Goal: Task Accomplishment & Management: Manage account settings

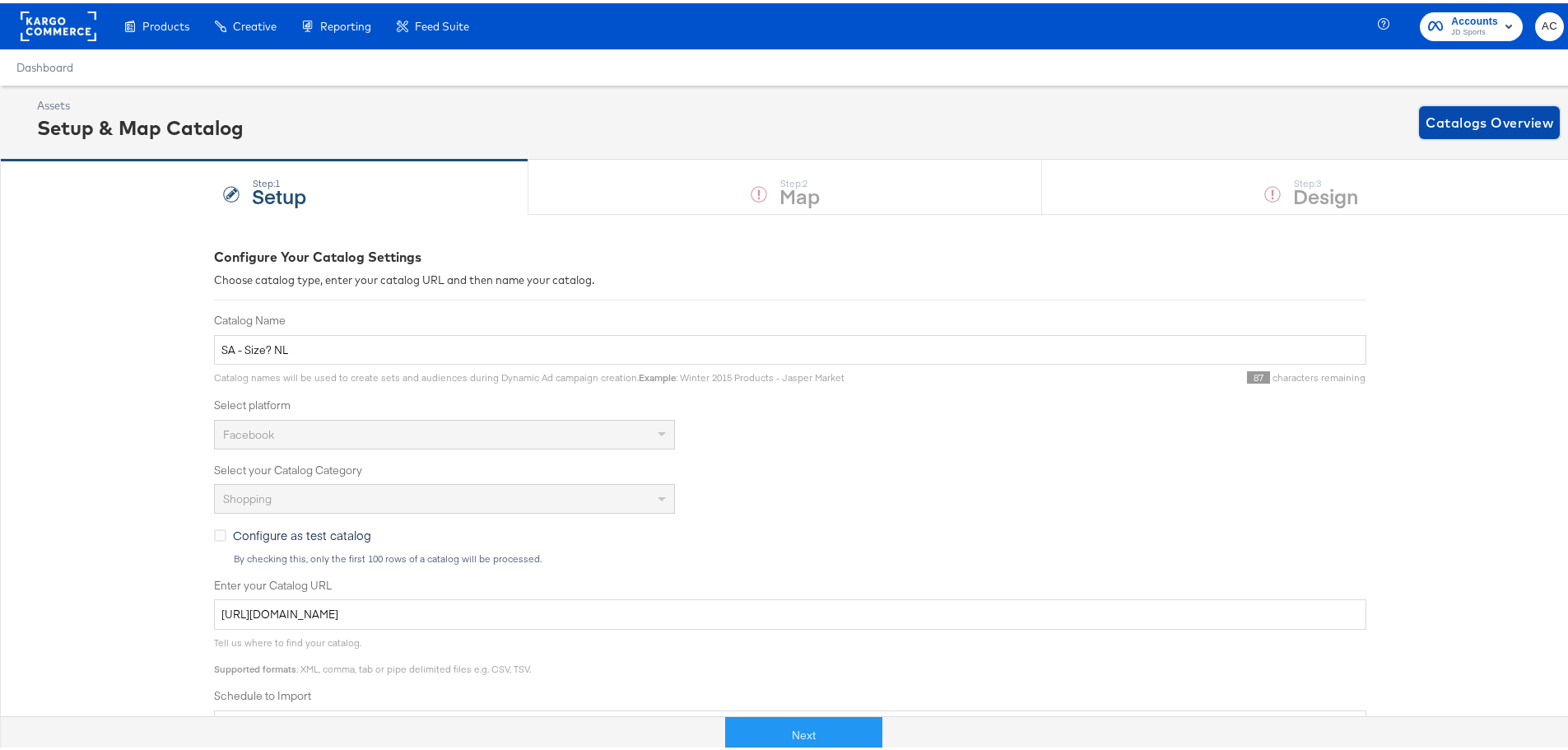
click at [1463, 112] on span "Catalogs Overview" at bounding box center [1490, 119] width 127 height 23
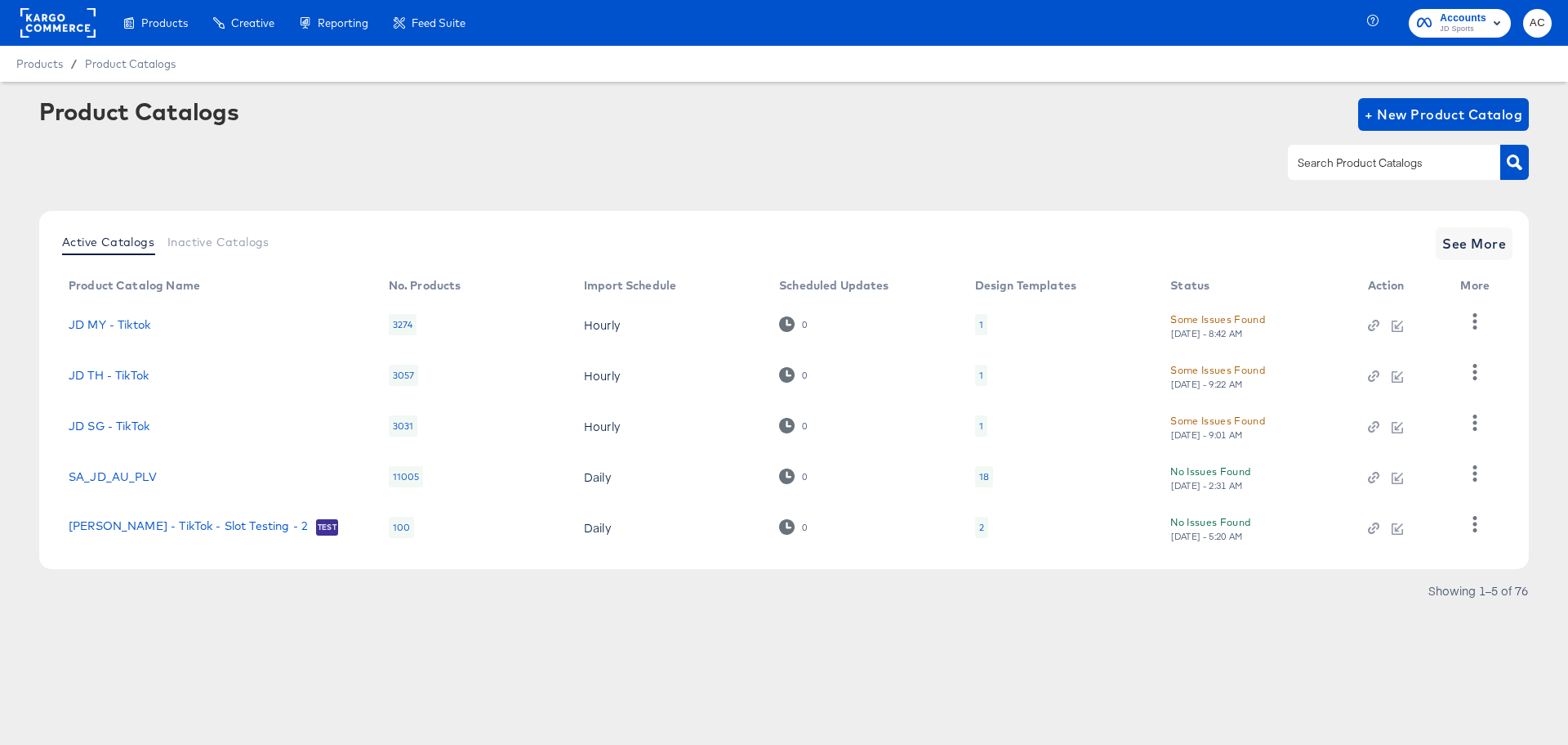
click at [1382, 168] on input "text" at bounding box center [1382, 163] width 174 height 19
type input "size"
click at [1482, 216] on div "Active Catalogs Inactive Catalogs See More Product Catalog Name No. Products Im…" at bounding box center [784, 390] width 1490 height 358
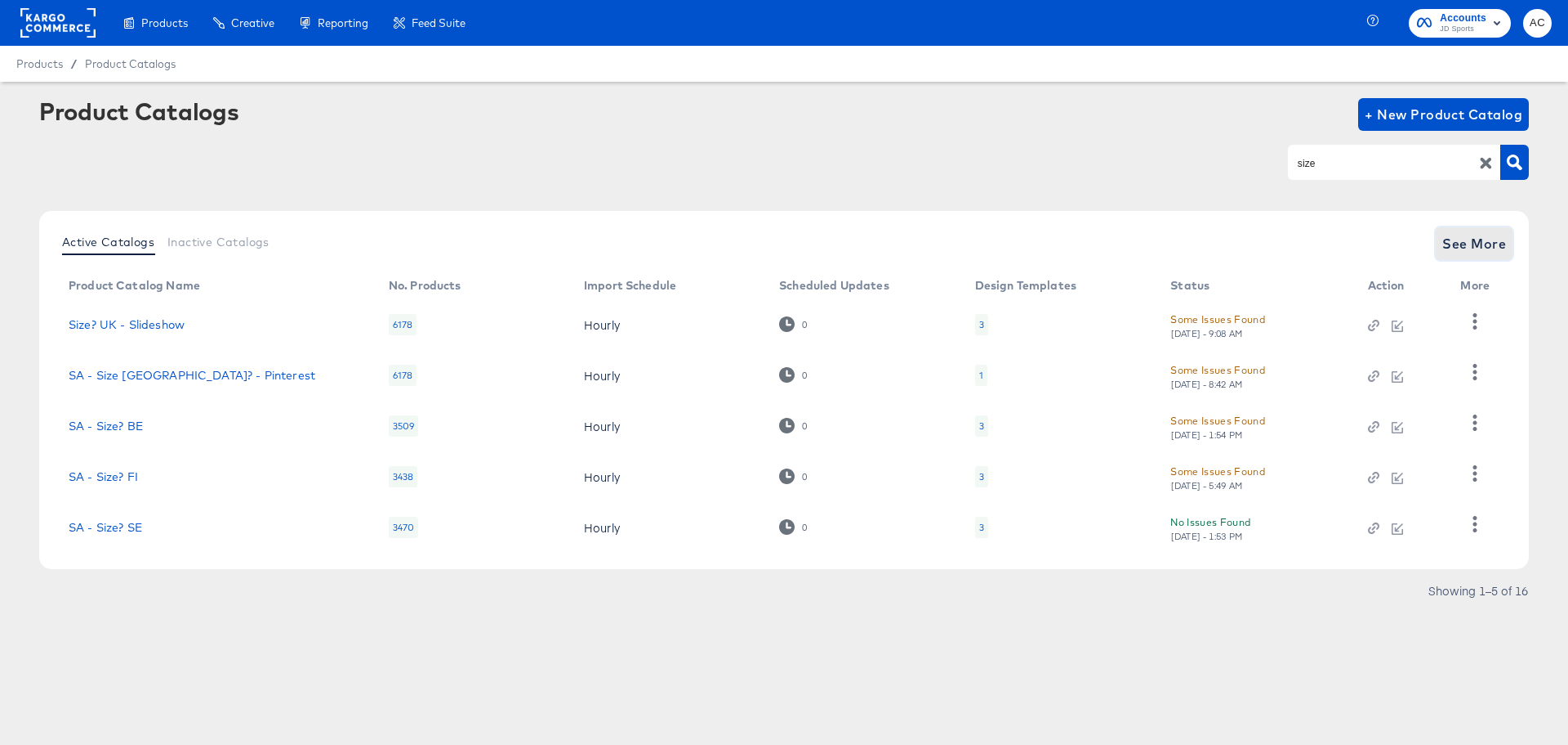
click at [1483, 233] on span "See More" at bounding box center [1474, 243] width 64 height 23
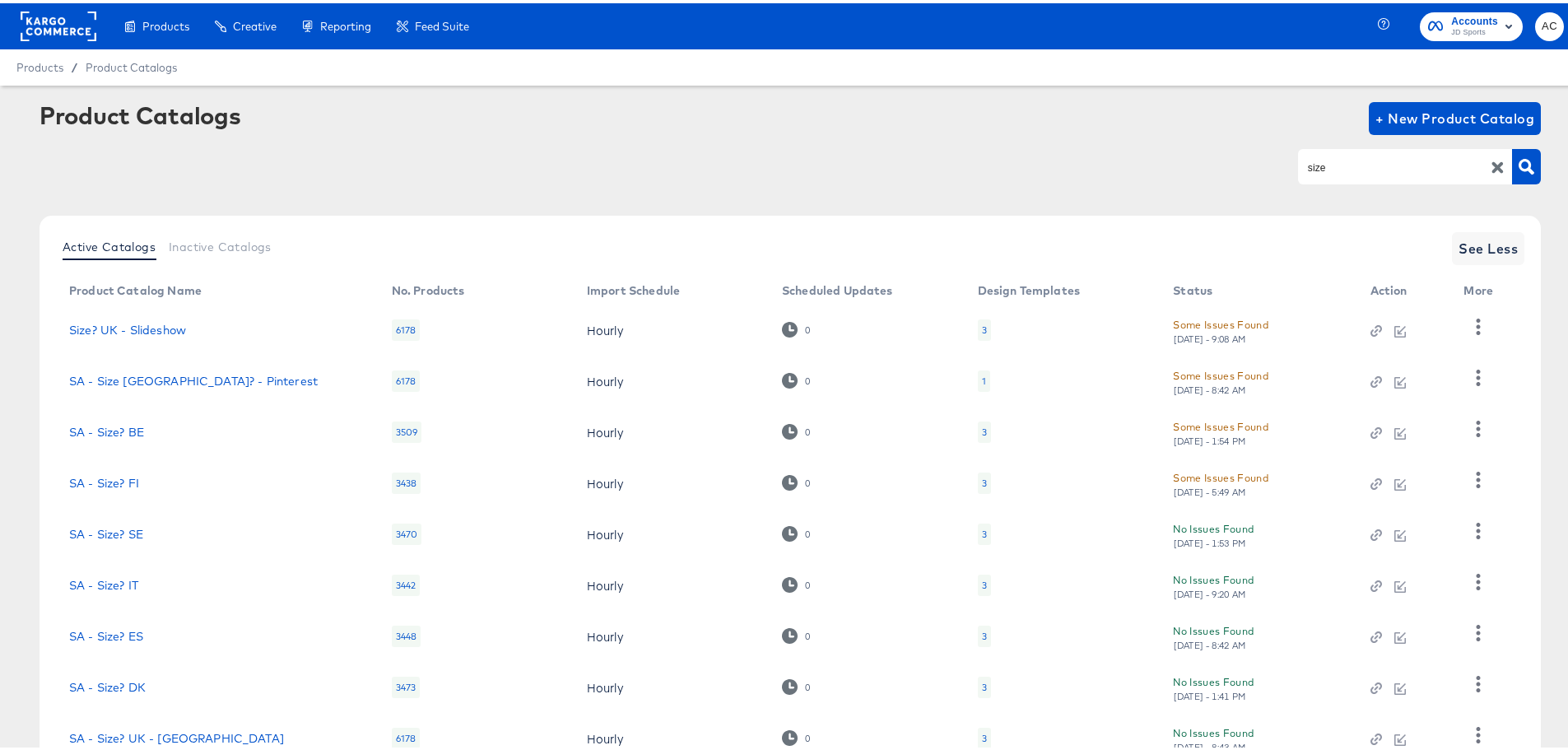
click at [114, 681] on div "Active Catalogs Inactive Catalogs See Less Product Catalog Name No. Products Im…" at bounding box center [790, 521] width 1501 height 616
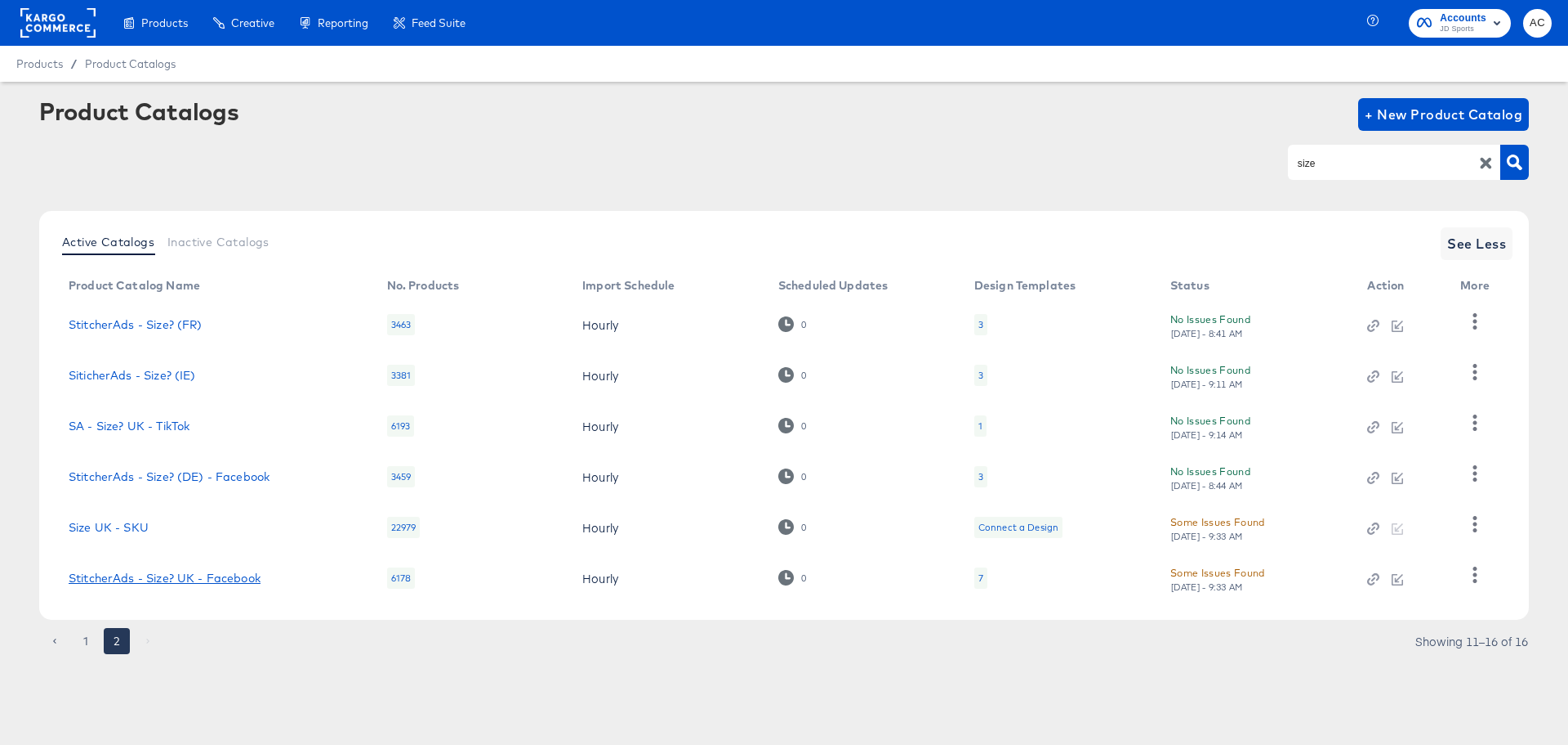
click at [249, 573] on link "StitcherAds - Size? UK - Facebook" at bounding box center [165, 577] width 192 height 13
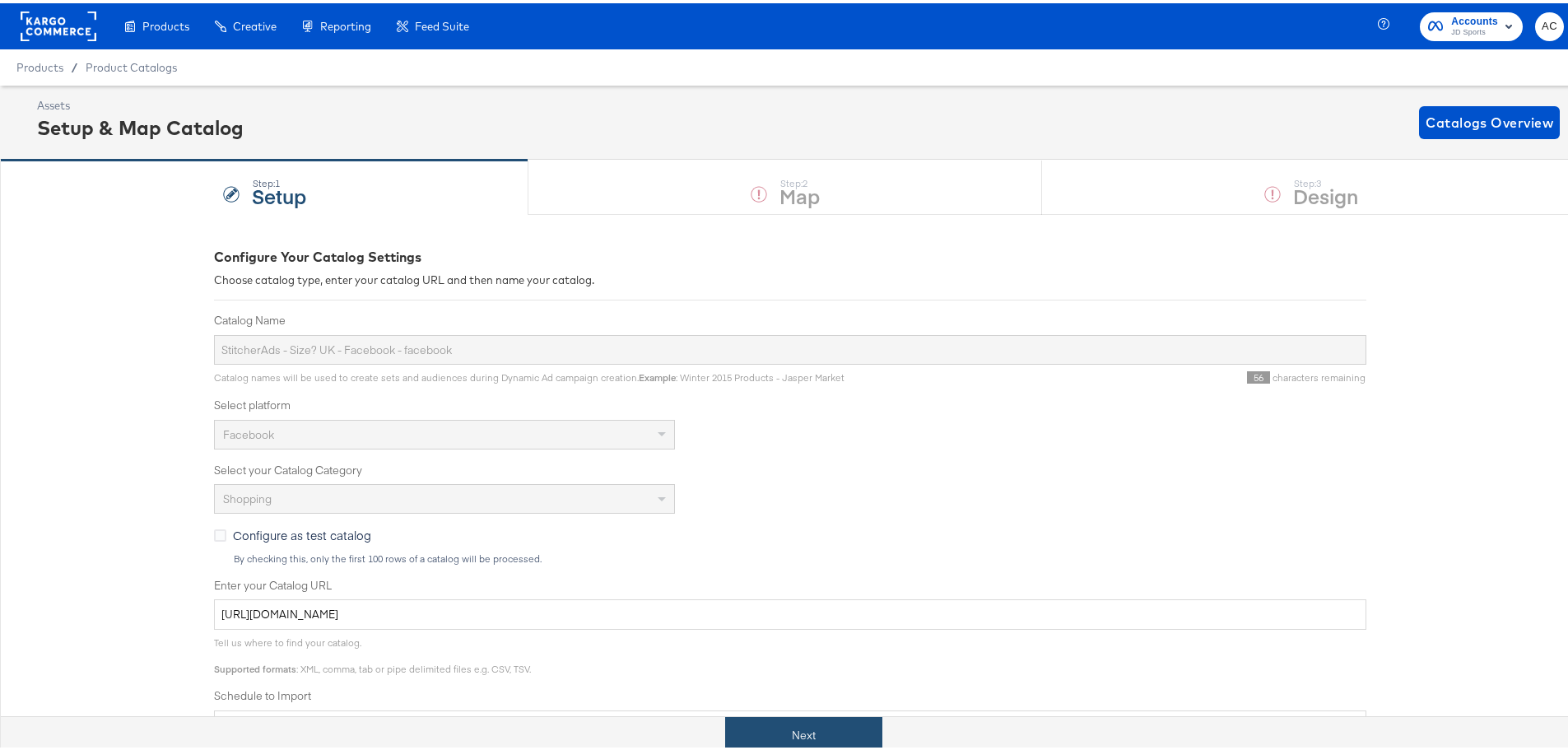
click at [814, 748] on button "Next" at bounding box center [804, 731] width 157 height 37
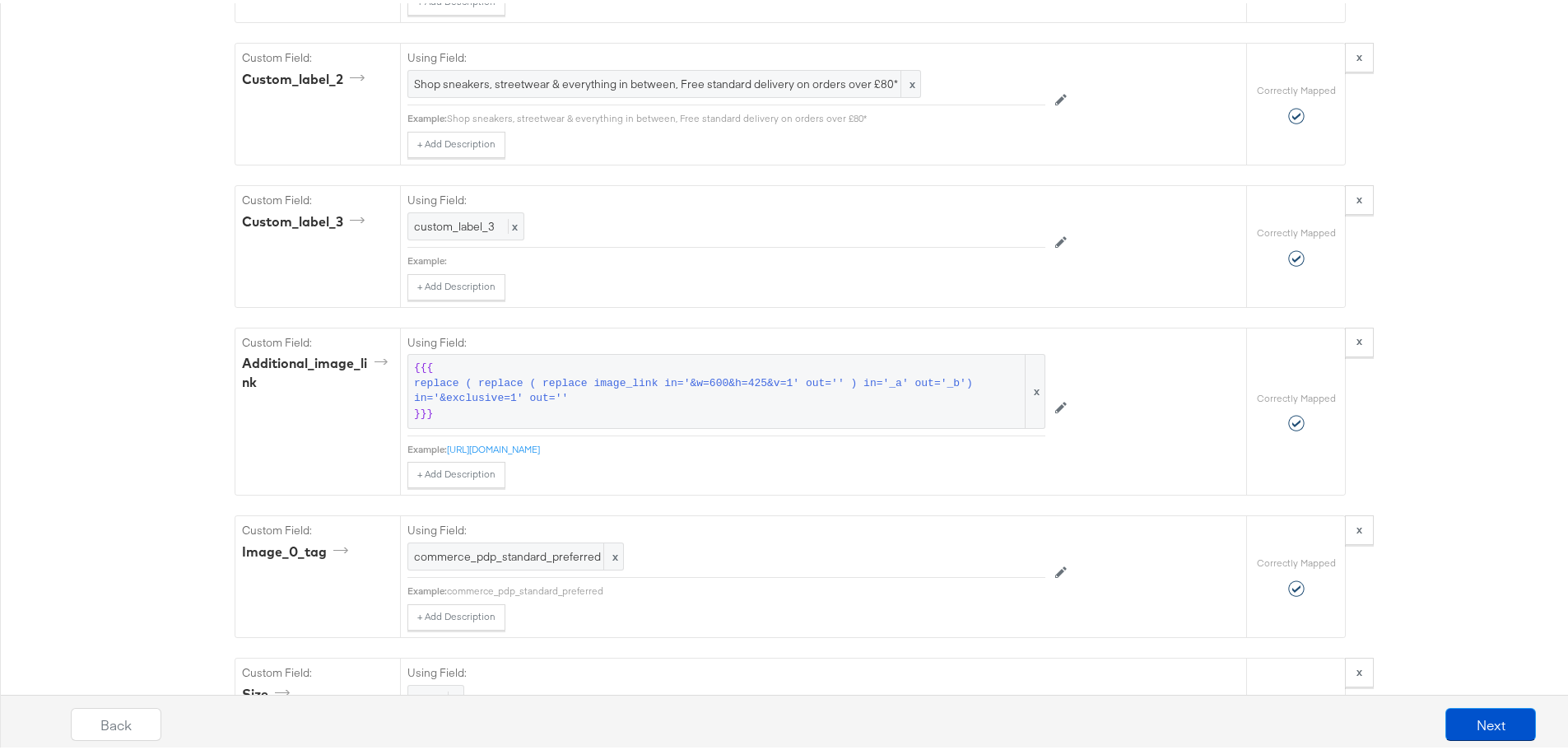
scroll to position [2105, 0]
click at [1479, 704] on button "Next" at bounding box center [1490, 720] width 90 height 33
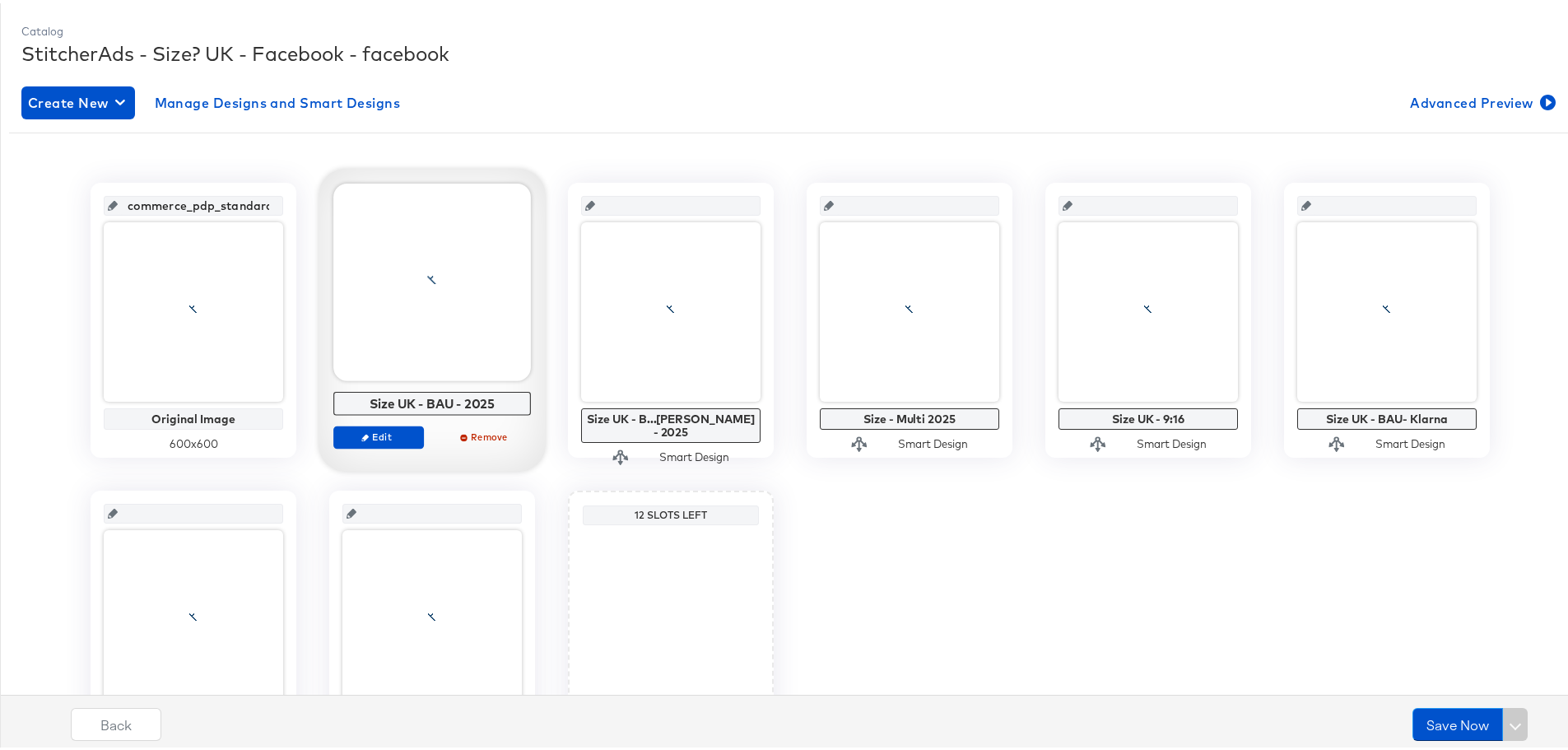
scroll to position [214, 0]
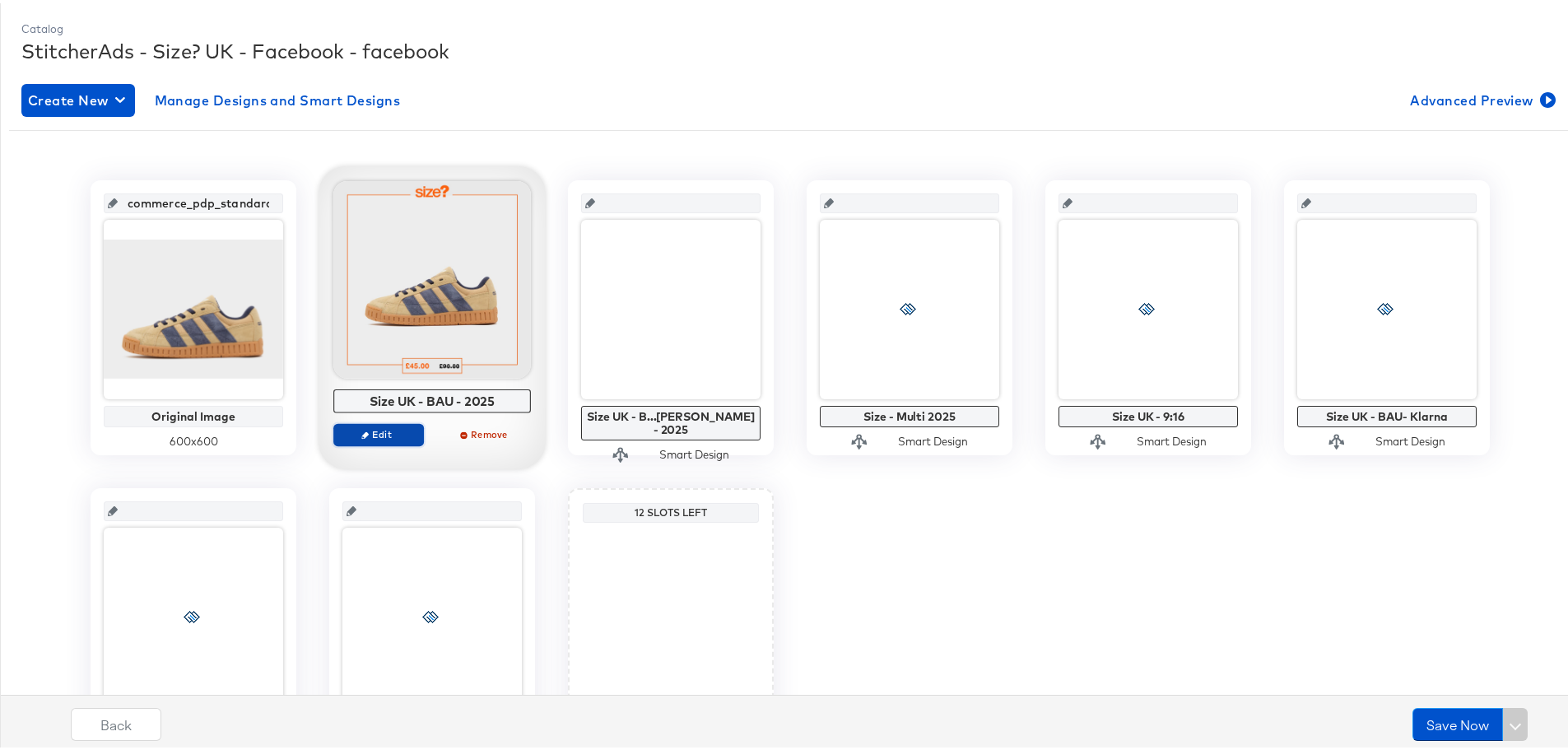
click at [392, 434] on span "Edit" at bounding box center [379, 430] width 76 height 12
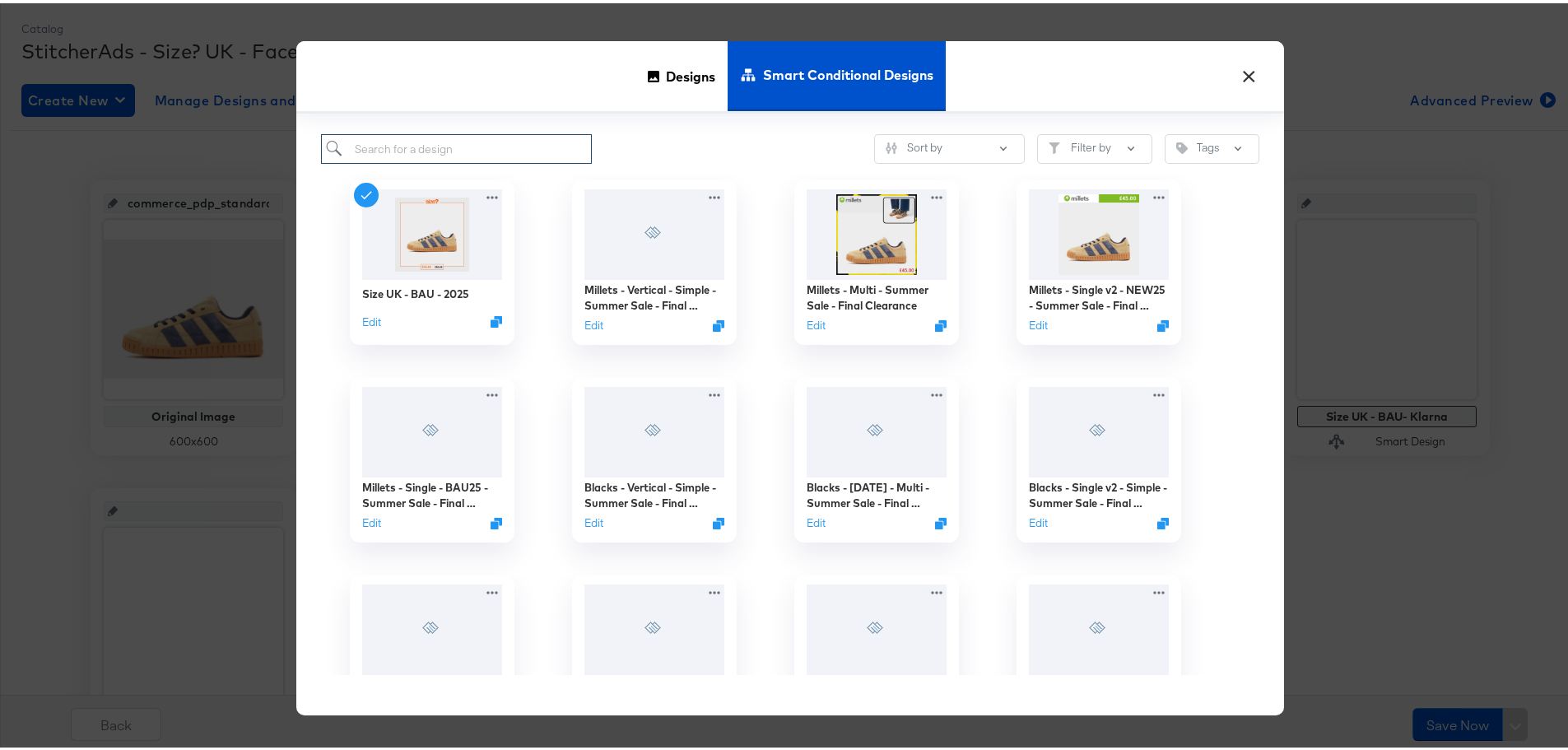
click at [517, 139] on input "search" at bounding box center [456, 146] width 270 height 31
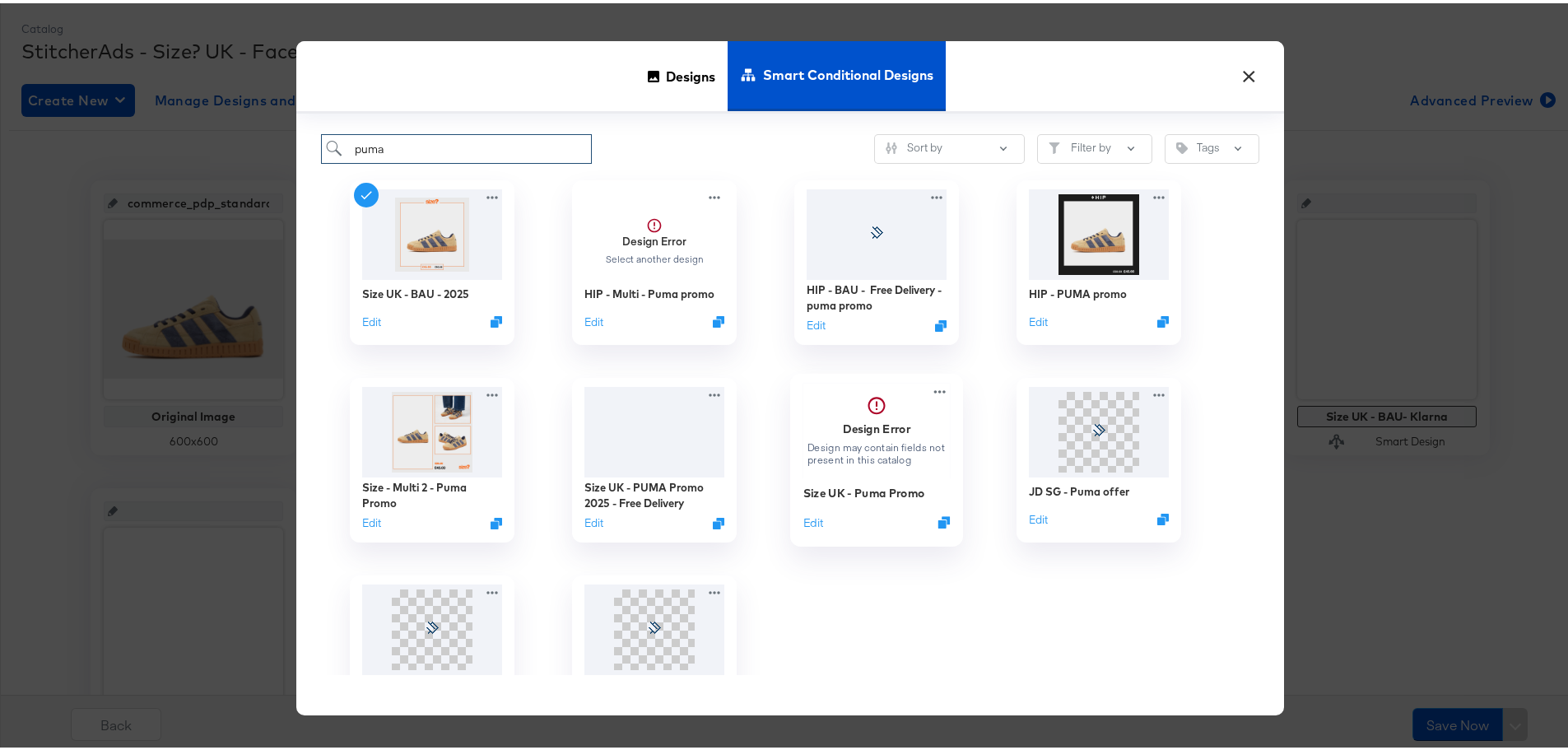
scroll to position [88, 0]
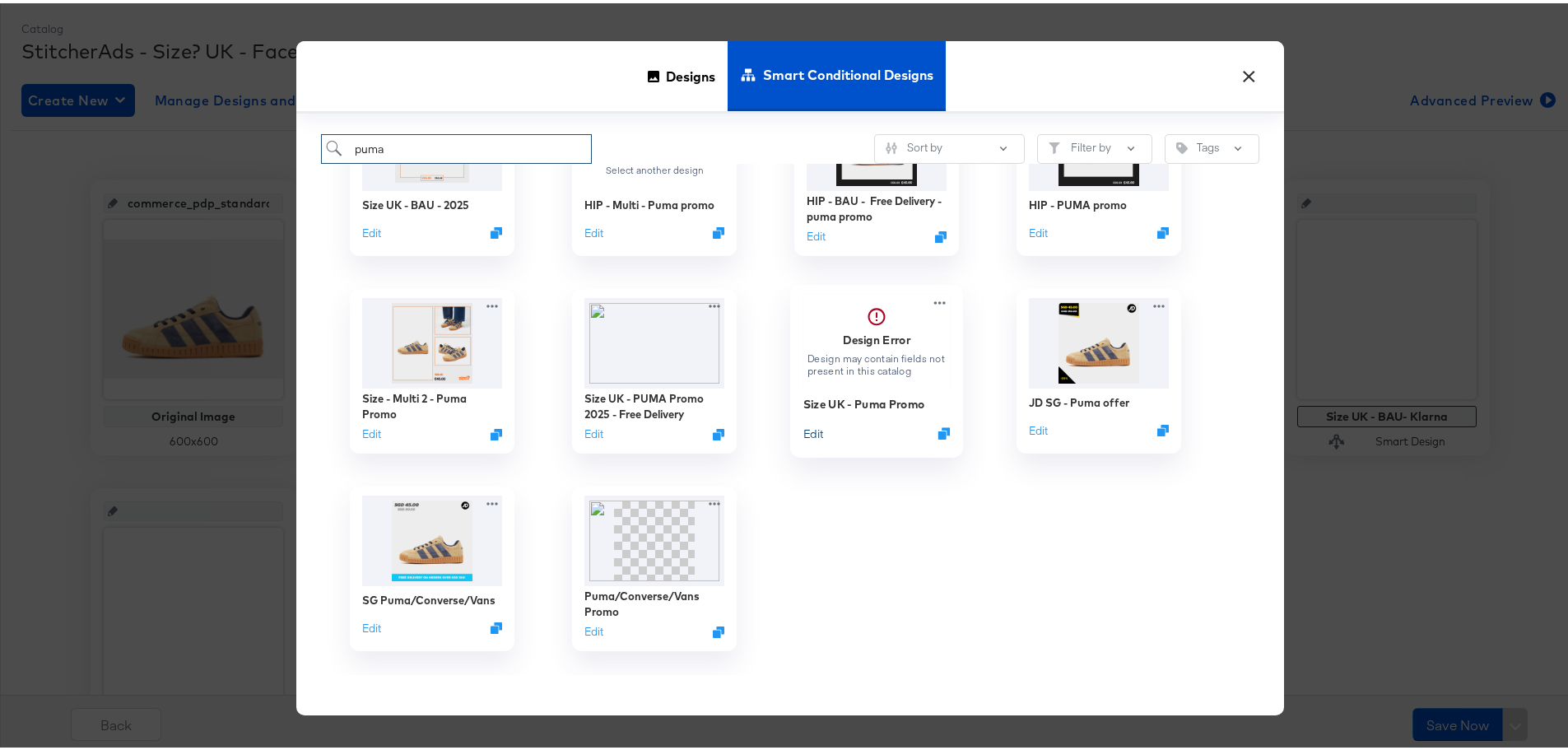
type input "puma"
click at [810, 432] on button "Edit" at bounding box center [813, 430] width 20 height 16
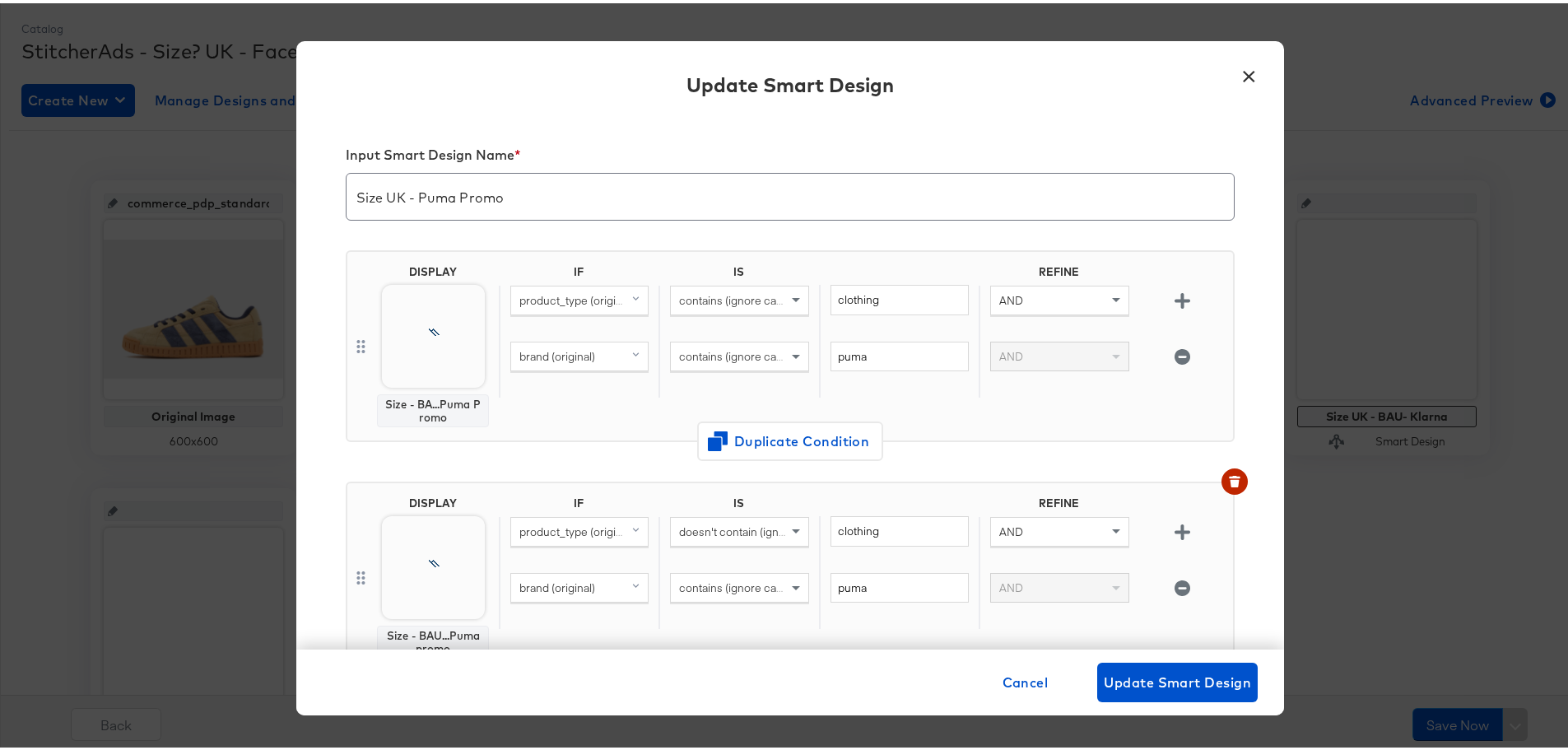
click at [582, 356] on span "brand (original)" at bounding box center [557, 353] width 76 height 15
click at [627, 358] on span at bounding box center [637, 353] width 21 height 28
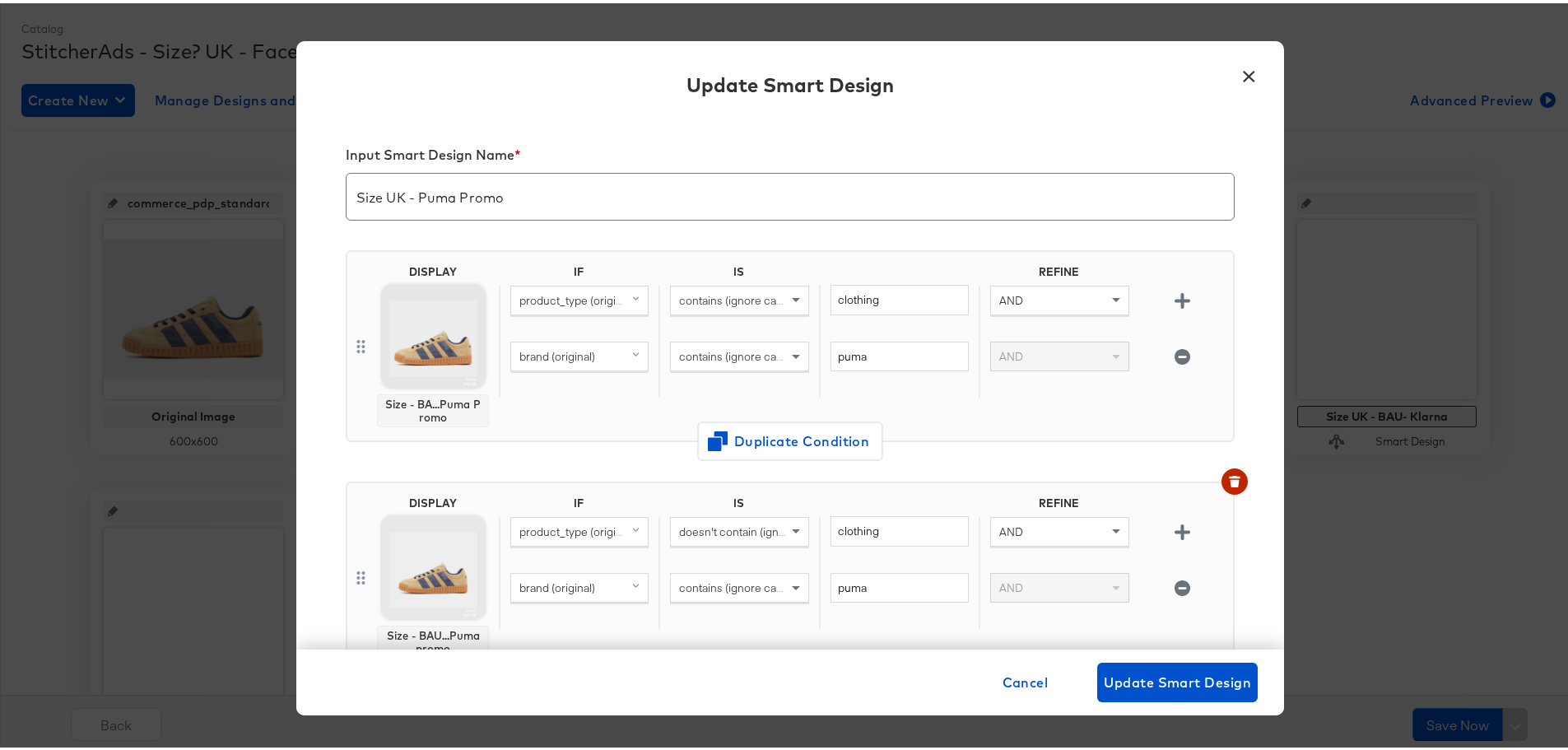
click at [627, 358] on span at bounding box center [637, 353] width 21 height 28
type input "custom"
click at [586, 547] on div "custom_label_3" at bounding box center [555, 547] width 80 height 16
click at [889, 352] on input "puma" at bounding box center [899, 353] width 138 height 31
type input "puma20"
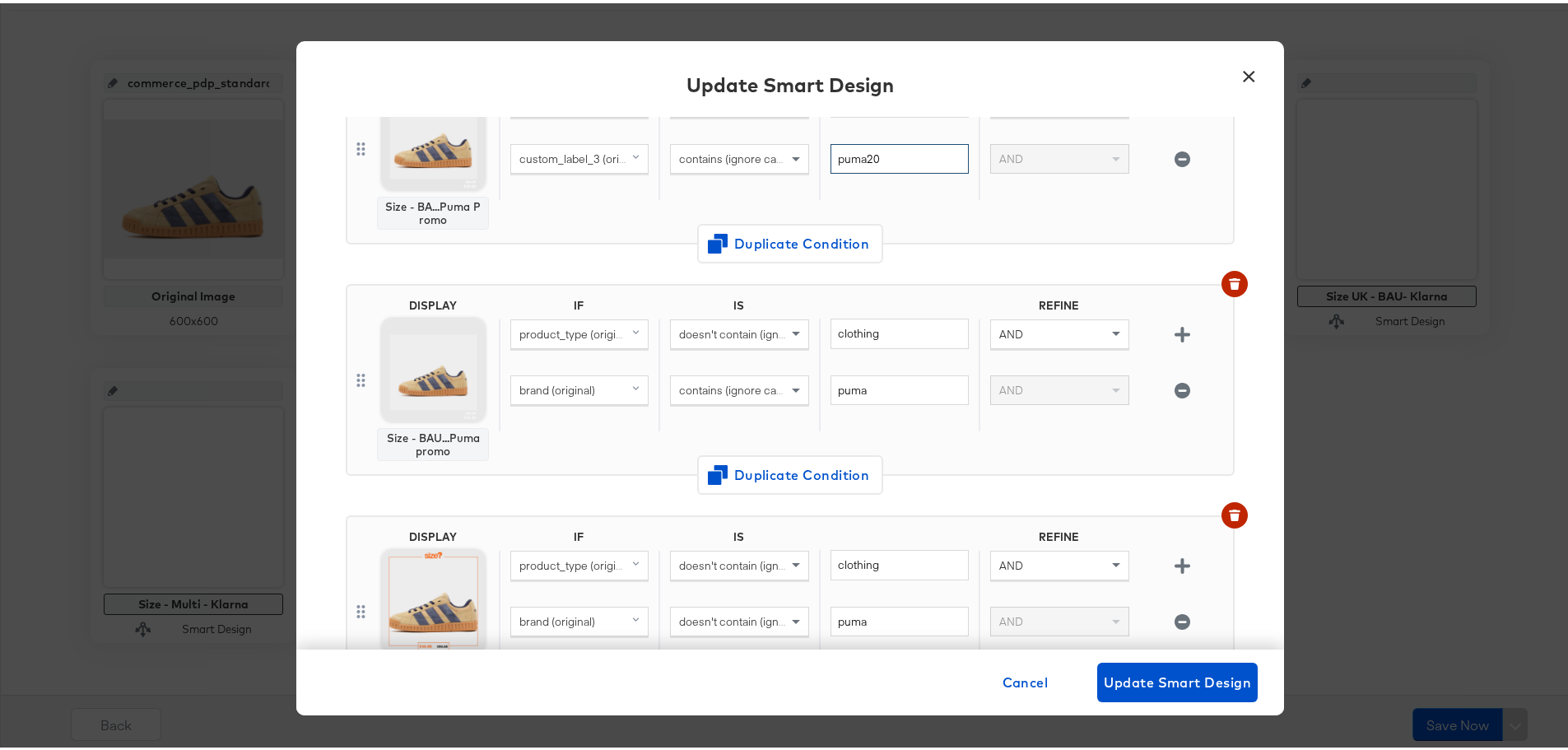
scroll to position [199, 0]
click at [587, 380] on span "brand (original)" at bounding box center [557, 385] width 76 height 15
type input "custom"
click at [582, 576] on div "custom_label_3" at bounding box center [555, 580] width 80 height 16
click at [874, 377] on input "puma" at bounding box center [899, 386] width 138 height 31
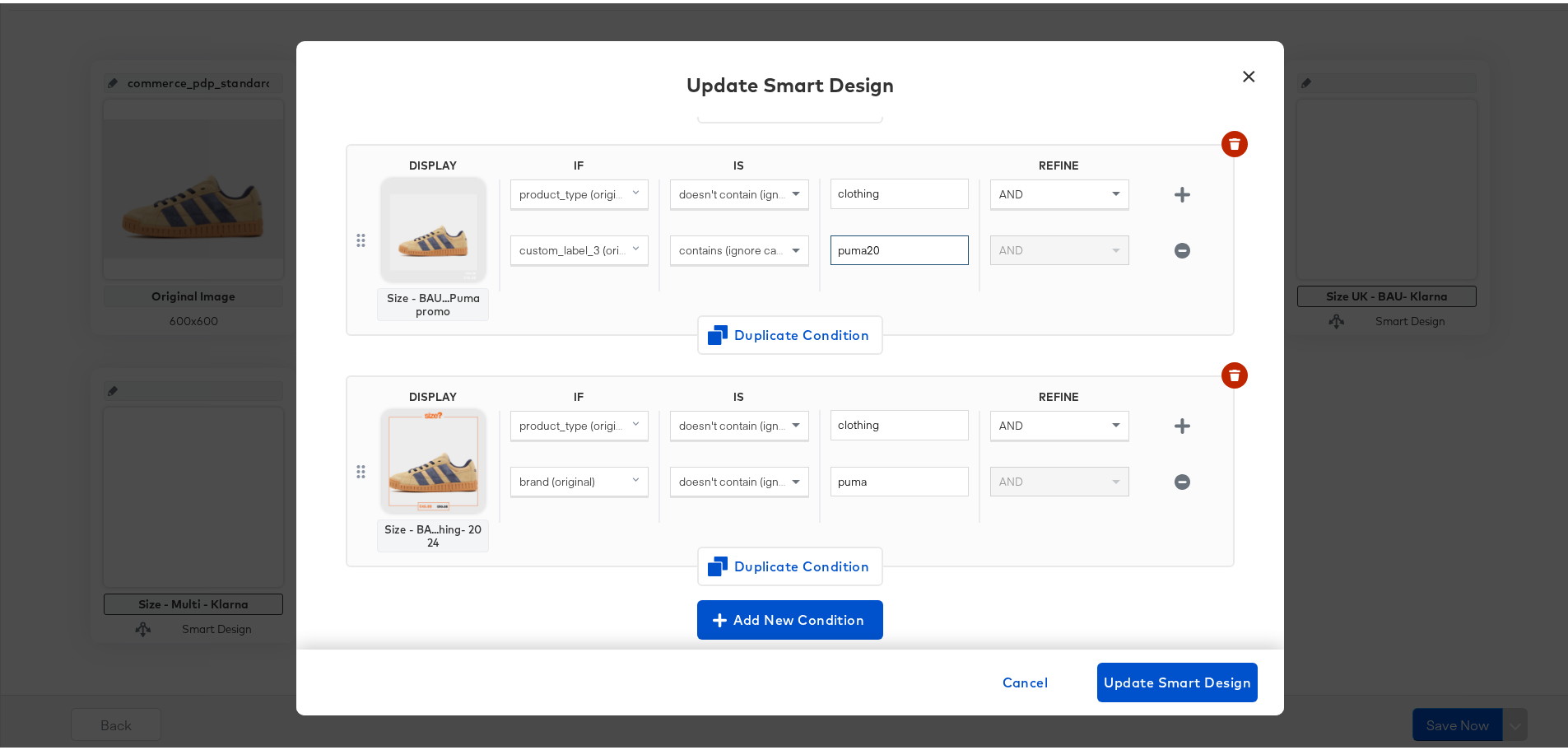
scroll to position [348, 0]
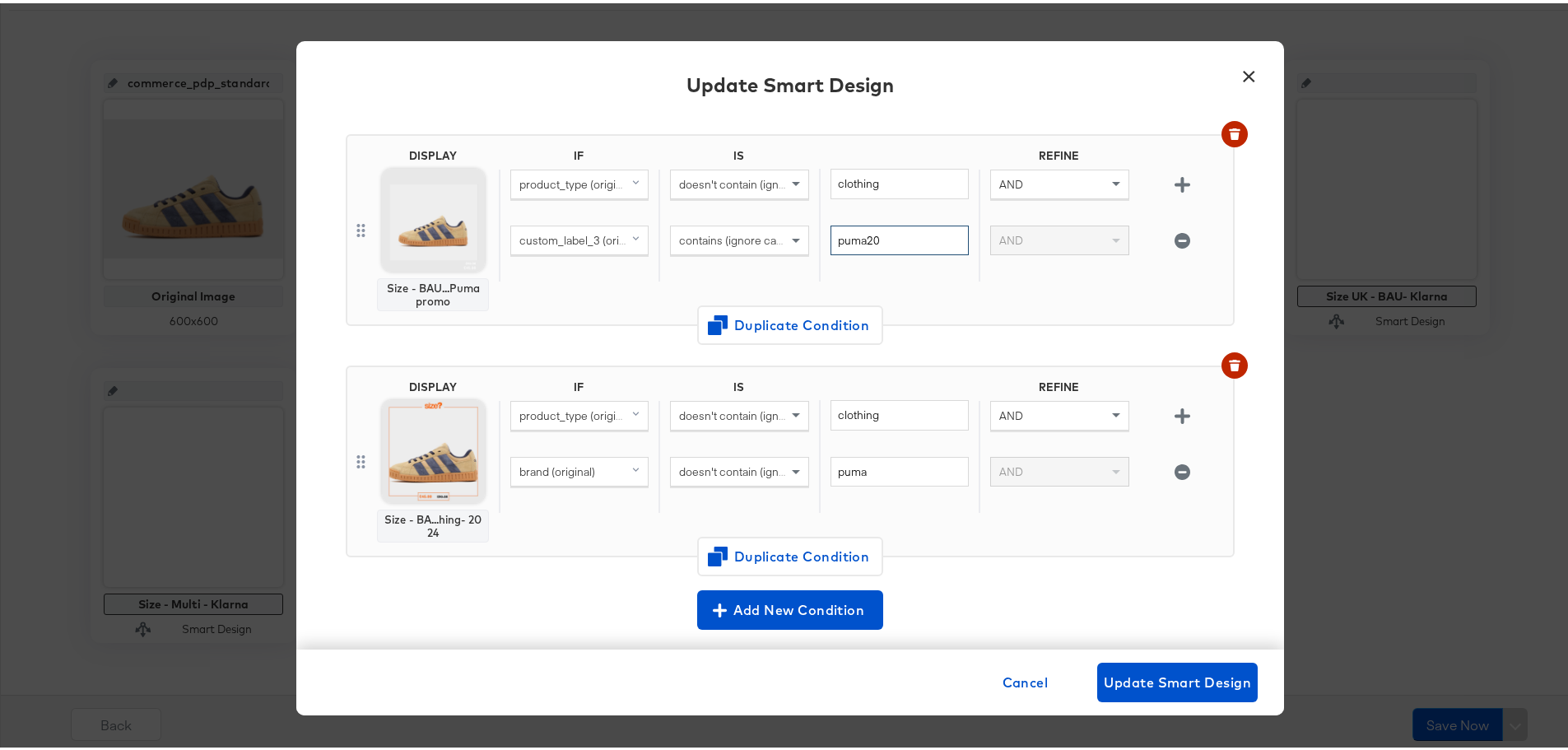
type input "puma20"
click at [578, 468] on span "brand (original)" at bounding box center [557, 468] width 76 height 15
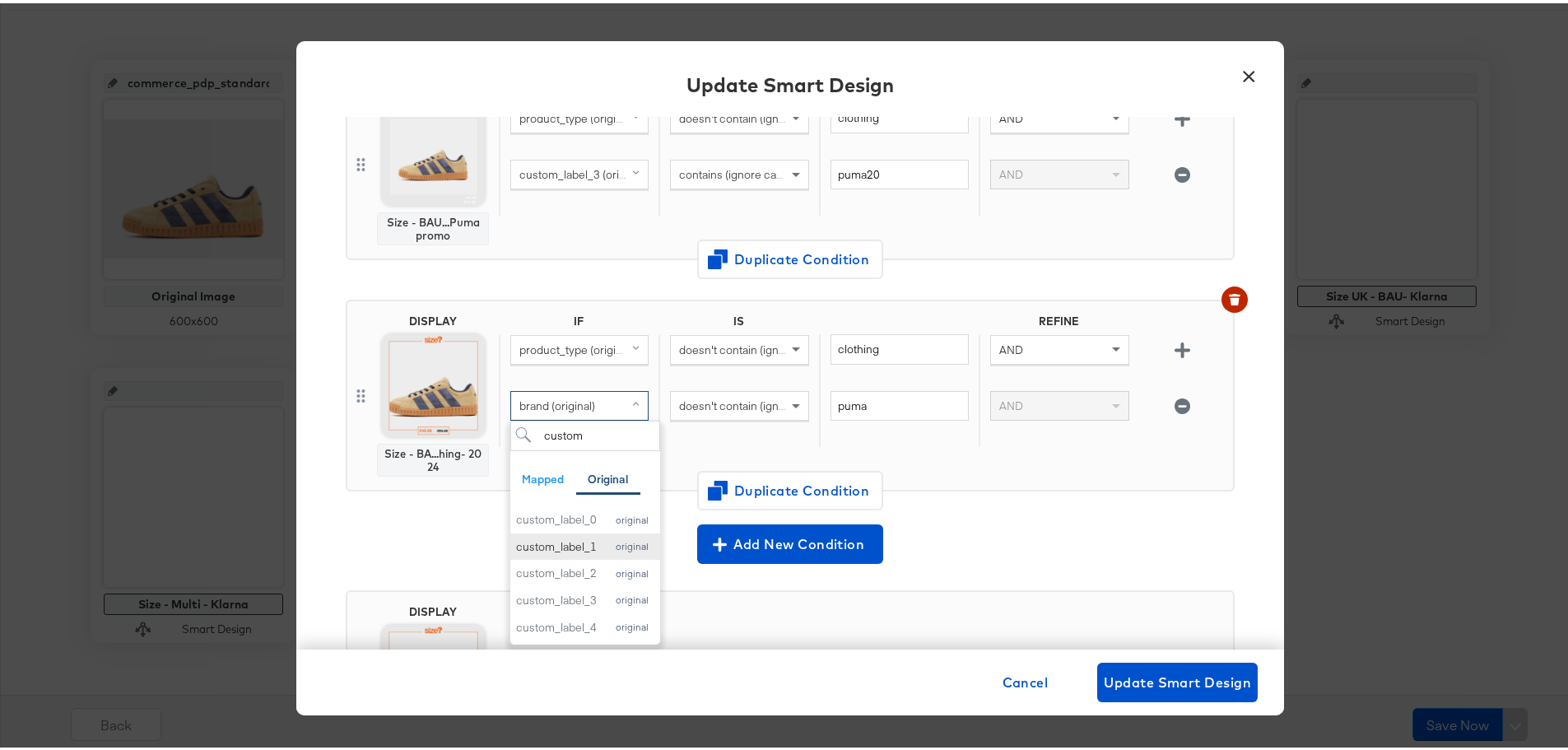
scroll to position [414, 0]
type input "custom"
click at [577, 591] on div "custom_label_3" at bounding box center [555, 596] width 80 height 16
click at [870, 407] on input "puma" at bounding box center [899, 401] width 138 height 31
type input "puma20"
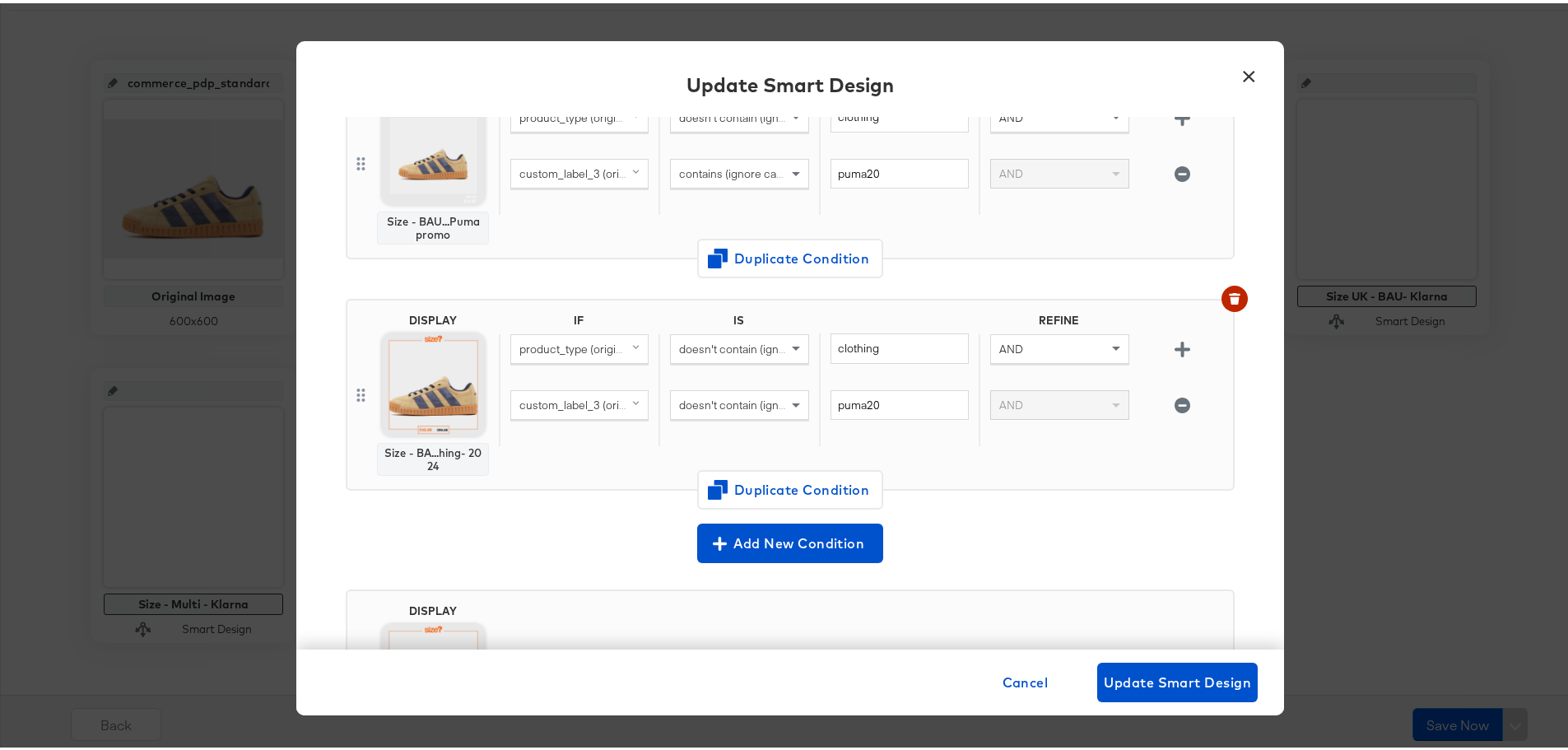
click at [913, 432] on div "puma20" at bounding box center [898, 414] width 160 height 57
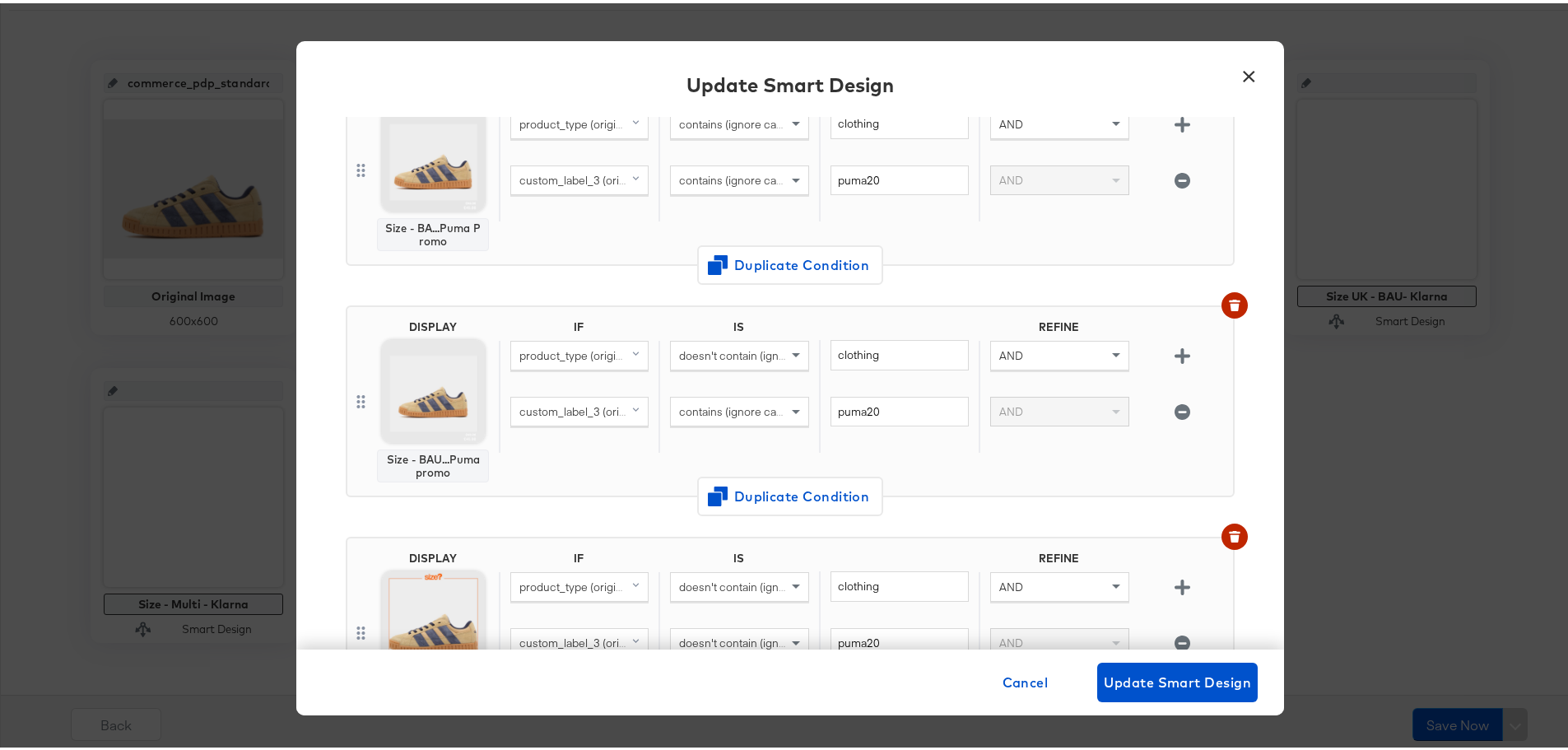
scroll to position [175, 0]
click at [1180, 680] on span "Update Smart Design" at bounding box center [1177, 678] width 147 height 23
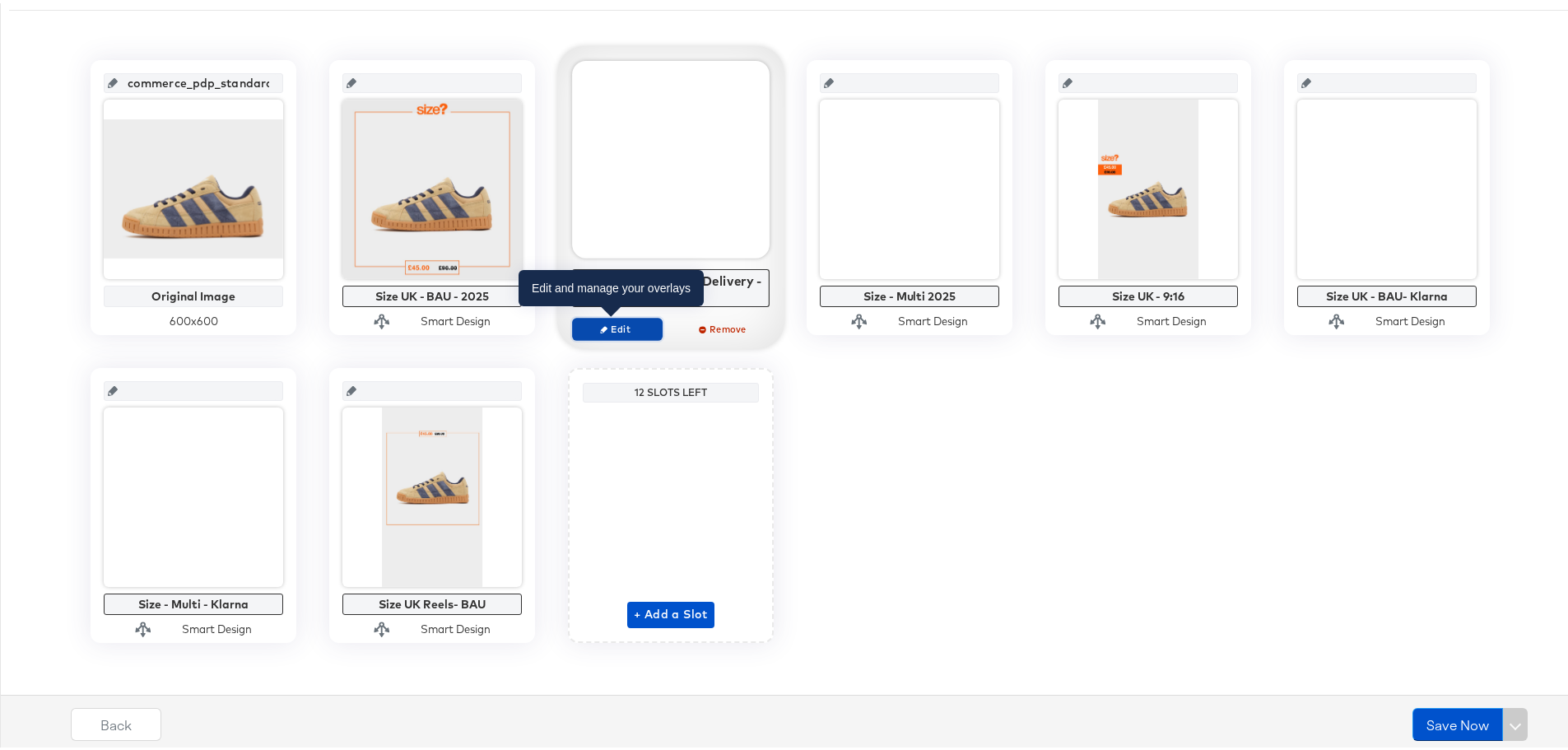
click at [628, 324] on span "Edit" at bounding box center [617, 325] width 76 height 12
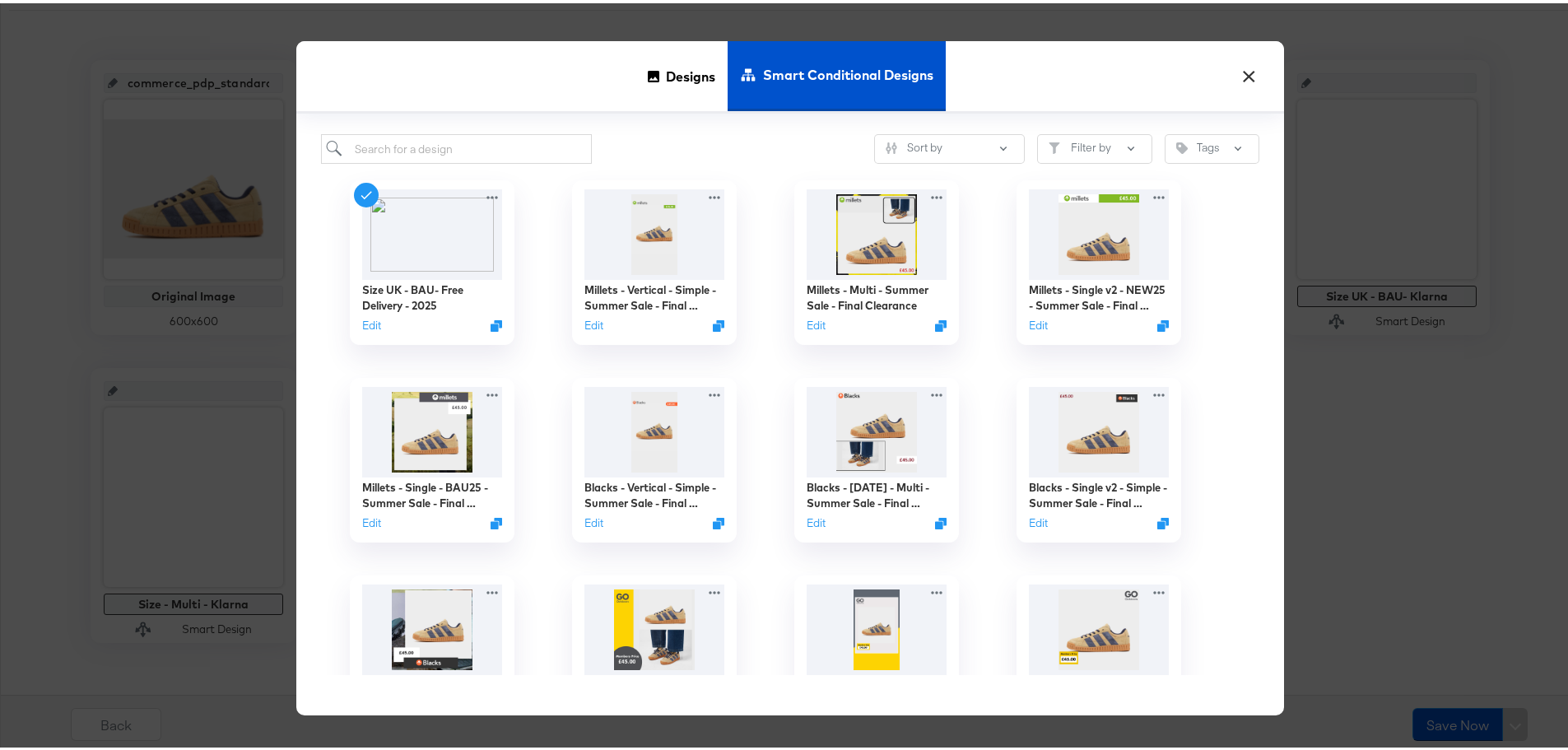
scroll to position [0, 0]
click at [465, 152] on input "search" at bounding box center [456, 146] width 270 height 31
type input "puma"
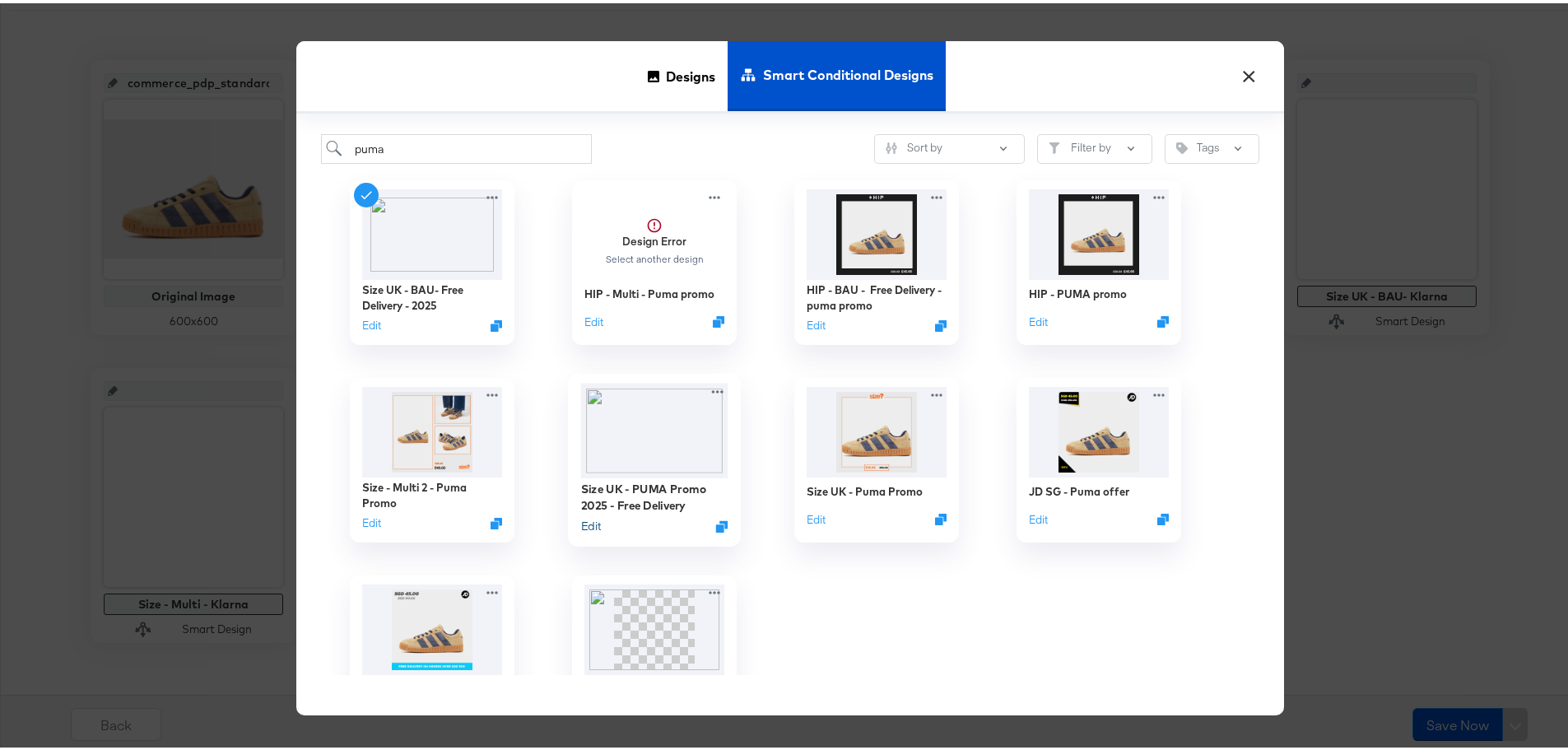
click at [588, 521] on button "Edit" at bounding box center [591, 523] width 20 height 16
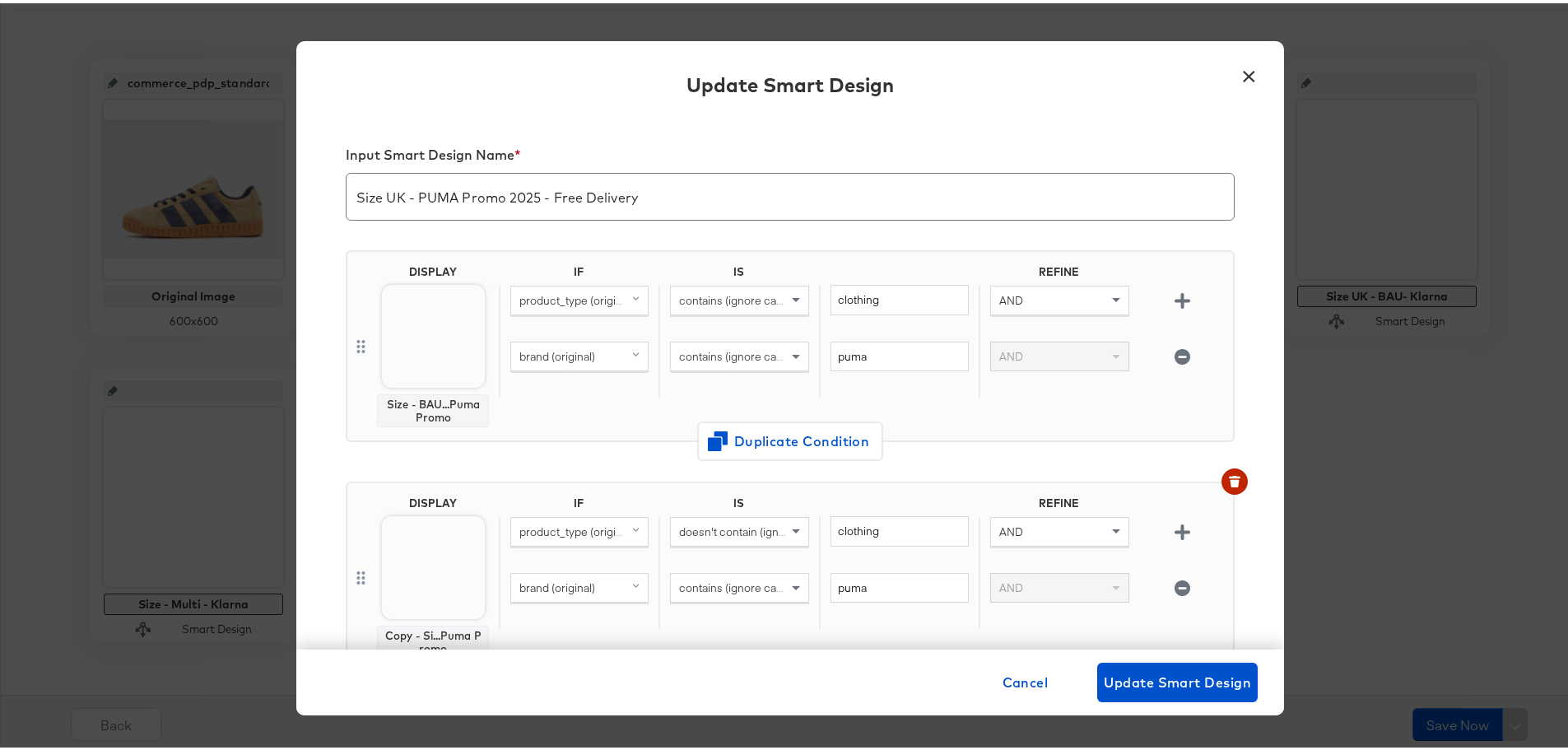
click at [609, 361] on div "brand (original)" at bounding box center [578, 353] width 136 height 28
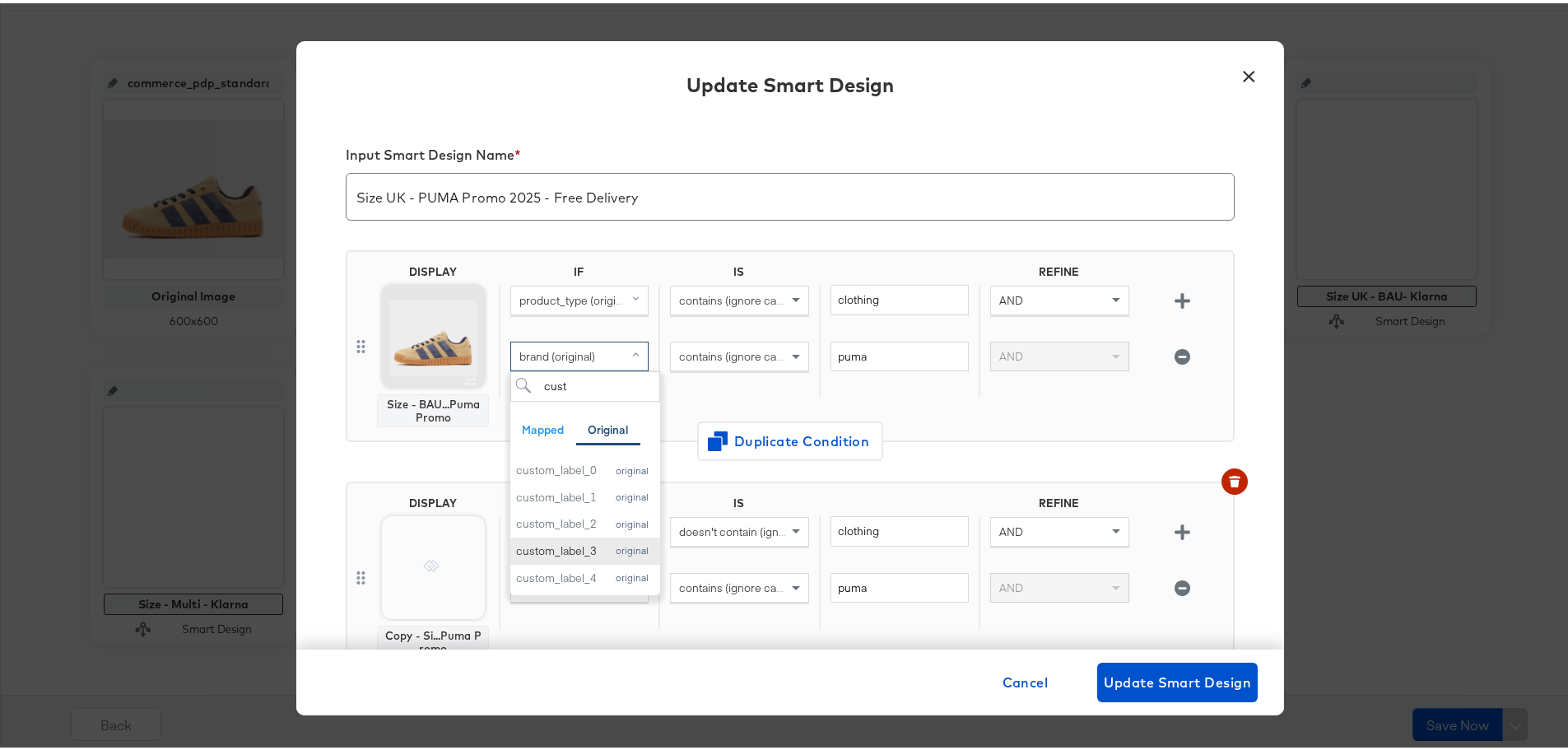
type input "cust"
click at [572, 549] on div "custom_label_3" at bounding box center [555, 547] width 80 height 16
click at [877, 347] on input "puma" at bounding box center [899, 353] width 138 height 31
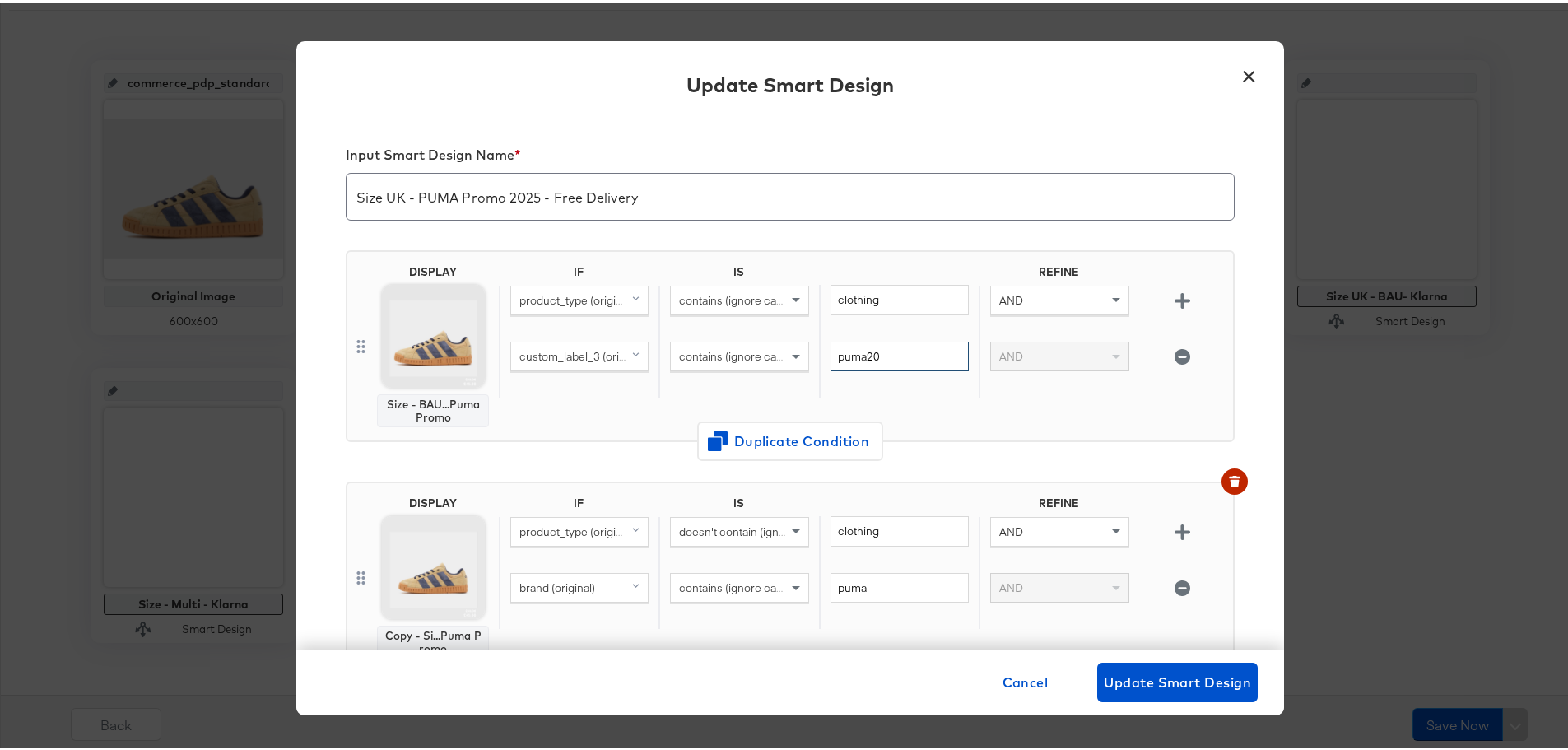
scroll to position [108, 0]
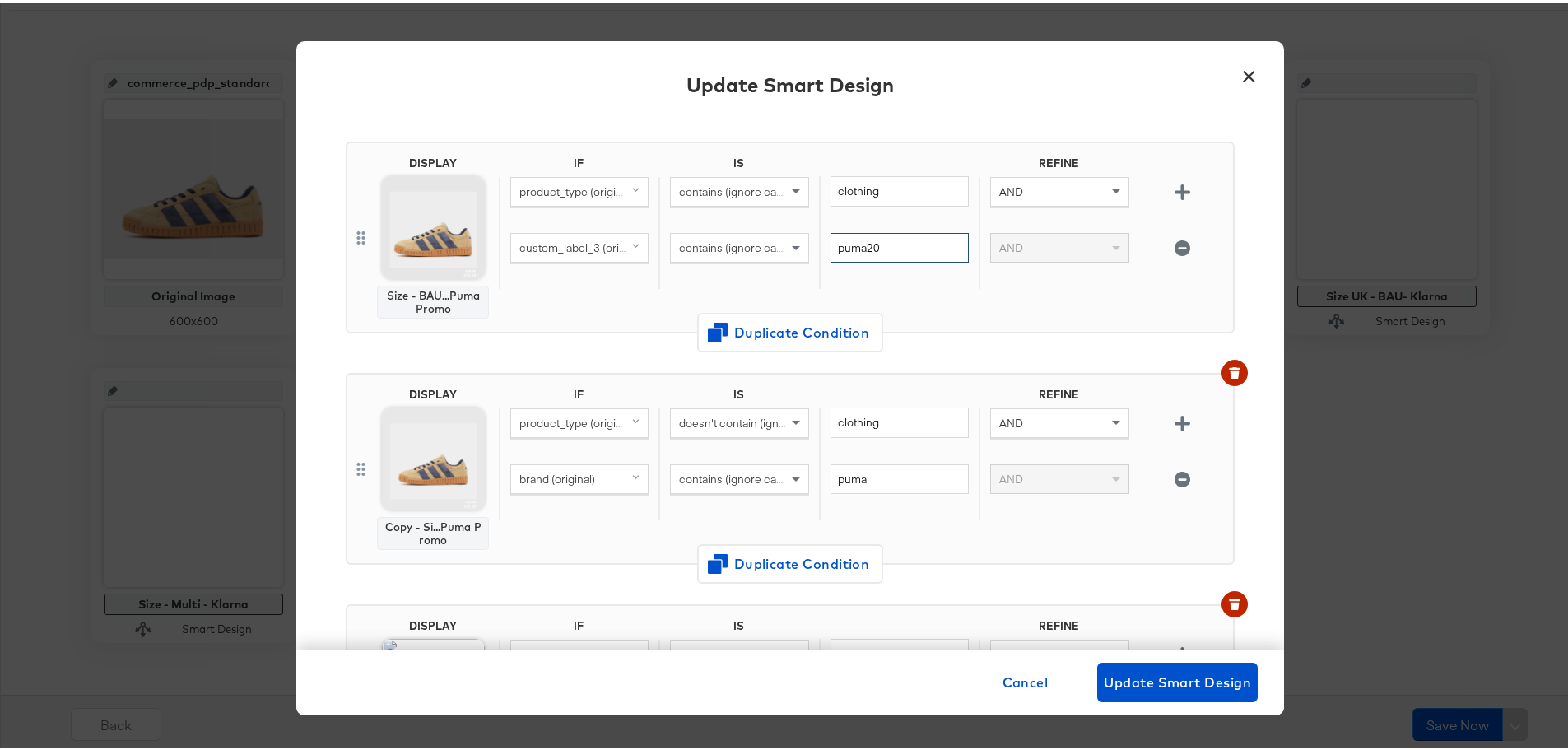
type input "puma20"
click at [573, 475] on span "brand (original)" at bounding box center [557, 475] width 76 height 15
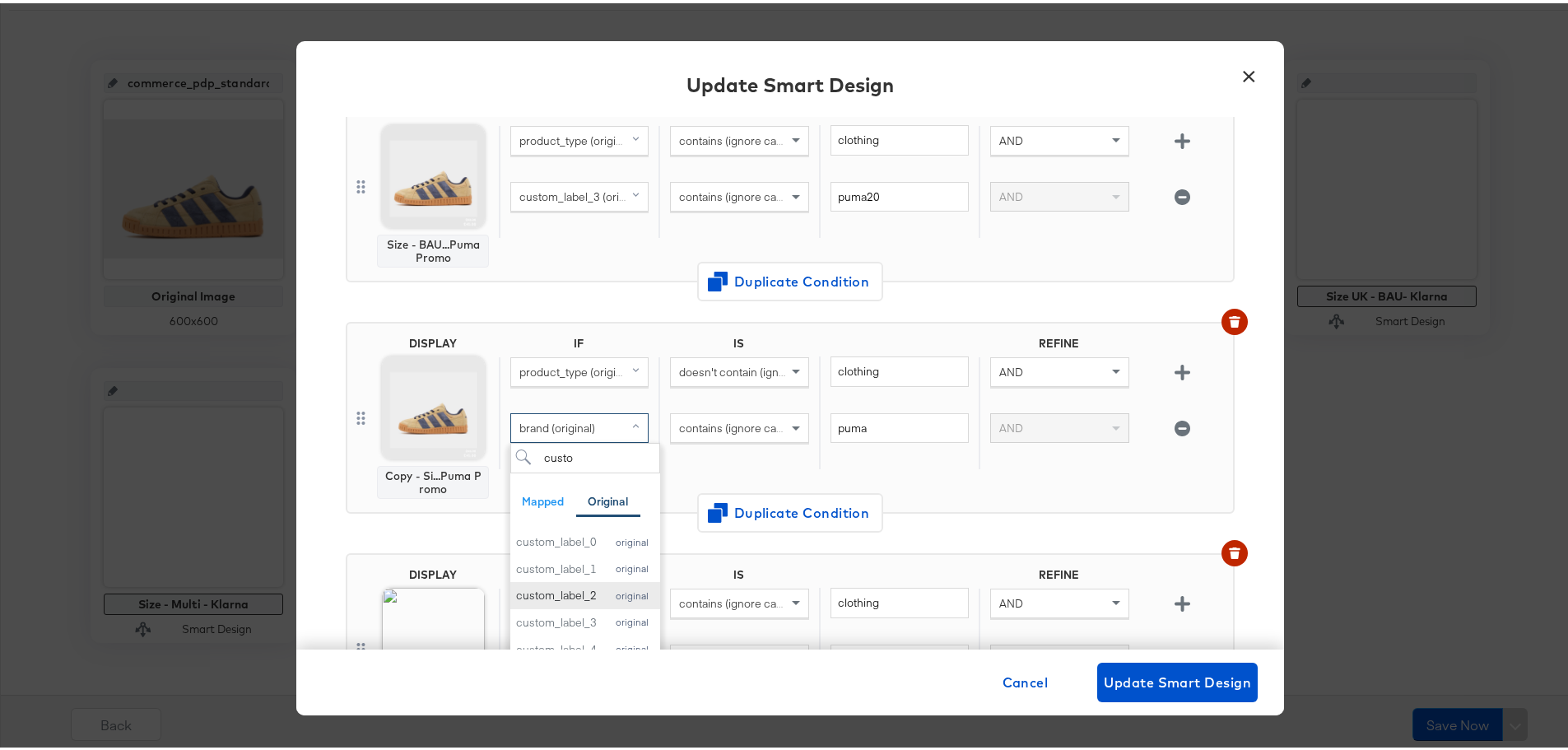
scroll to position [161, 0]
type input "custo"
click at [570, 614] on div "custom_label_3" at bounding box center [555, 619] width 80 height 16
click at [887, 431] on input "puma" at bounding box center [899, 424] width 138 height 31
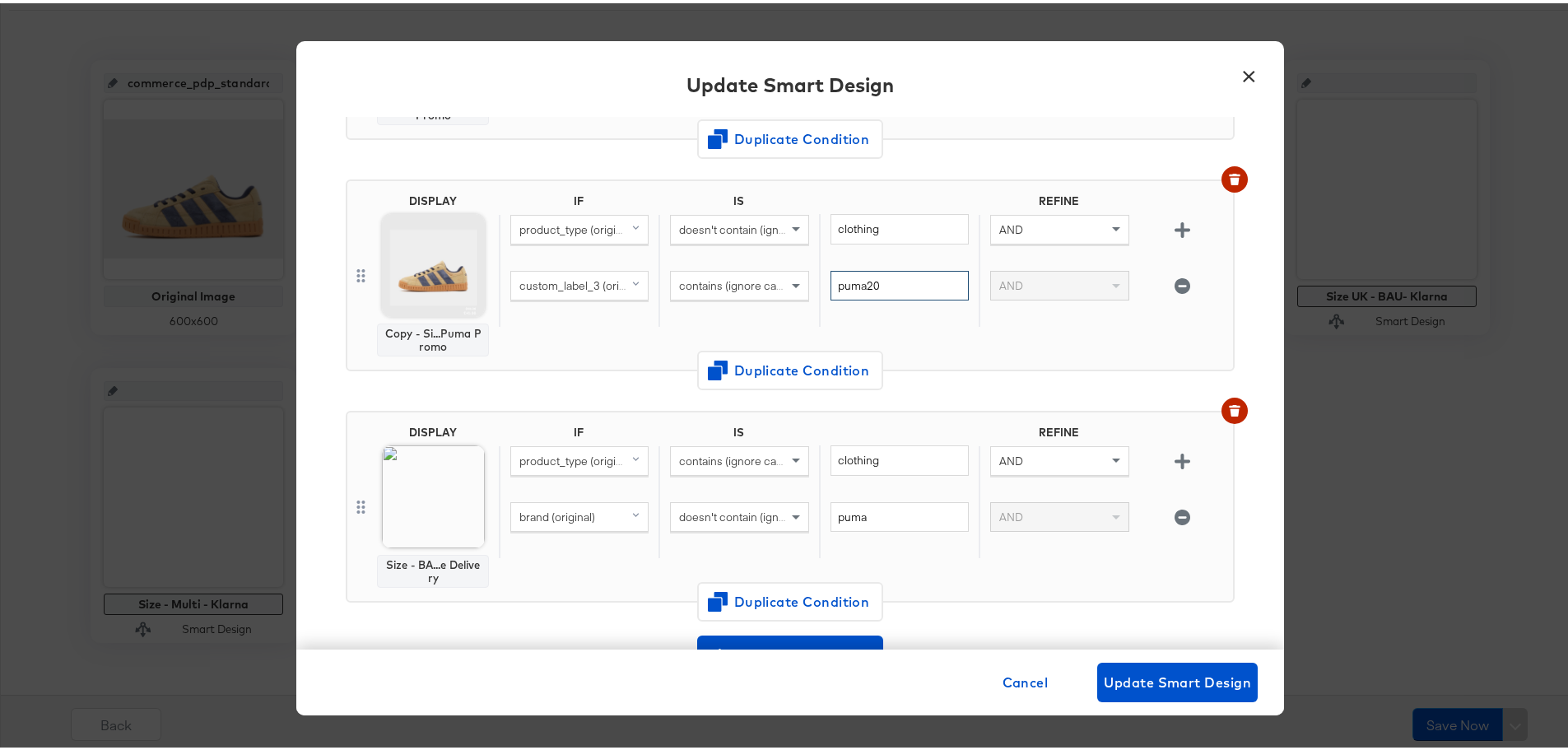
scroll to position [303, 0]
type input "puma20"
click at [598, 509] on div "brand (original)" at bounding box center [578, 513] width 136 height 28
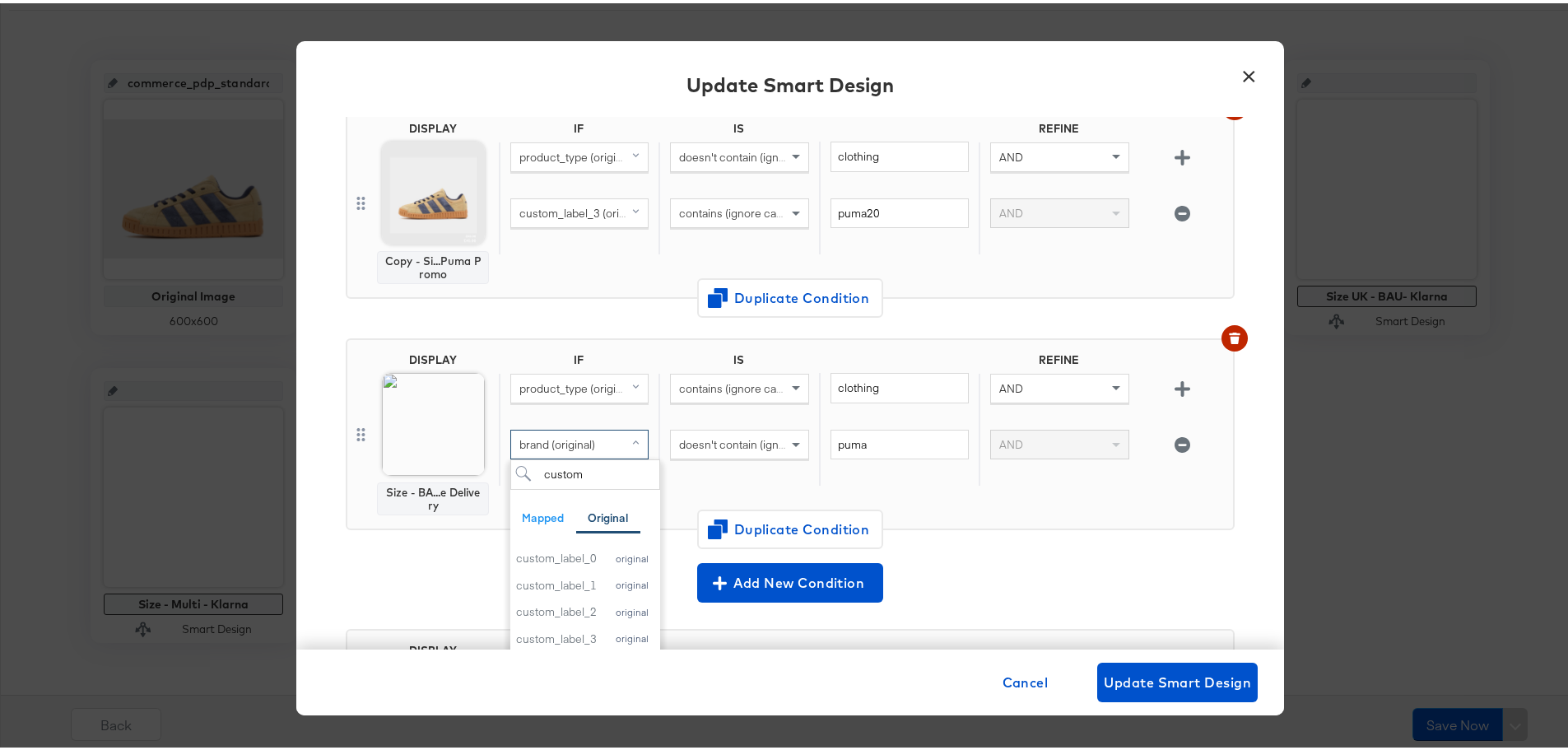
scroll to position [375, 0]
type input "custom"
click at [577, 631] on div "custom_label_3" at bounding box center [555, 635] width 80 height 16
click at [868, 448] on input "puma" at bounding box center [899, 440] width 138 height 31
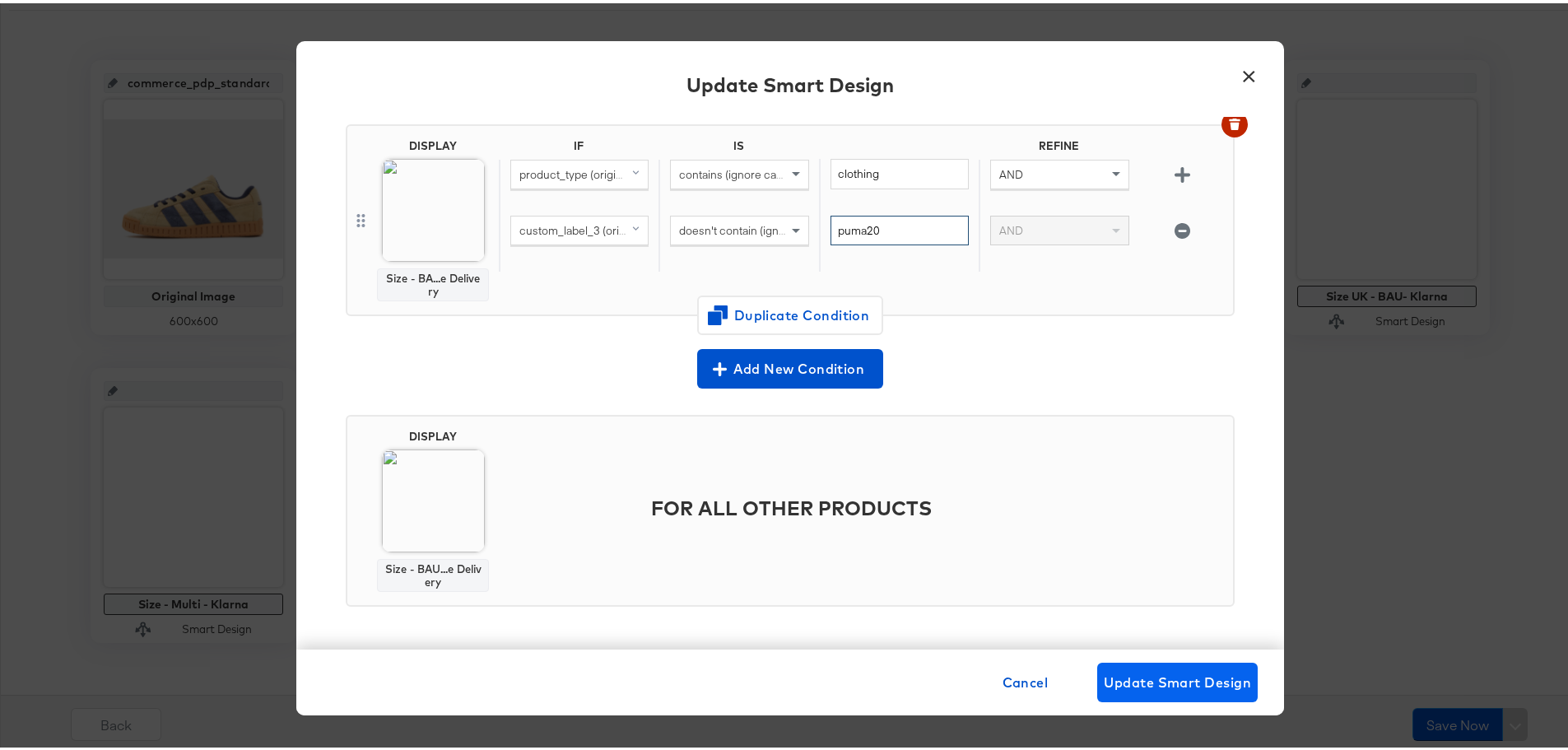
type input "puma20"
click at [1143, 673] on span "Update Smart Design" at bounding box center [1177, 678] width 147 height 23
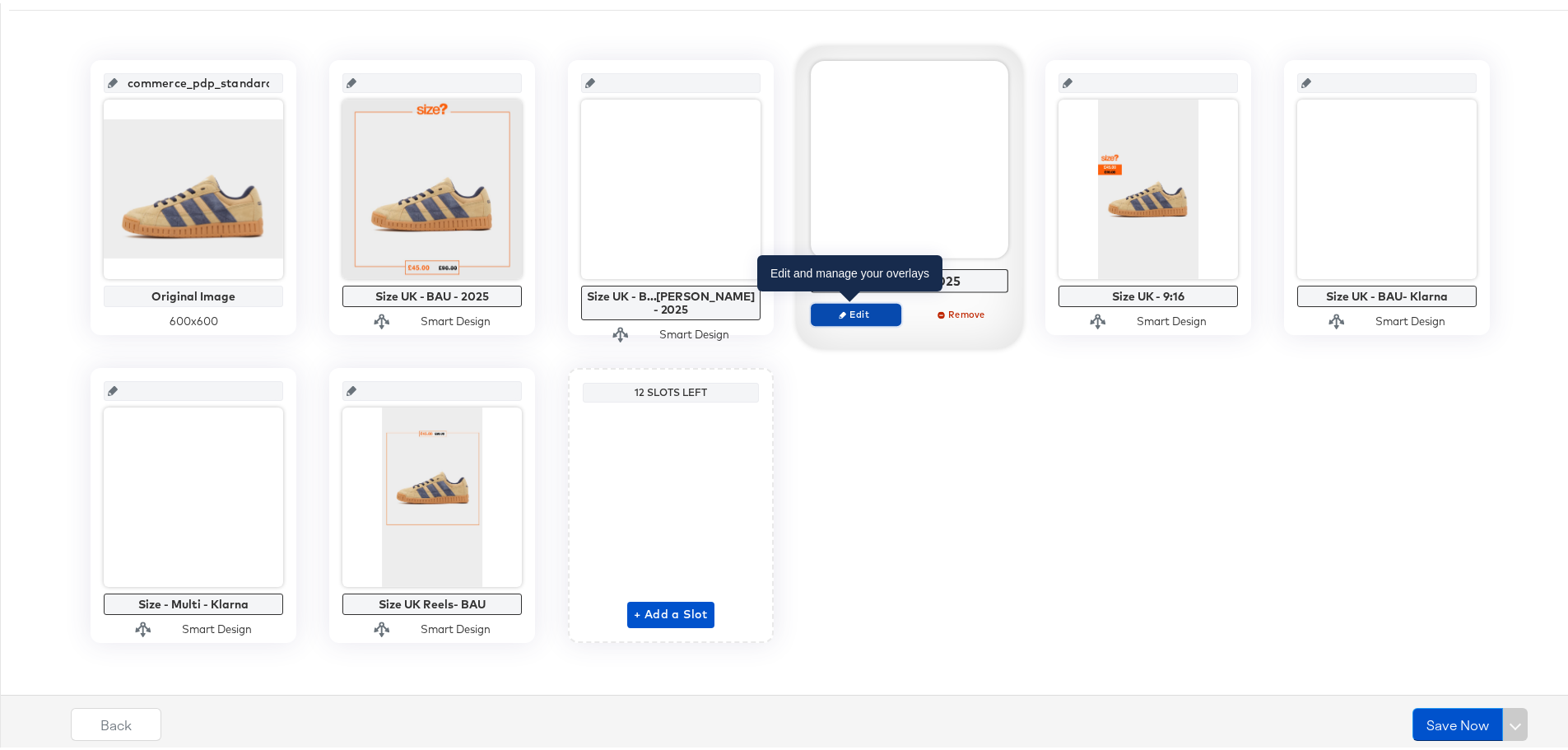
click at [865, 312] on span "Edit" at bounding box center [856, 310] width 76 height 12
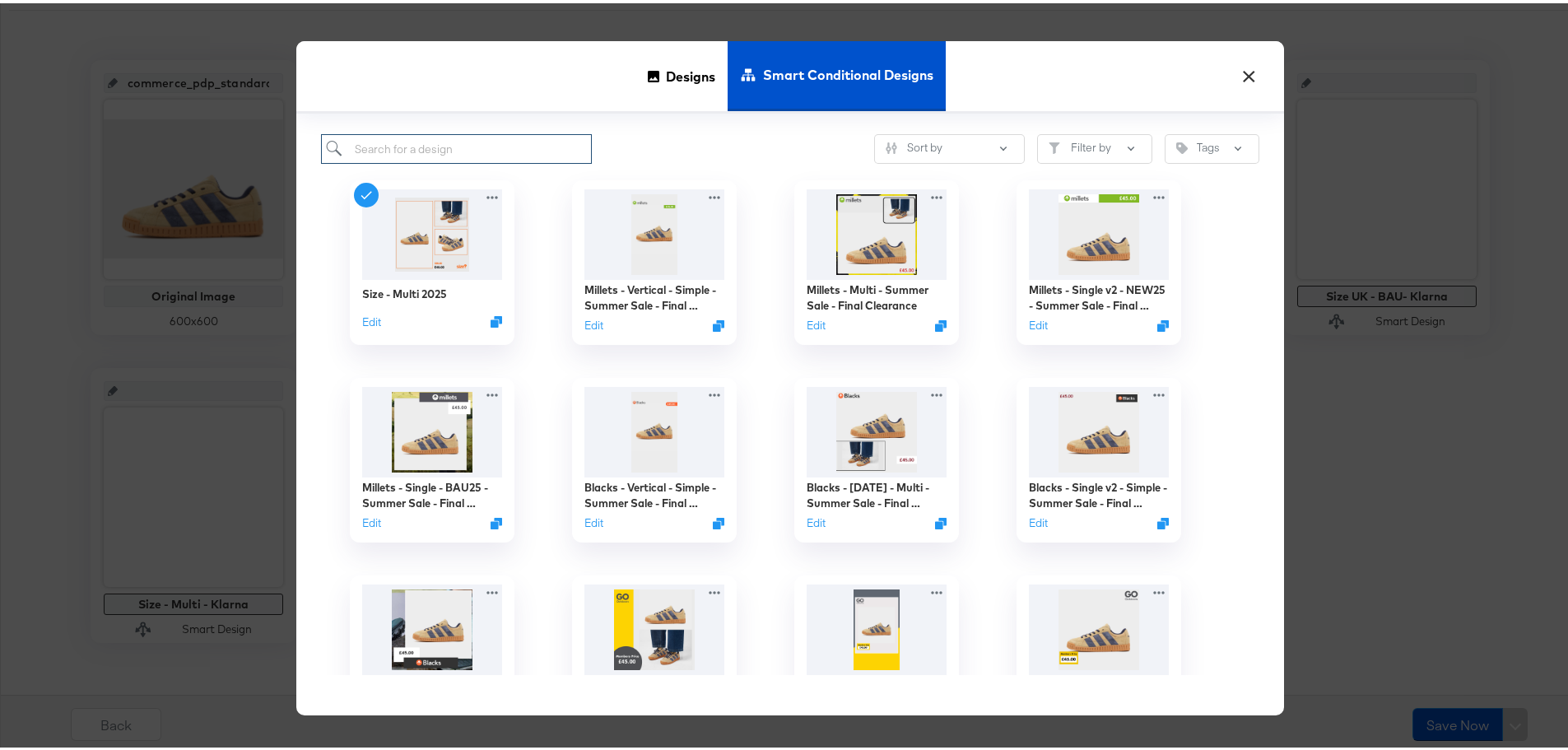
click at [499, 150] on input "search" at bounding box center [456, 146] width 270 height 31
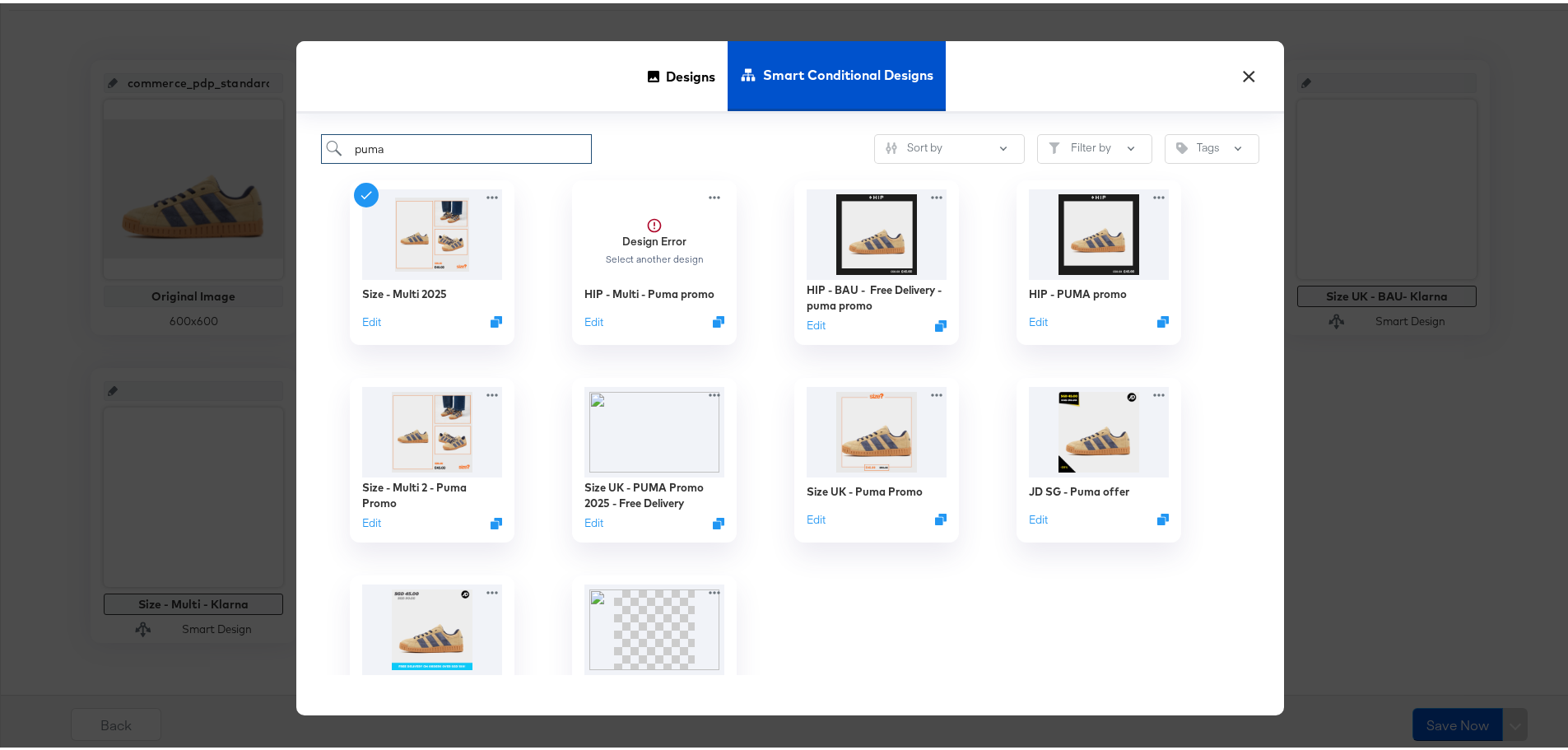
type input "puma"
click at [366, 524] on button "Edit" at bounding box center [369, 523] width 20 height 16
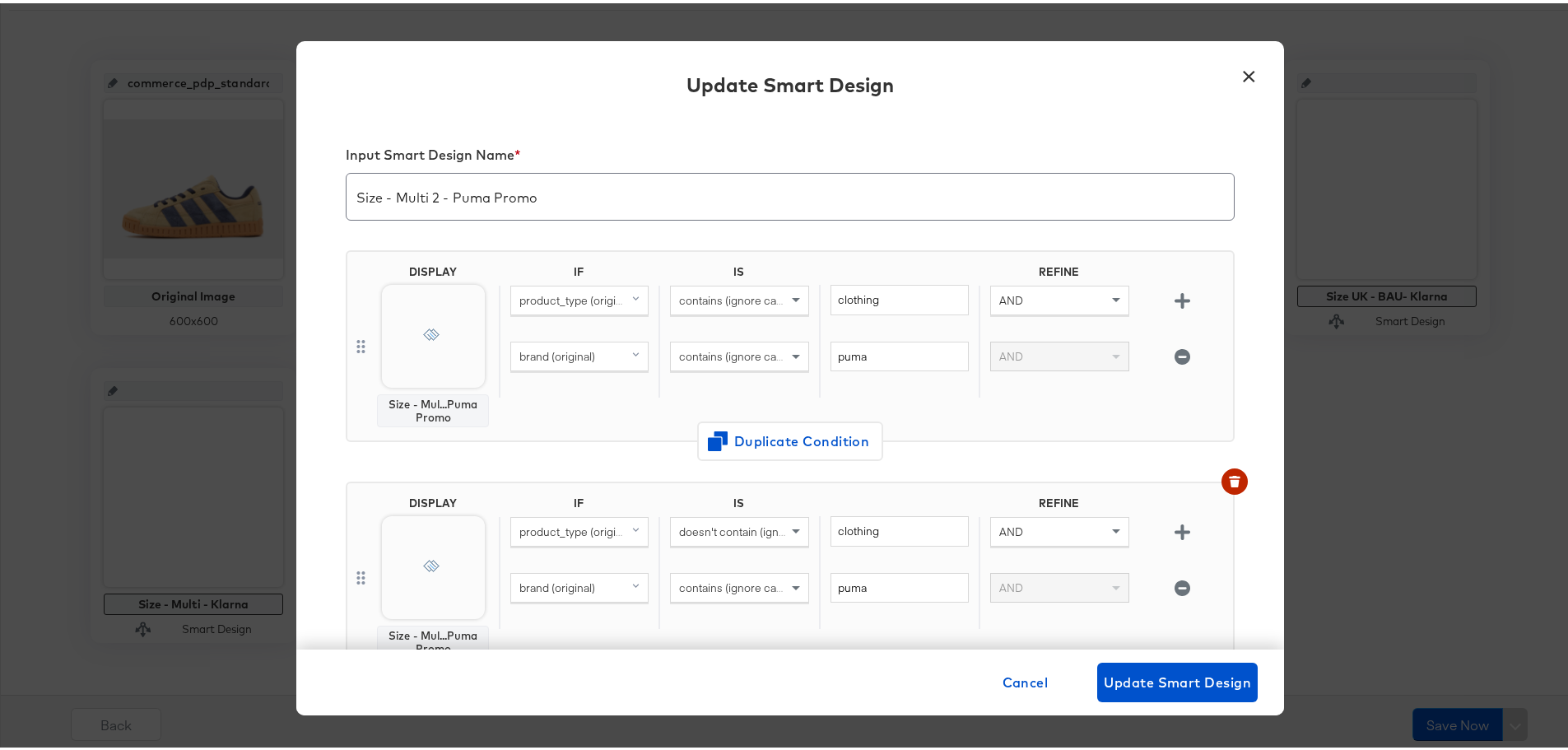
click at [549, 349] on span "brand (original)" at bounding box center [557, 353] width 76 height 15
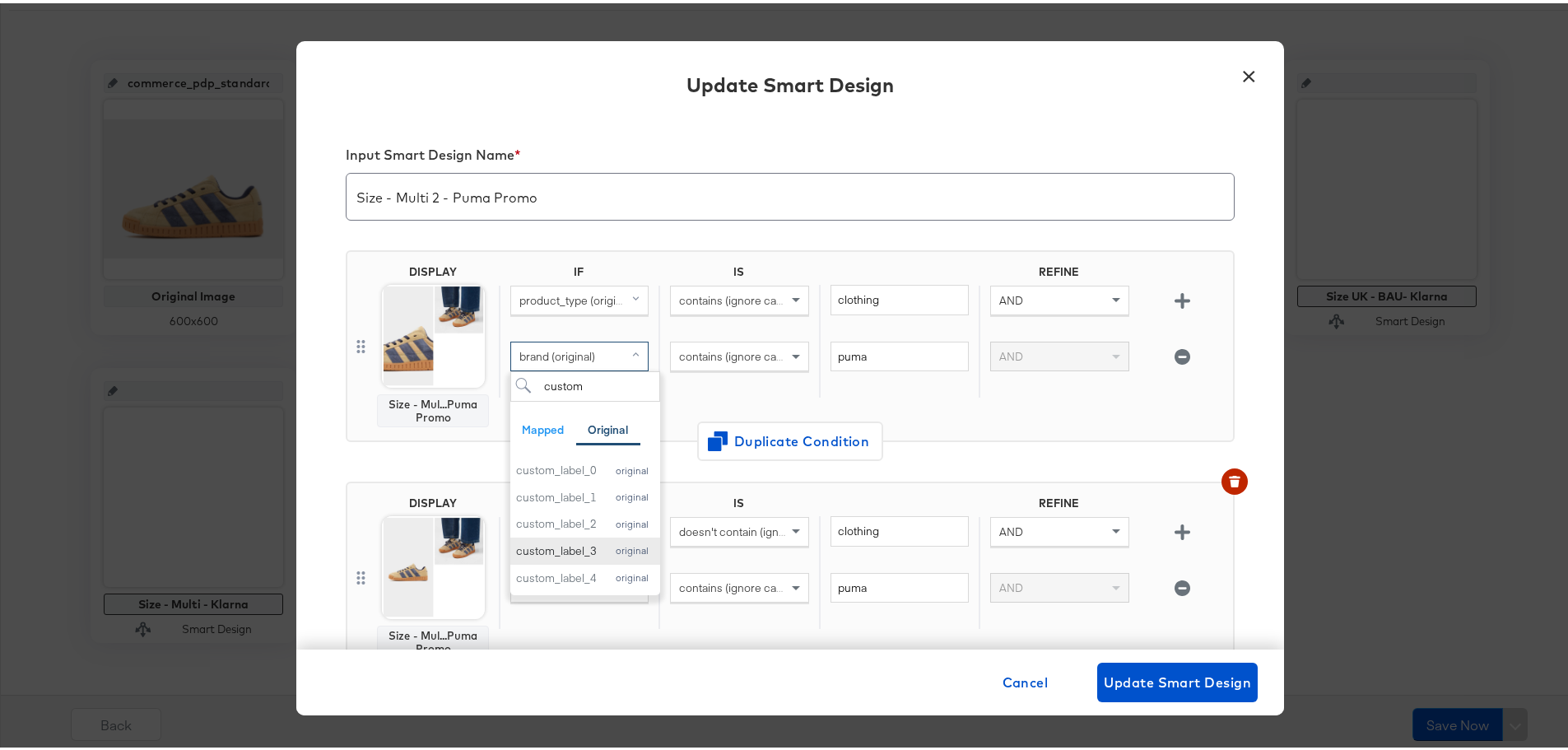
type input "custom"
click at [584, 546] on div "custom_label_3" at bounding box center [555, 547] width 80 height 16
click at [862, 356] on input "puma" at bounding box center [899, 353] width 138 height 31
type input "puma20"
click at [600, 590] on div "brand (original)" at bounding box center [578, 584] width 136 height 28
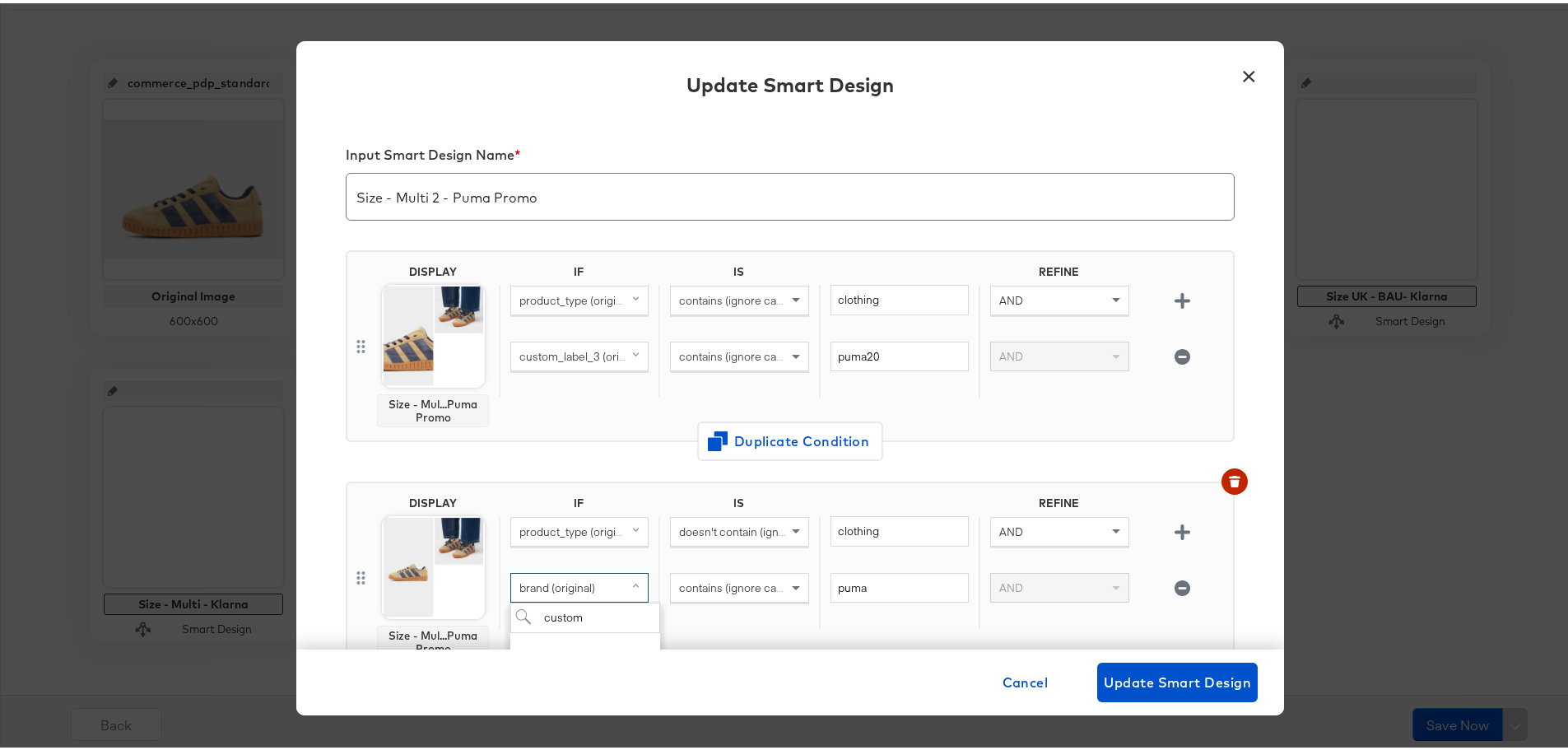
scroll to position [211, 0]
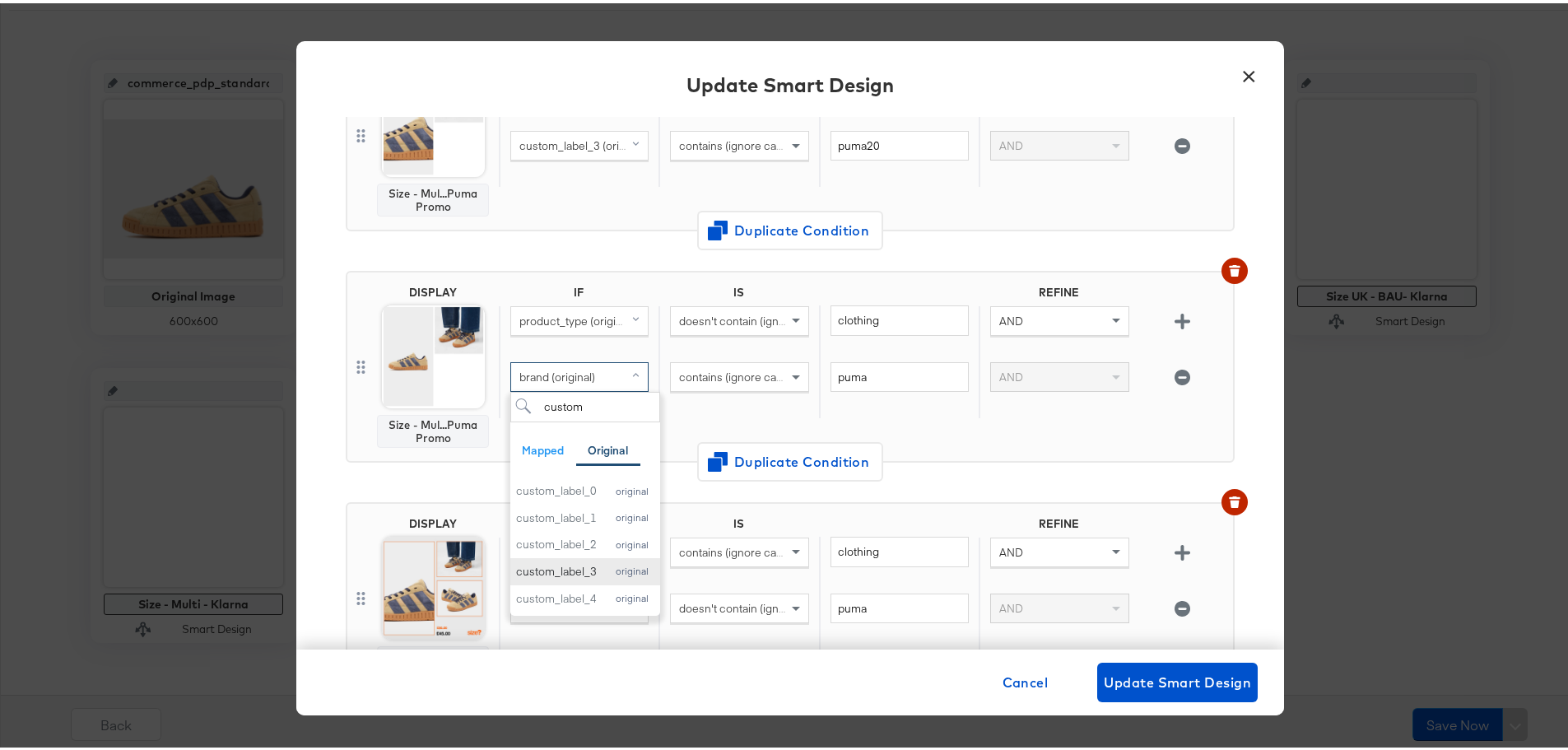
type input "custom"
click at [554, 558] on button "custom_label_3 original" at bounding box center [585, 567] width 150 height 27
click at [882, 374] on input "puma" at bounding box center [899, 374] width 138 height 31
type input "puma20"
click at [574, 605] on span "brand (original)" at bounding box center [557, 604] width 76 height 15
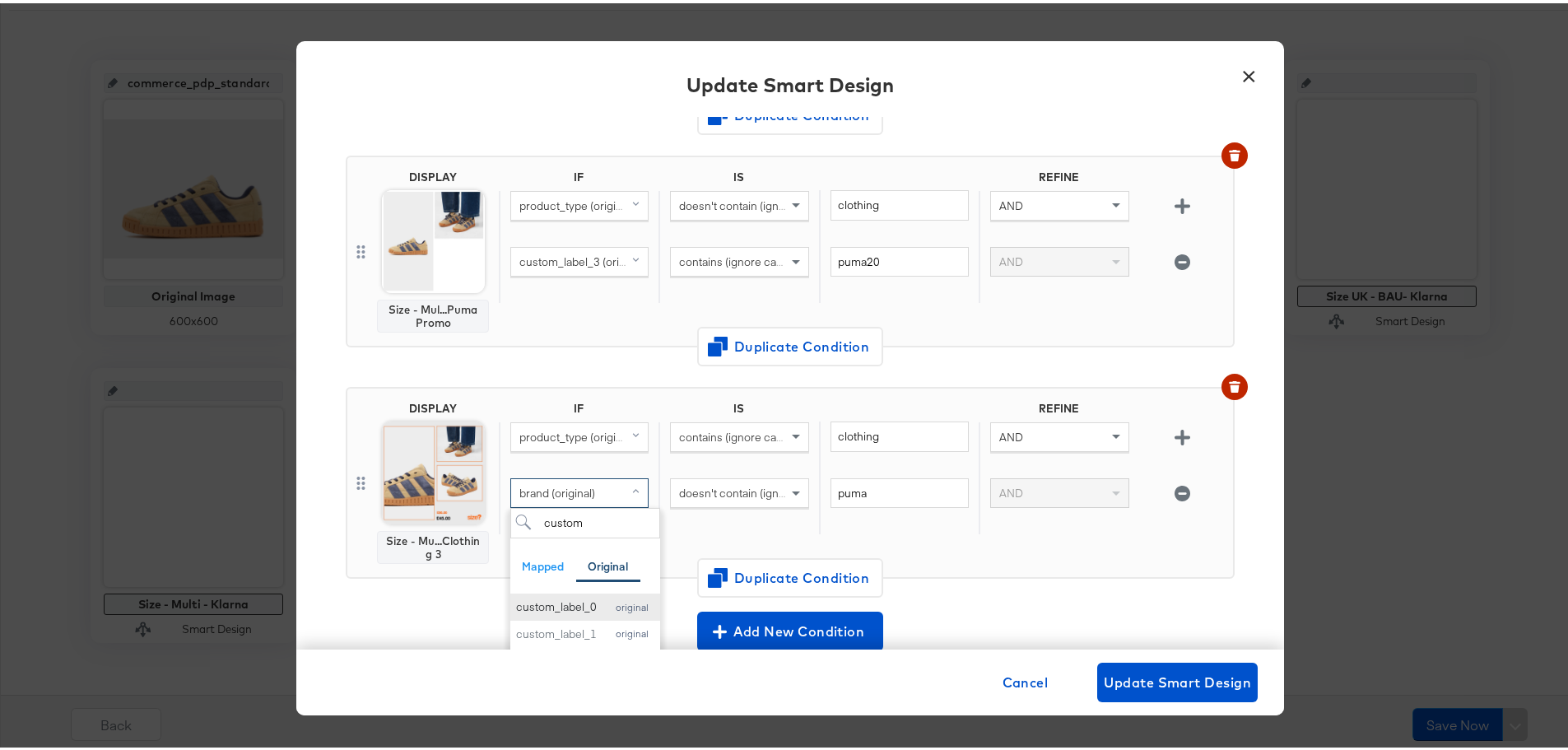
scroll to position [374, 0]
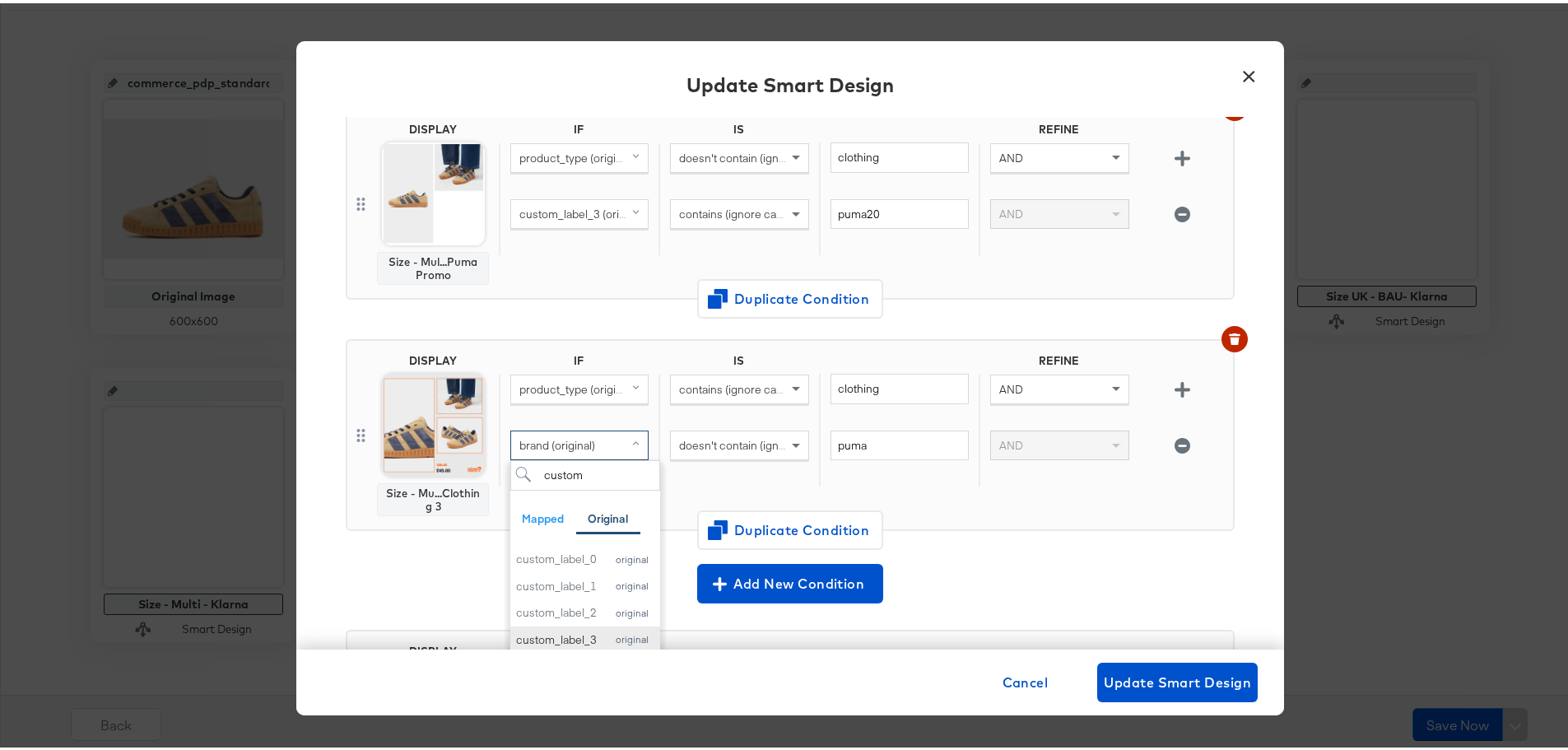
type input "custom"
click at [572, 635] on div "custom_label_3" at bounding box center [555, 637] width 80 height 16
click at [887, 438] on input "puma" at bounding box center [899, 442] width 138 height 31
click at [897, 444] on input "puma20" at bounding box center [899, 442] width 138 height 31
type input "puma20"
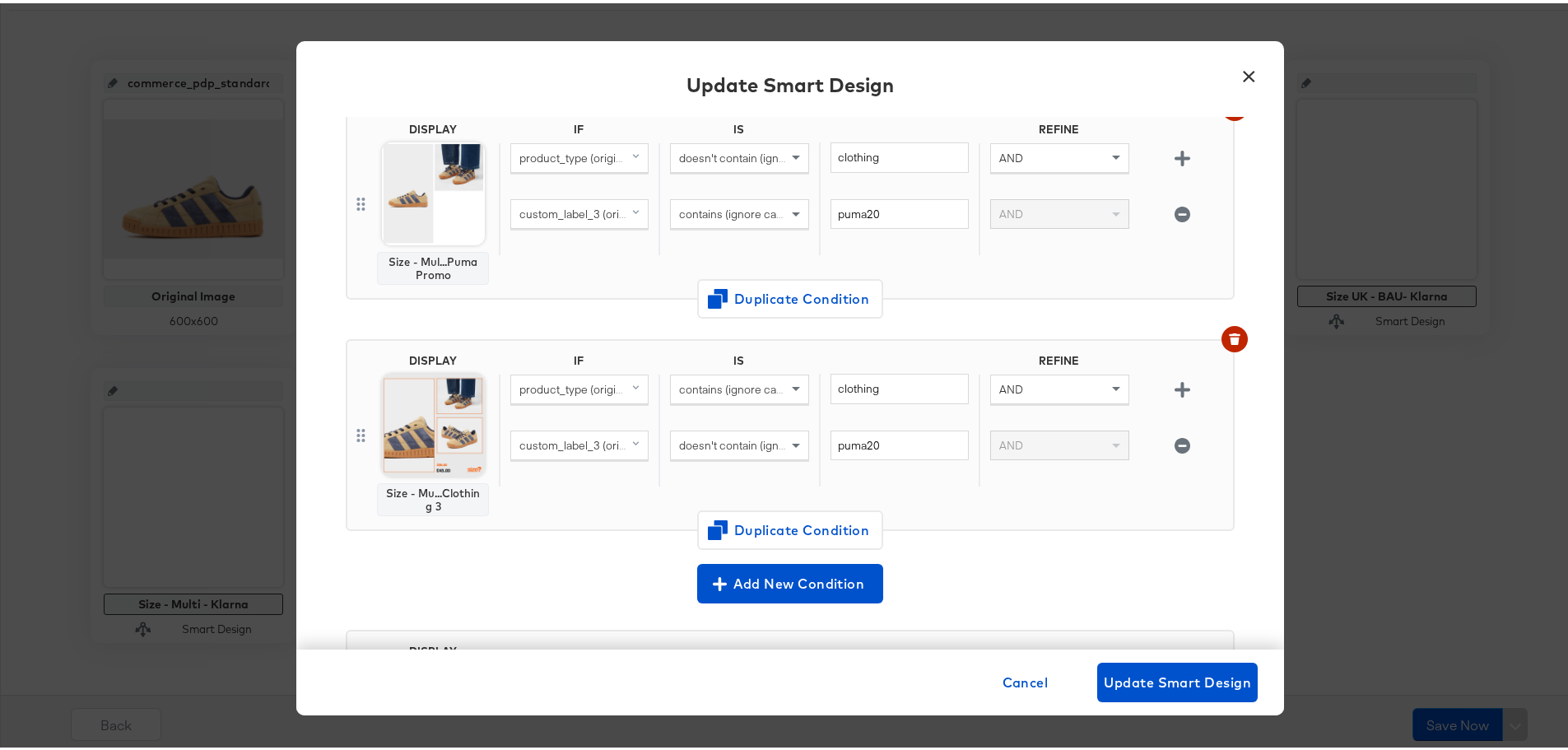
click at [1004, 532] on div "DISPLAY Size - Mu...Clothing 3 IF IS REFINE product_type (original) contains (i…" at bounding box center [790, 438] width 889 height 231
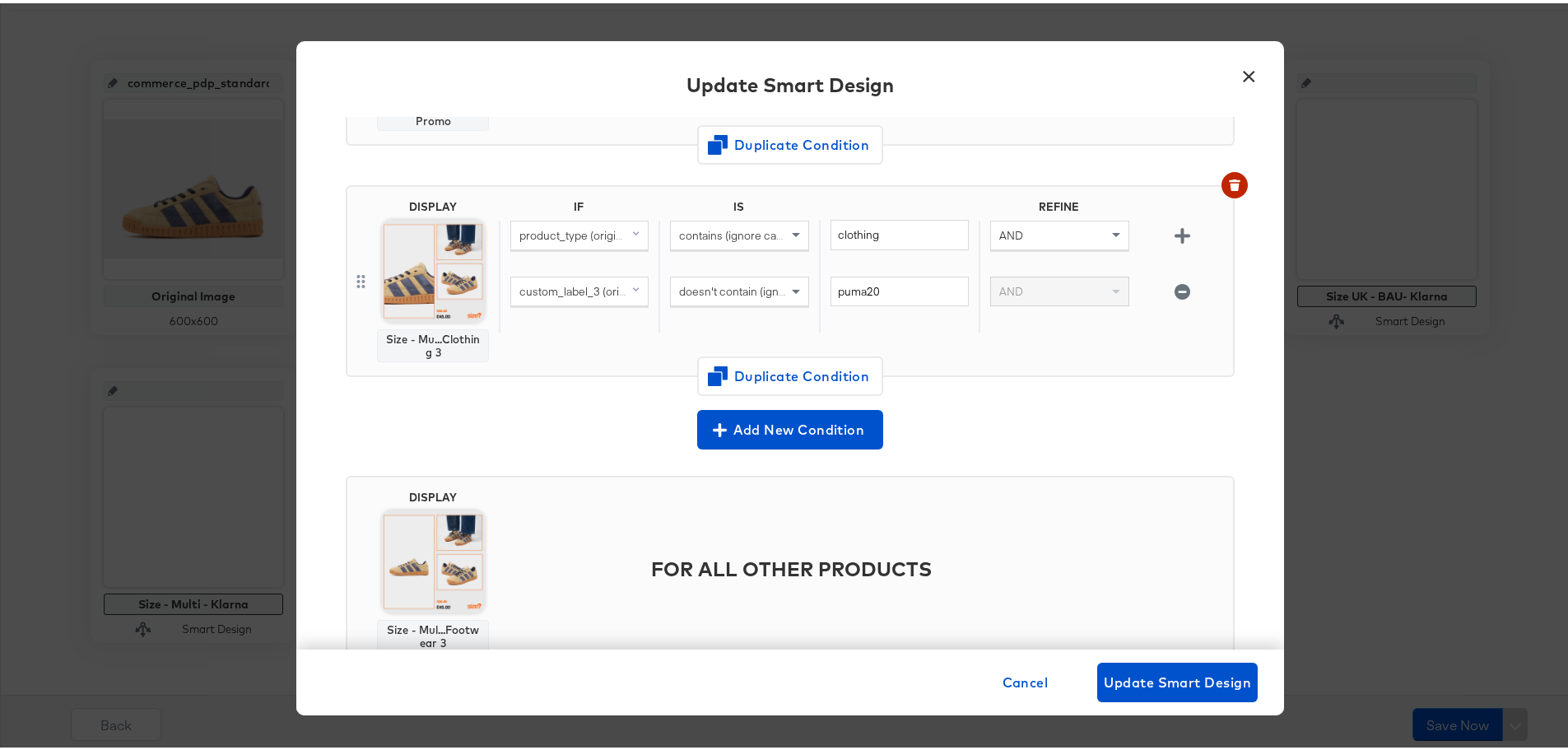
scroll to position [531, 0]
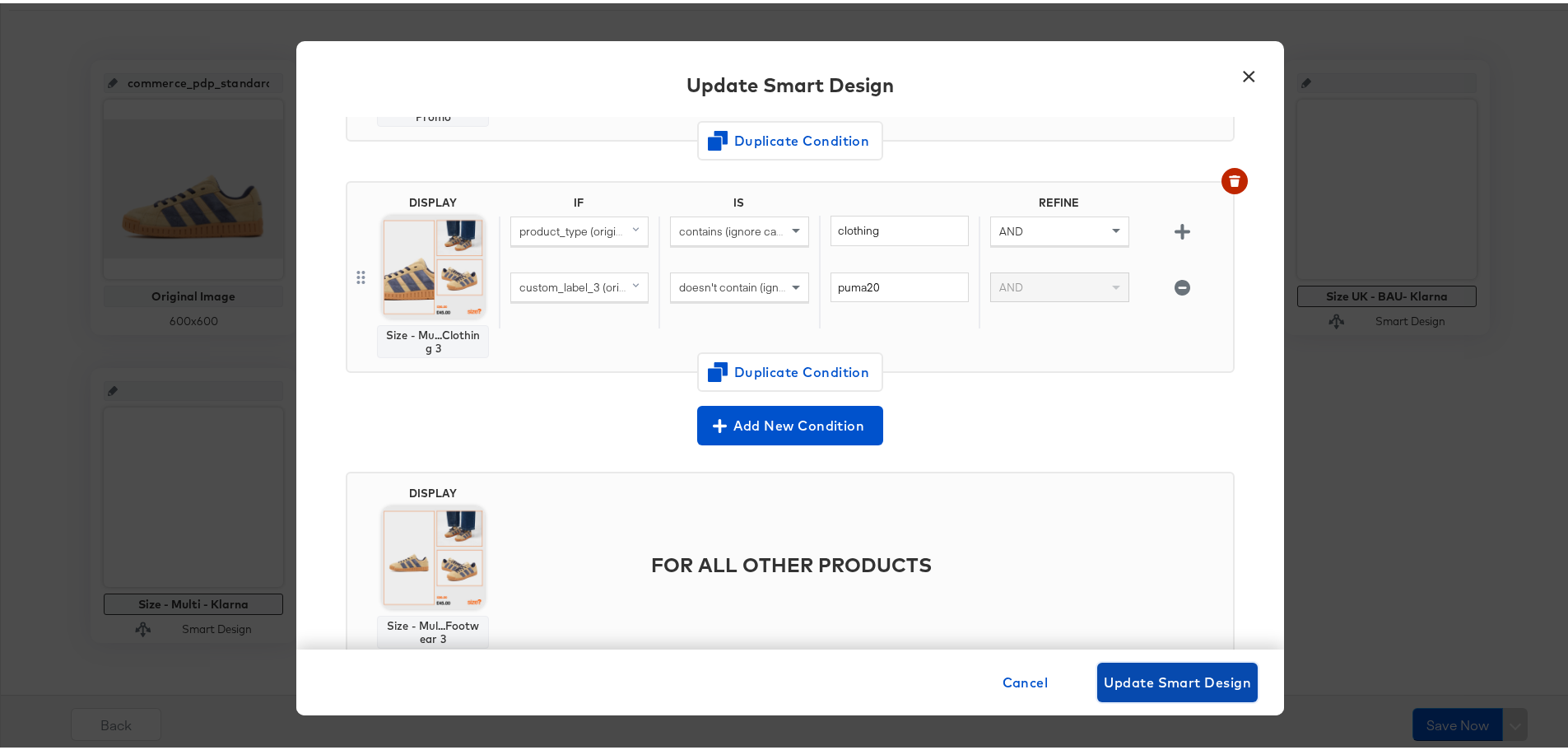
click at [1176, 682] on span "Update Smart Design" at bounding box center [1177, 678] width 147 height 23
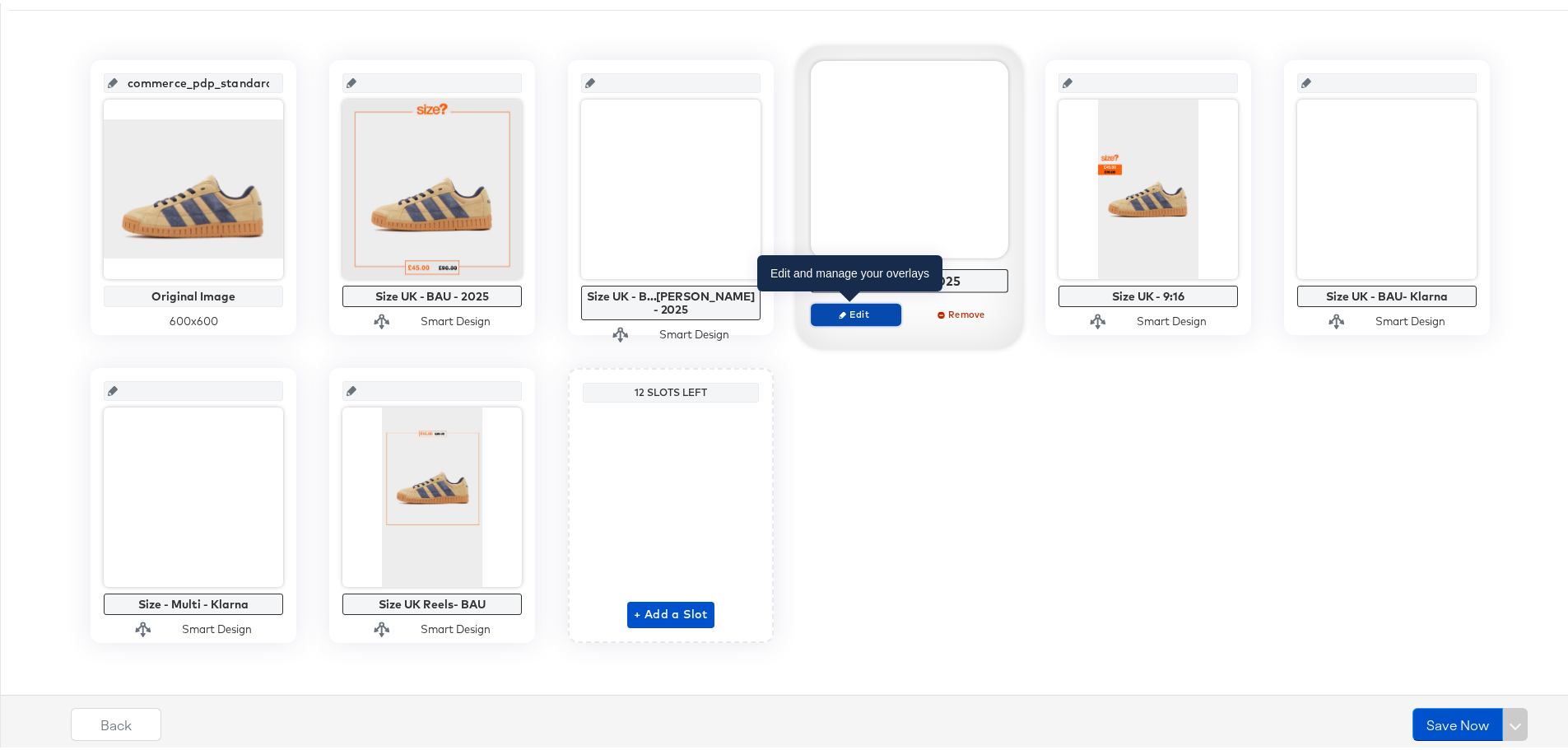
click at [832, 314] on span "Edit" at bounding box center [856, 310] width 76 height 12
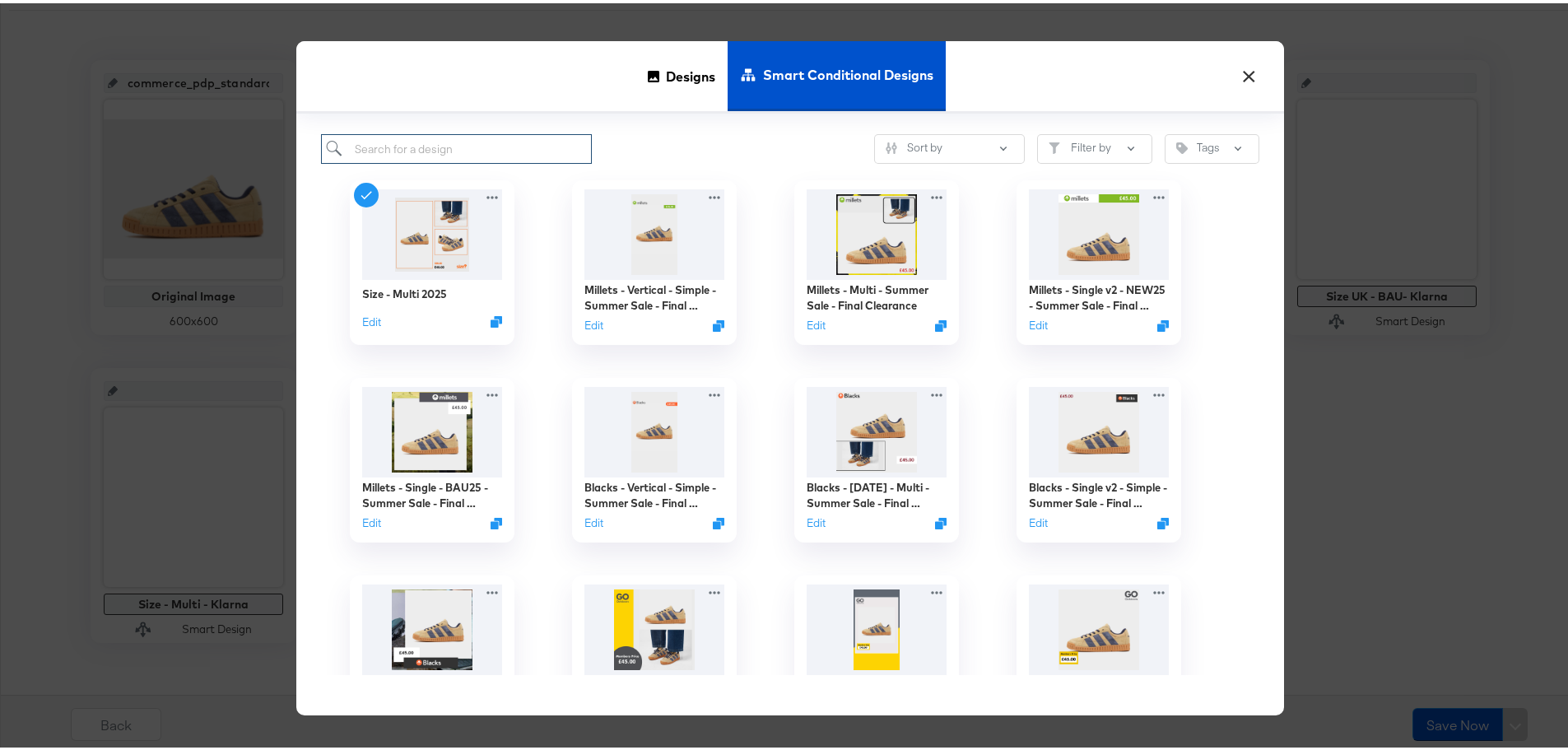
click at [391, 151] on input "search" at bounding box center [456, 146] width 270 height 31
type input "puma"
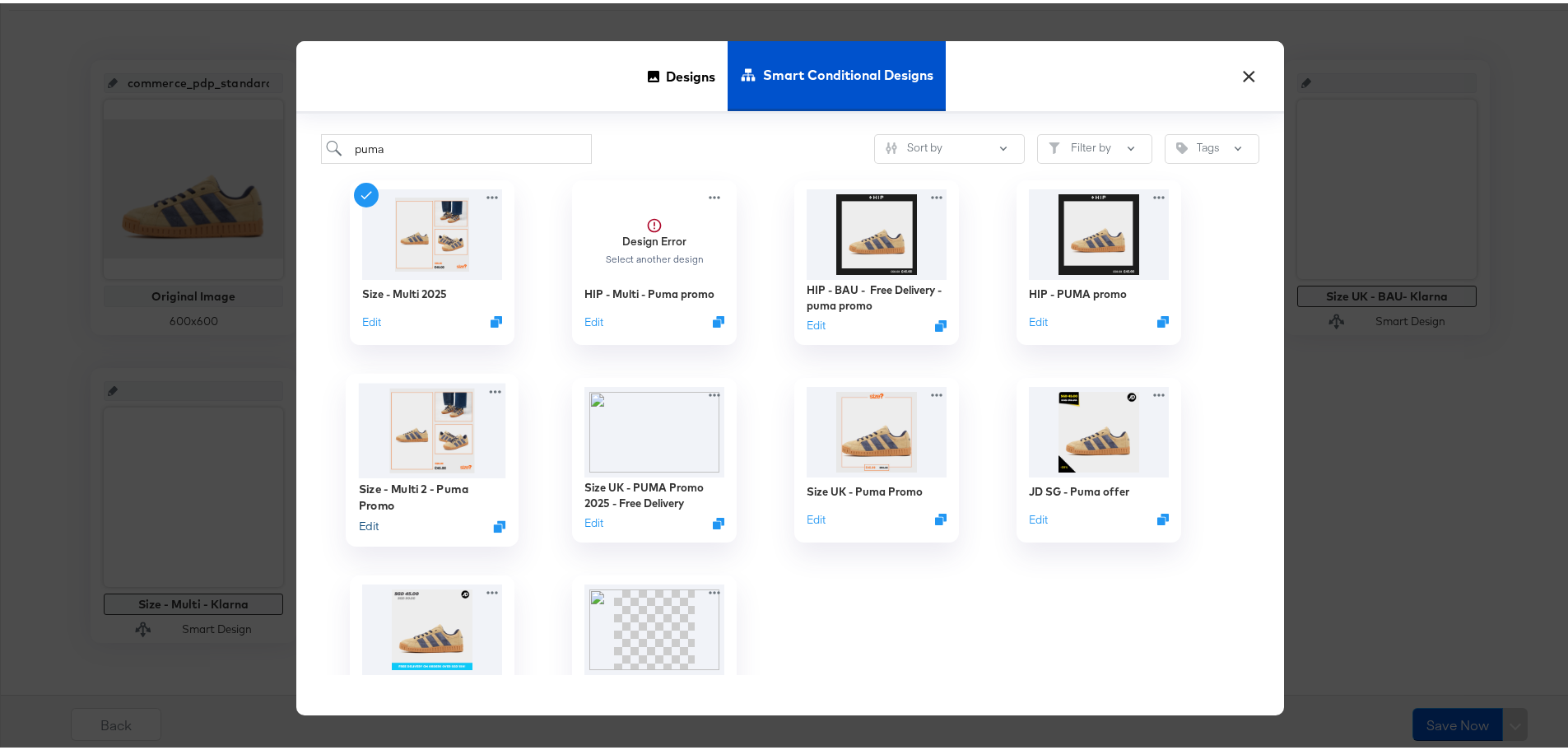
click at [359, 520] on button "Edit" at bounding box center [369, 523] width 20 height 16
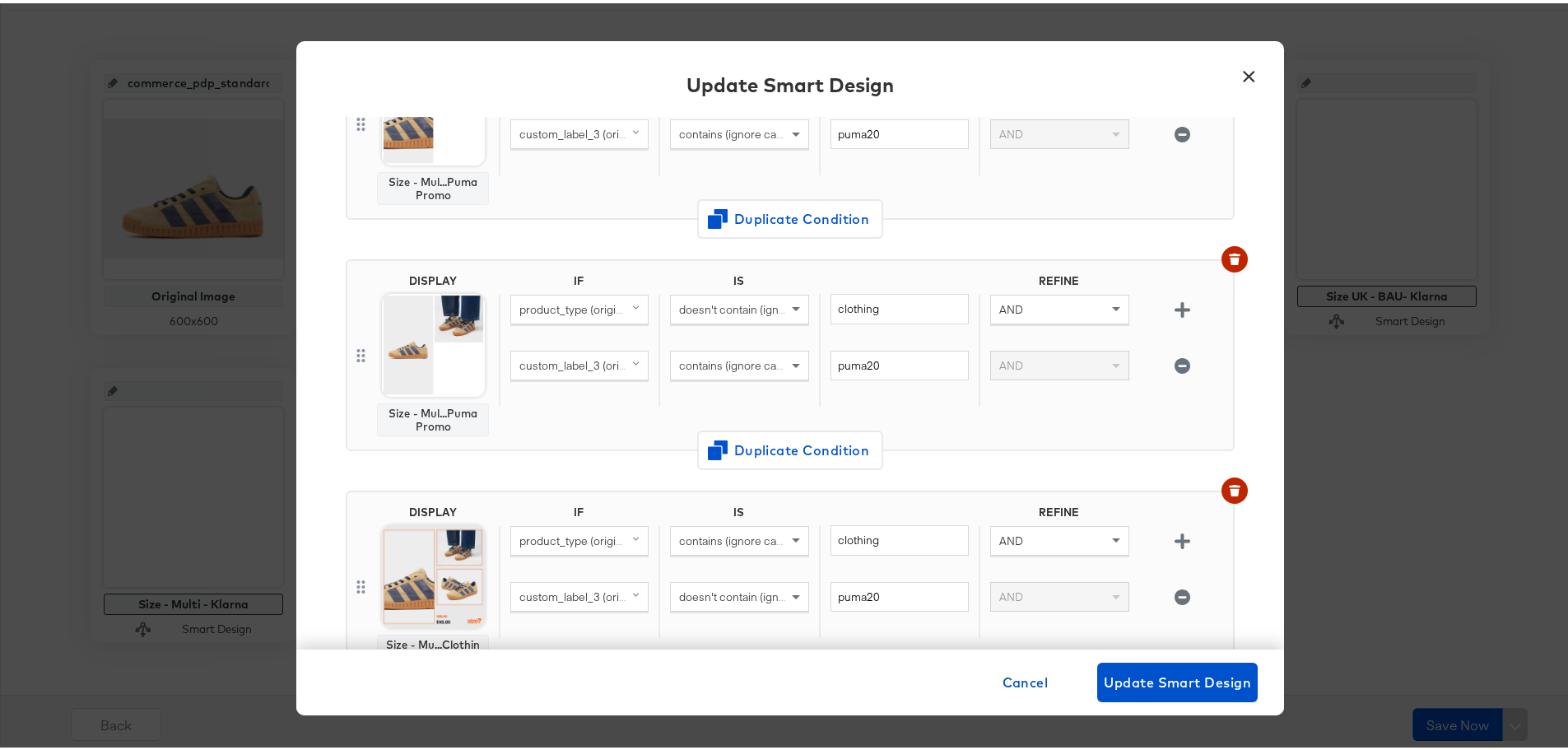
scroll to position [225, 0]
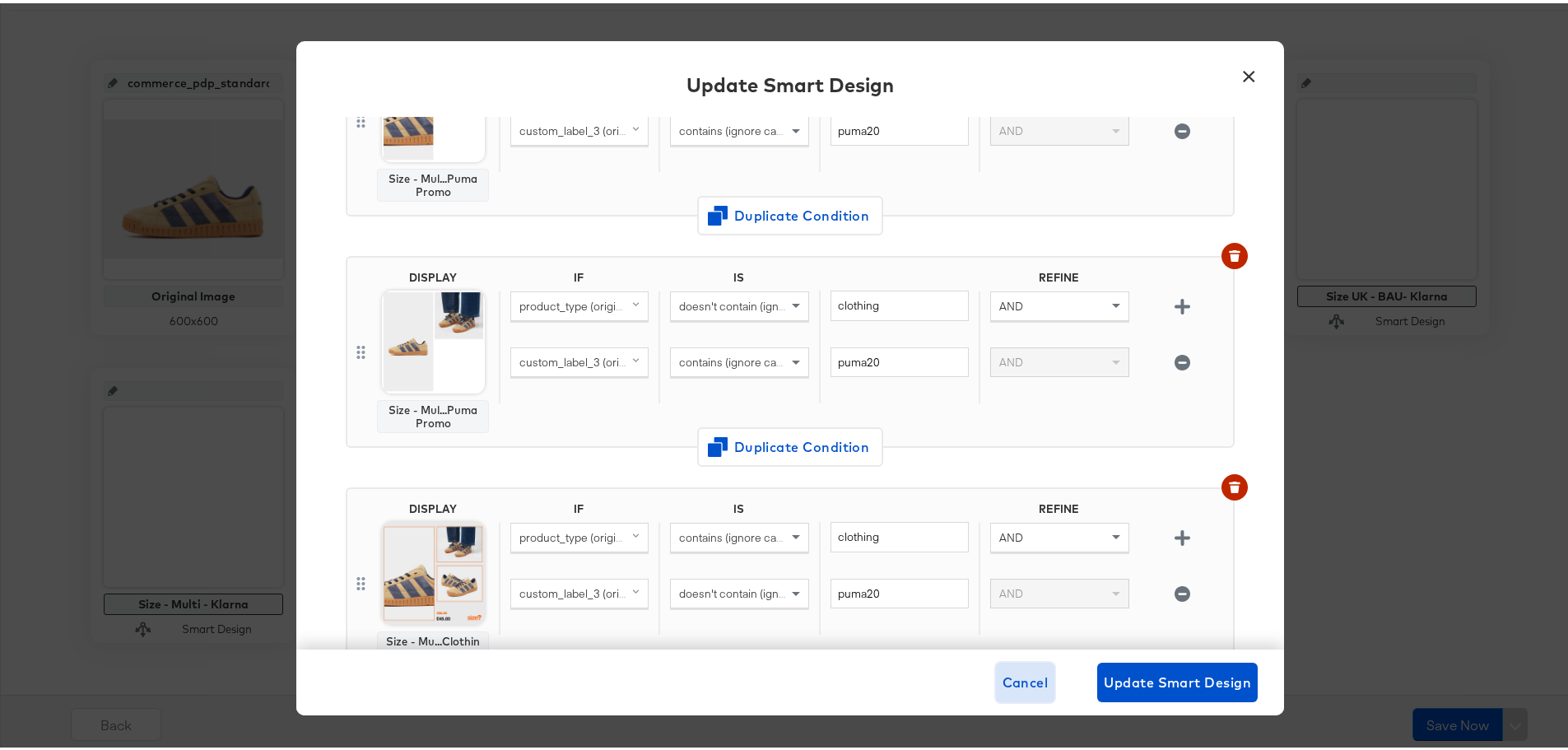
click at [1014, 690] on span "Cancel" at bounding box center [1025, 678] width 46 height 23
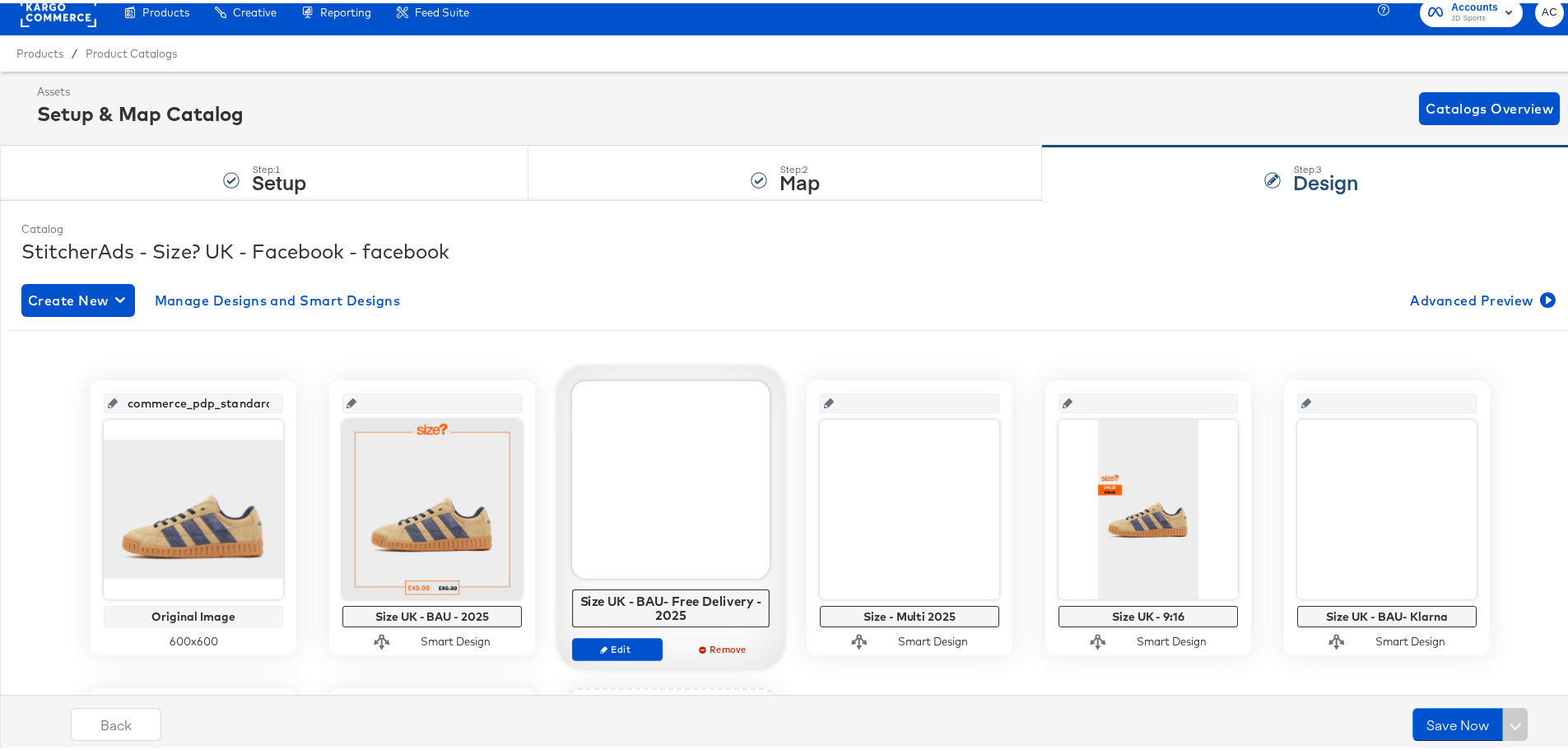
scroll to position [0, 0]
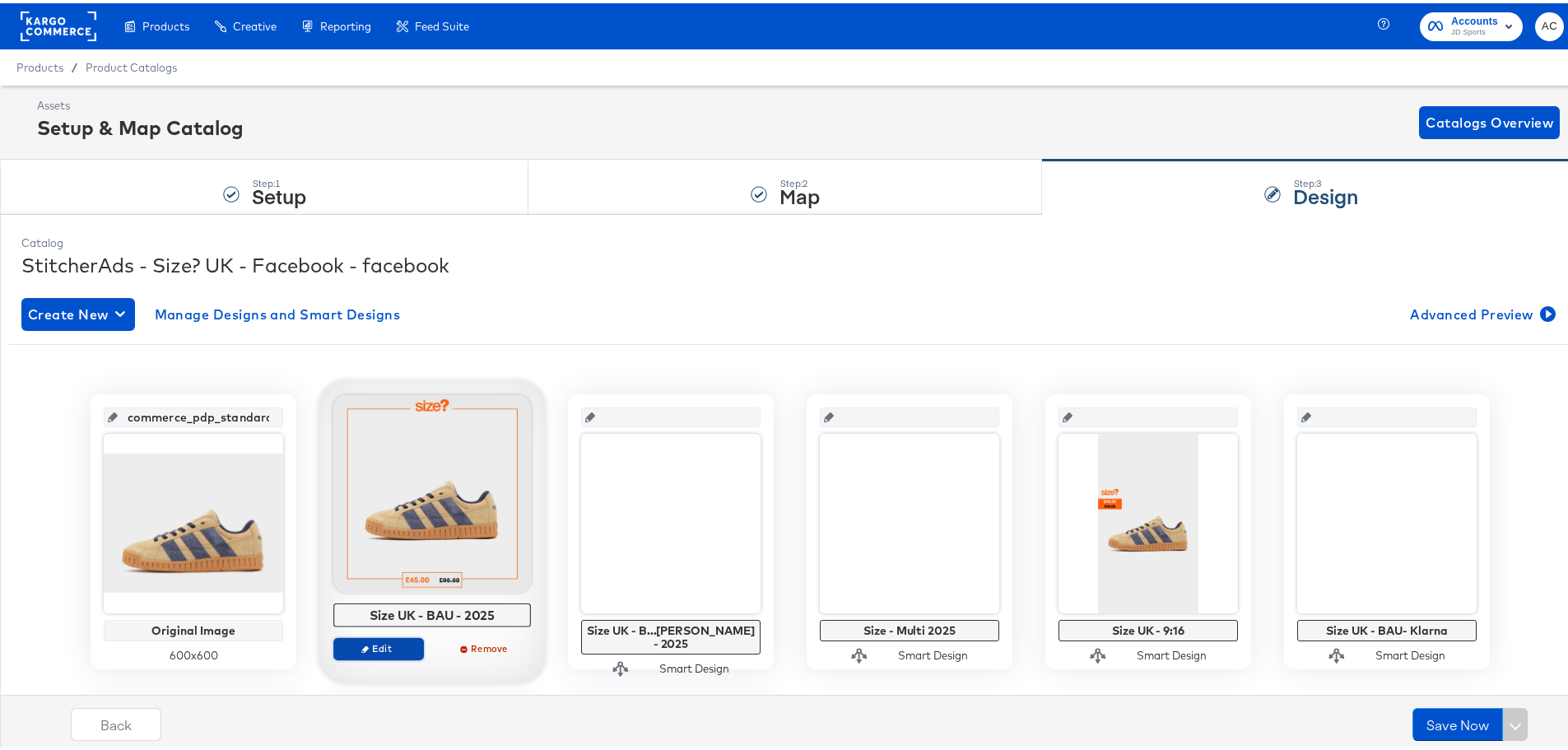
click at [398, 649] on span "Edit" at bounding box center [379, 645] width 76 height 12
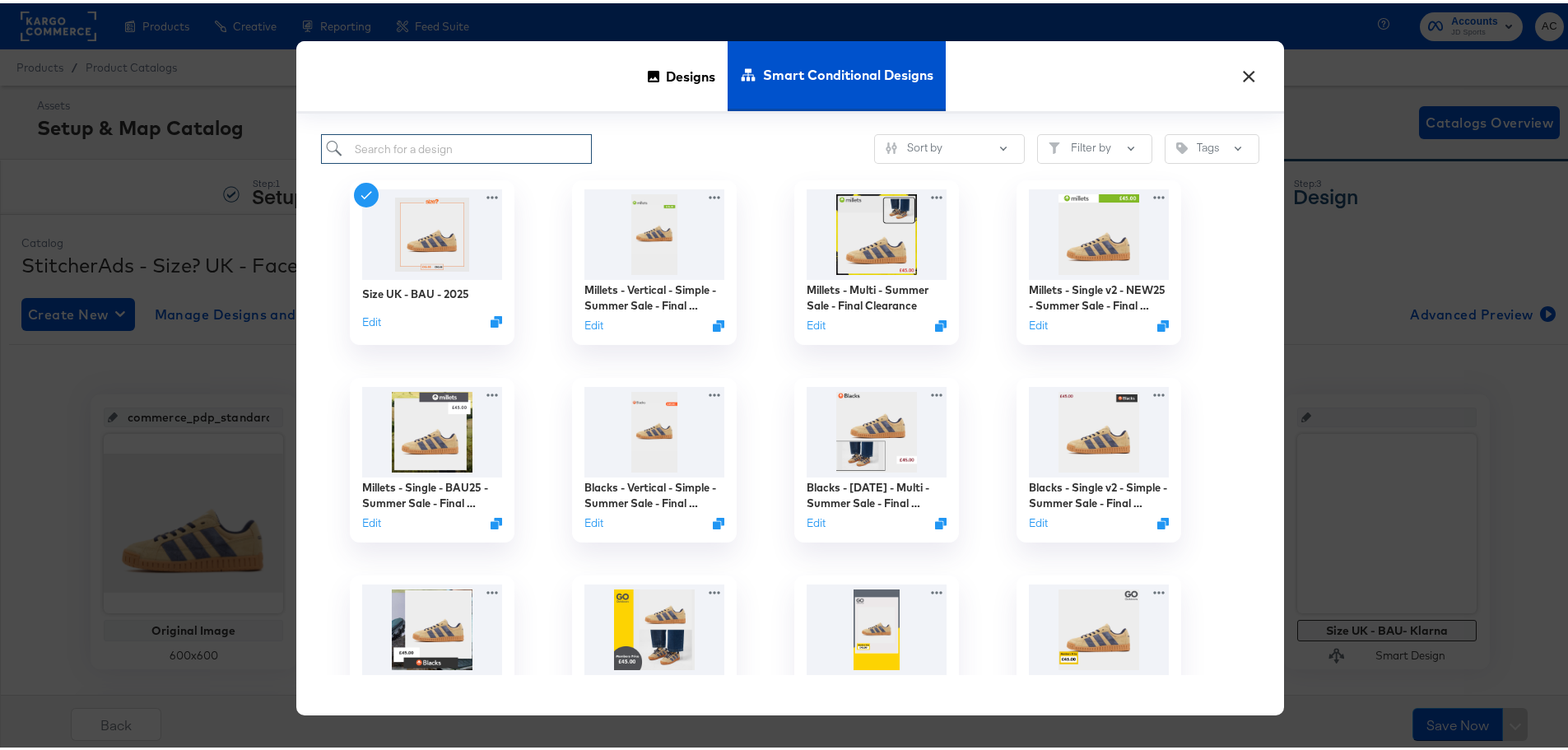
click at [517, 154] on input "search" at bounding box center [456, 146] width 270 height 31
click at [1242, 67] on button "×" at bounding box center [1249, 70] width 30 height 30
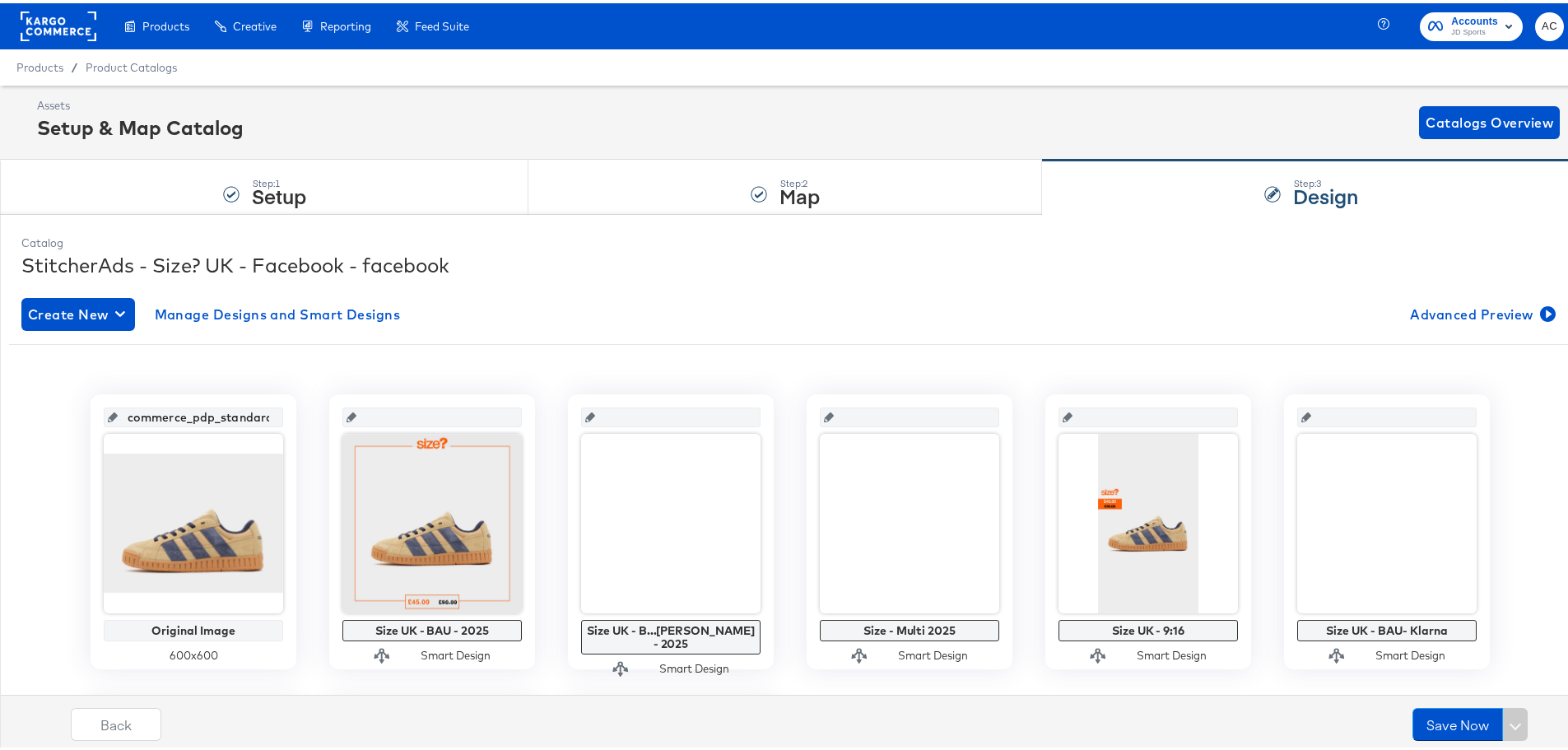
drag, startPoint x: 188, startPoint y: 72, endPoint x: 285, endPoint y: 95, distance: 99.7
click at [0, 0] on div "Product Catalogs" at bounding box center [0, 0] width 0 height 0
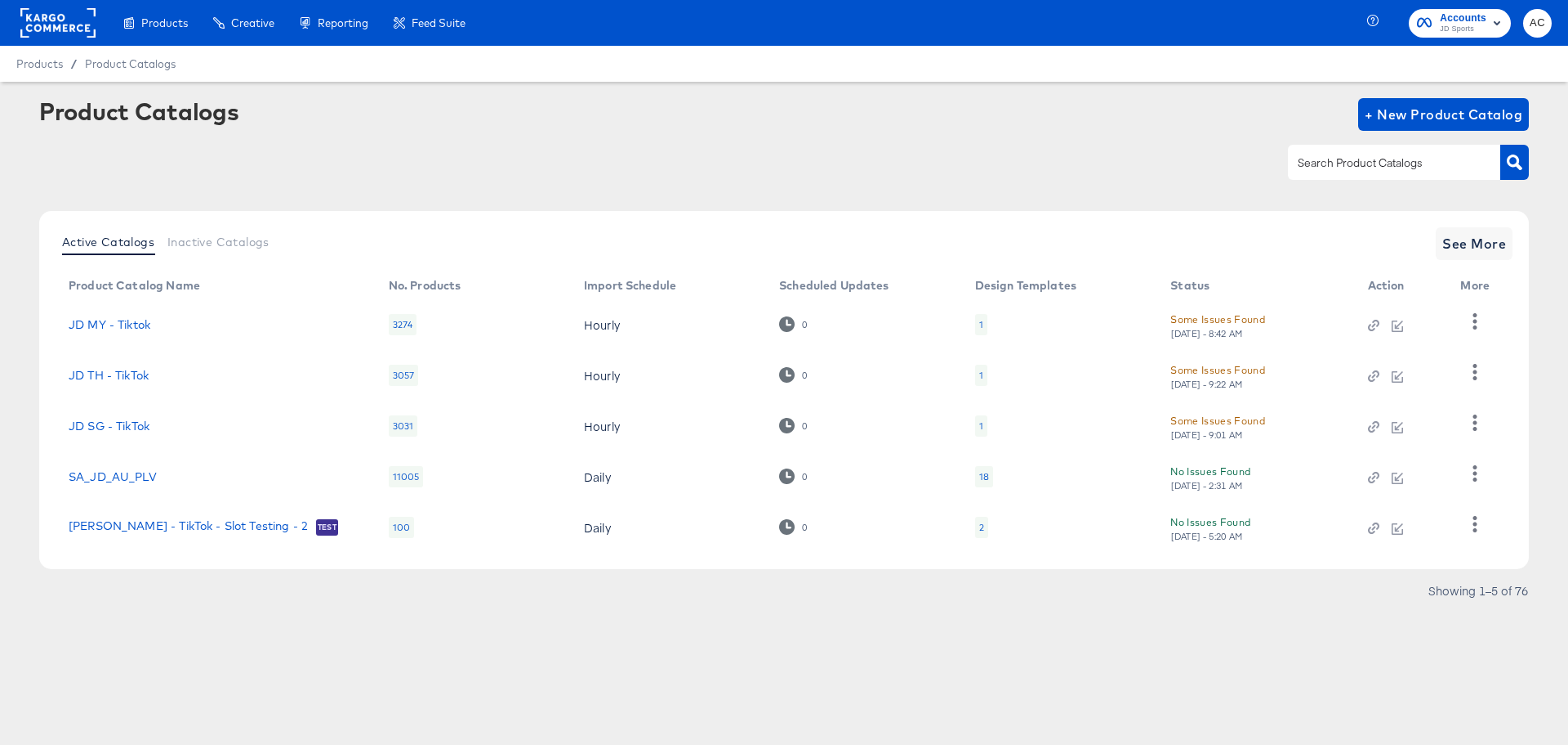
click at [1369, 165] on input "text" at bounding box center [1382, 163] width 174 height 19
type input "size"
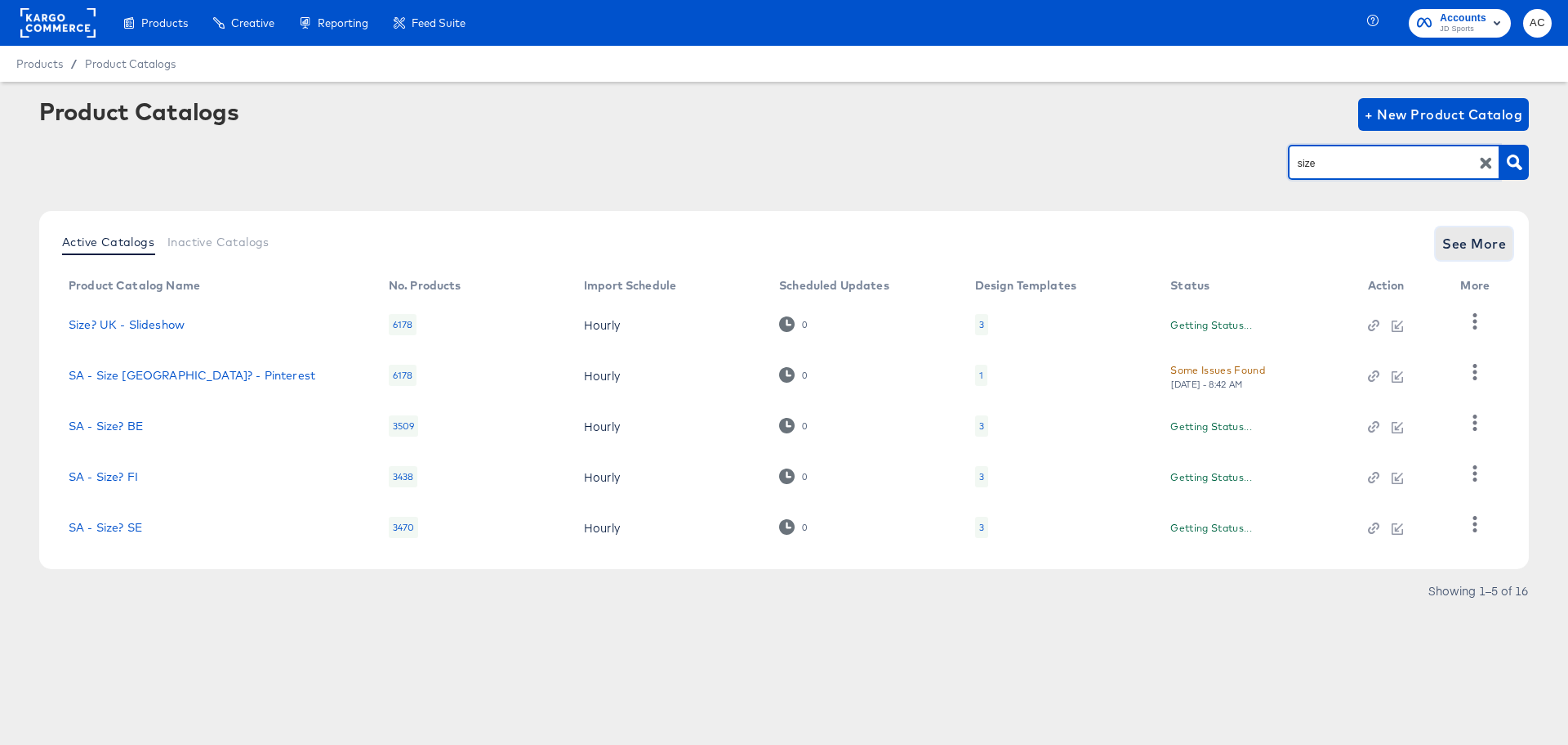
click at [1476, 254] on span "See More" at bounding box center [1474, 243] width 64 height 23
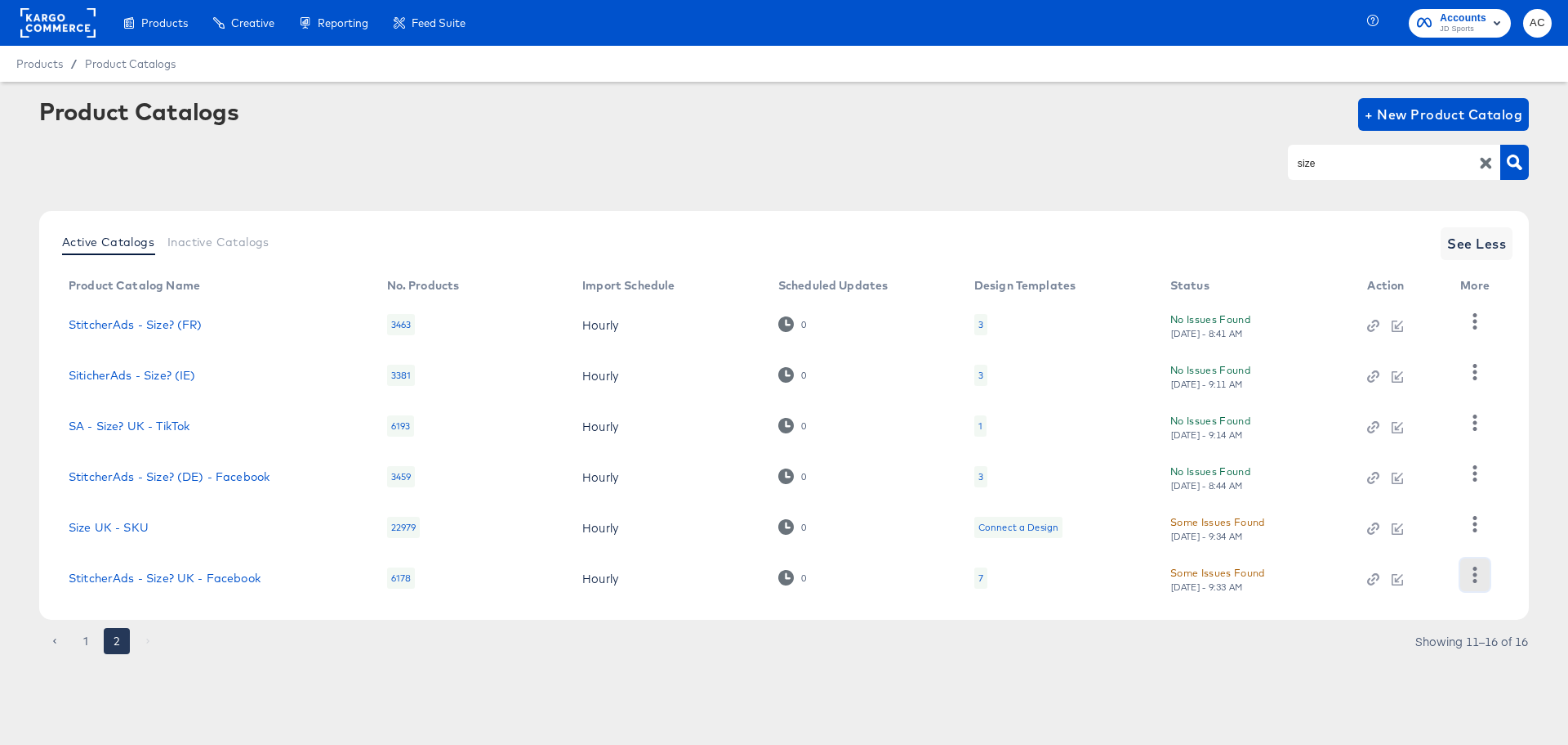
click at [1469, 574] on icon "button" at bounding box center [1475, 574] width 16 height 16
click at [1329, 630] on div "Active Catalogs Inactive Catalogs See Less Product Catalog Name No. Products Im…" at bounding box center [784, 436] width 1490 height 451
click at [1391, 588] on td at bounding box center [1400, 577] width 93 height 50
click at [1400, 576] on icon "button" at bounding box center [1399, 577] width 8 height 8
drag, startPoint x: 1333, startPoint y: 160, endPoint x: 1196, endPoint y: 155, distance: 137.1
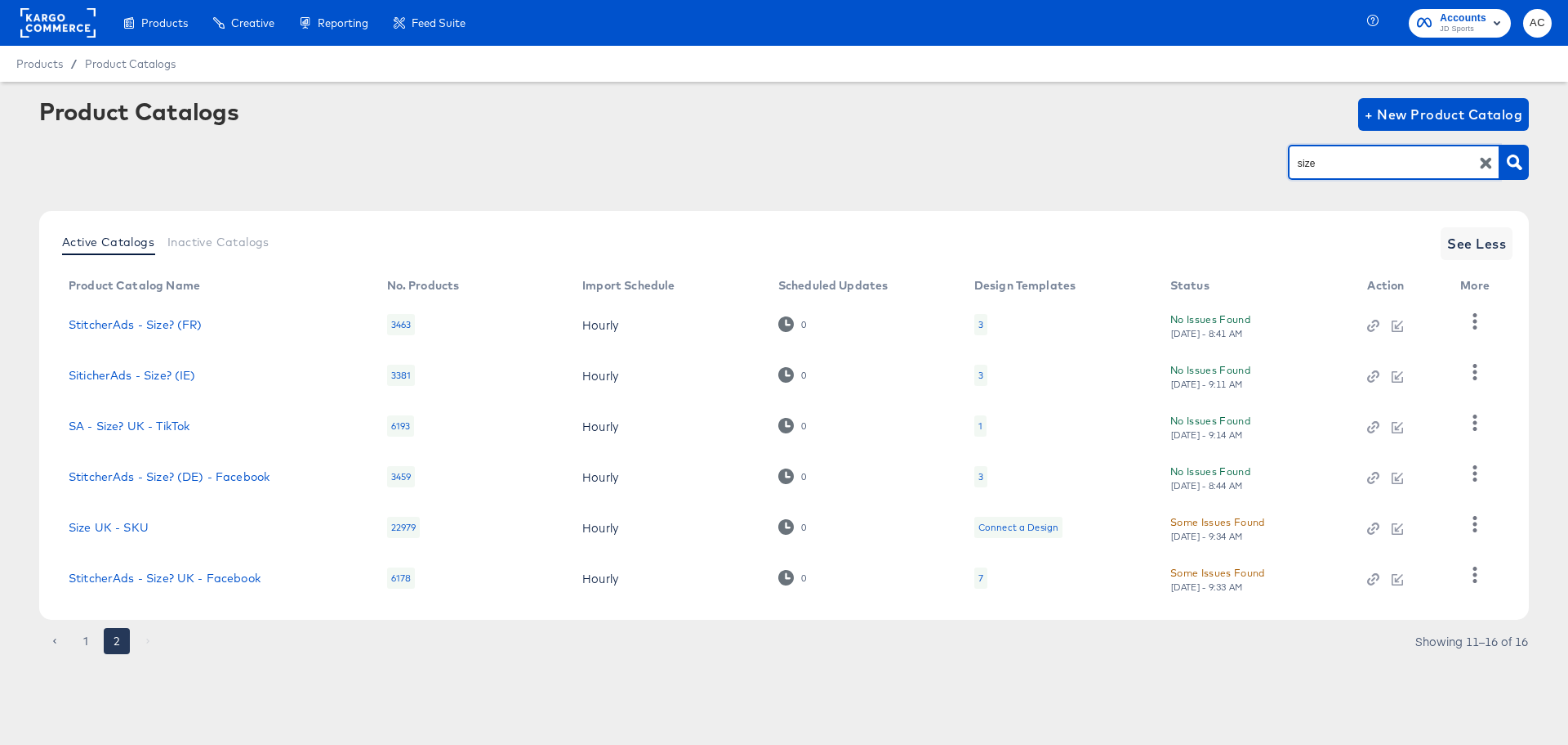
click at [1196, 155] on div "size" at bounding box center [784, 162] width 1490 height 37
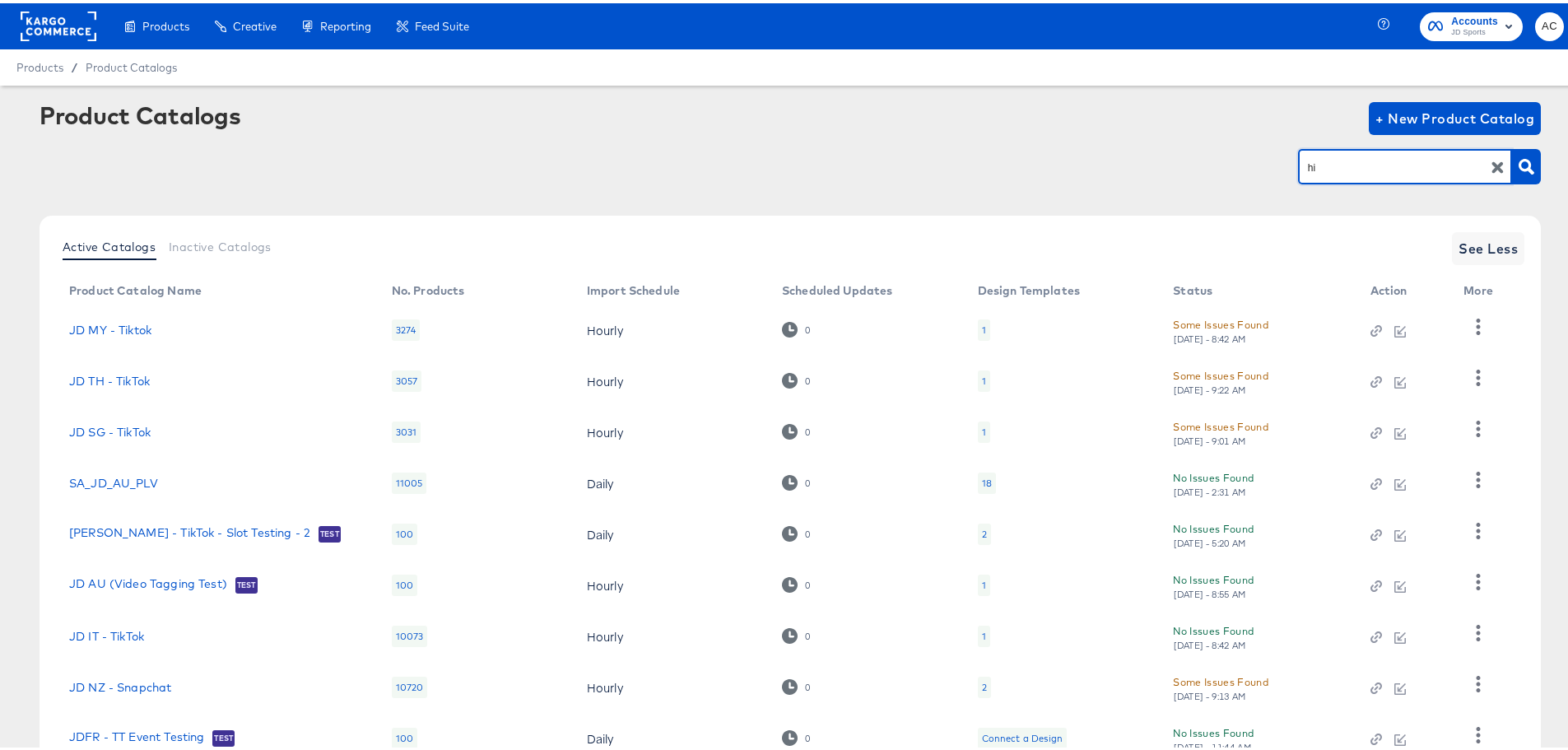
scroll to position [135, 0]
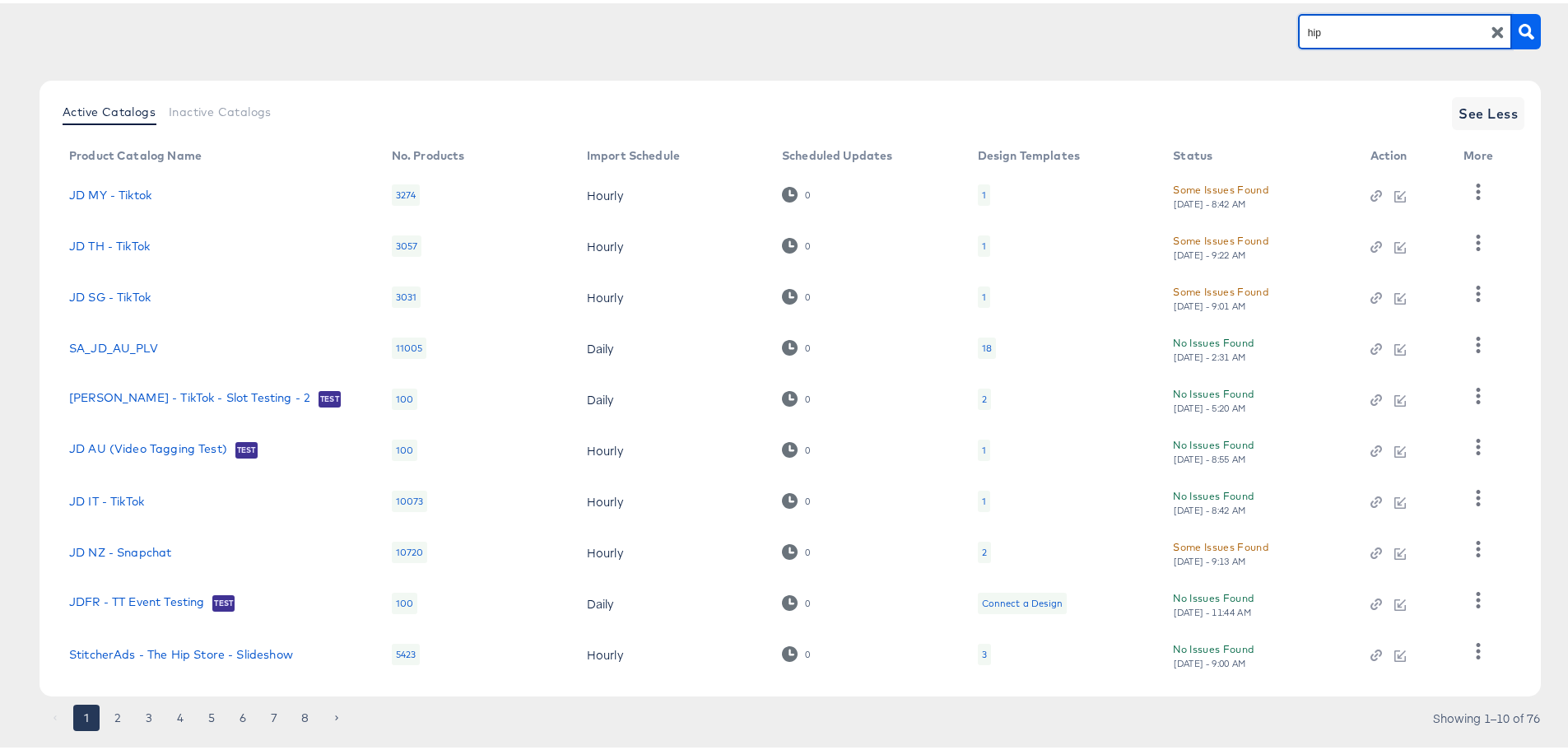
type input "hip"
click at [1518, 37] on button "button" at bounding box center [1525, 29] width 29 height 36
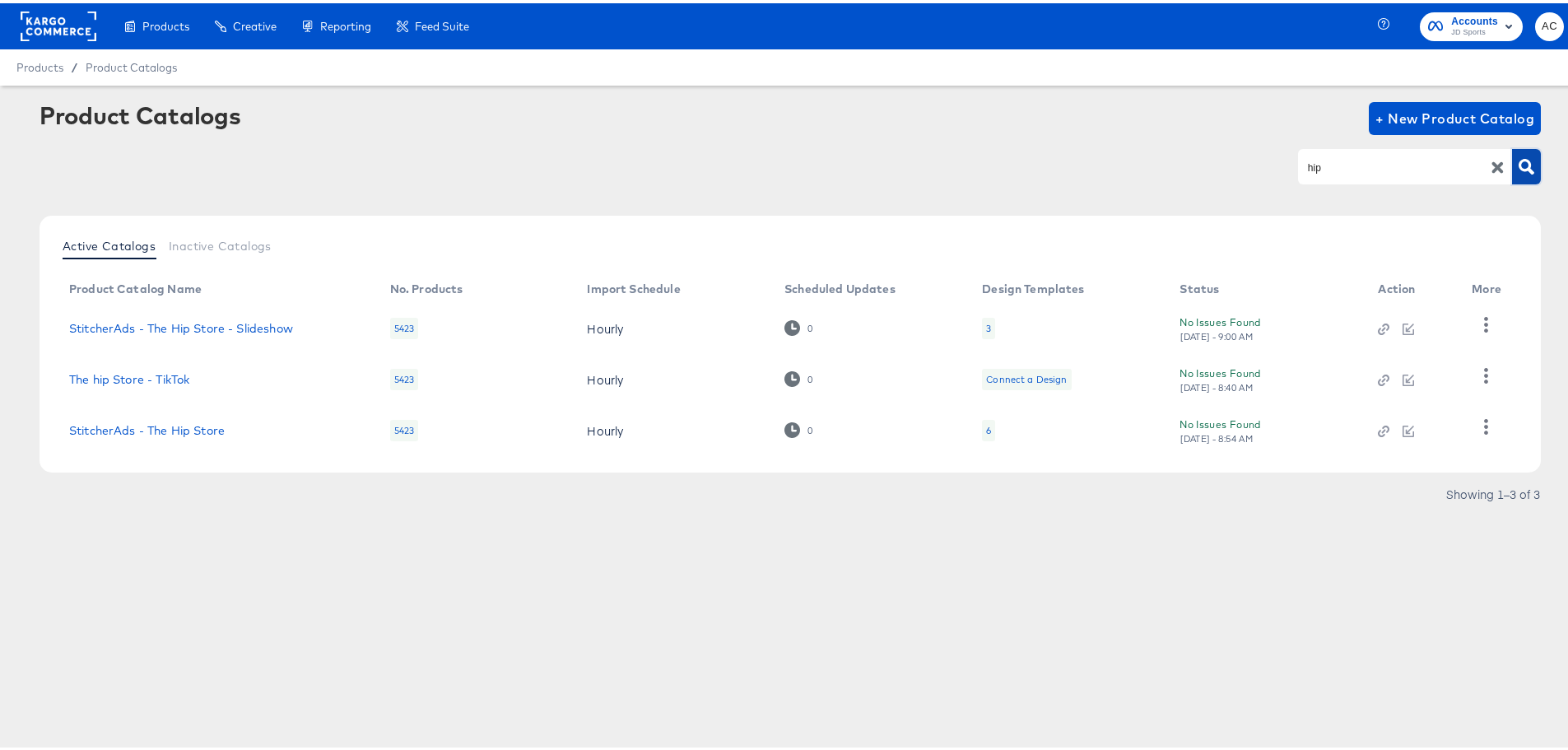
scroll to position [0, 0]
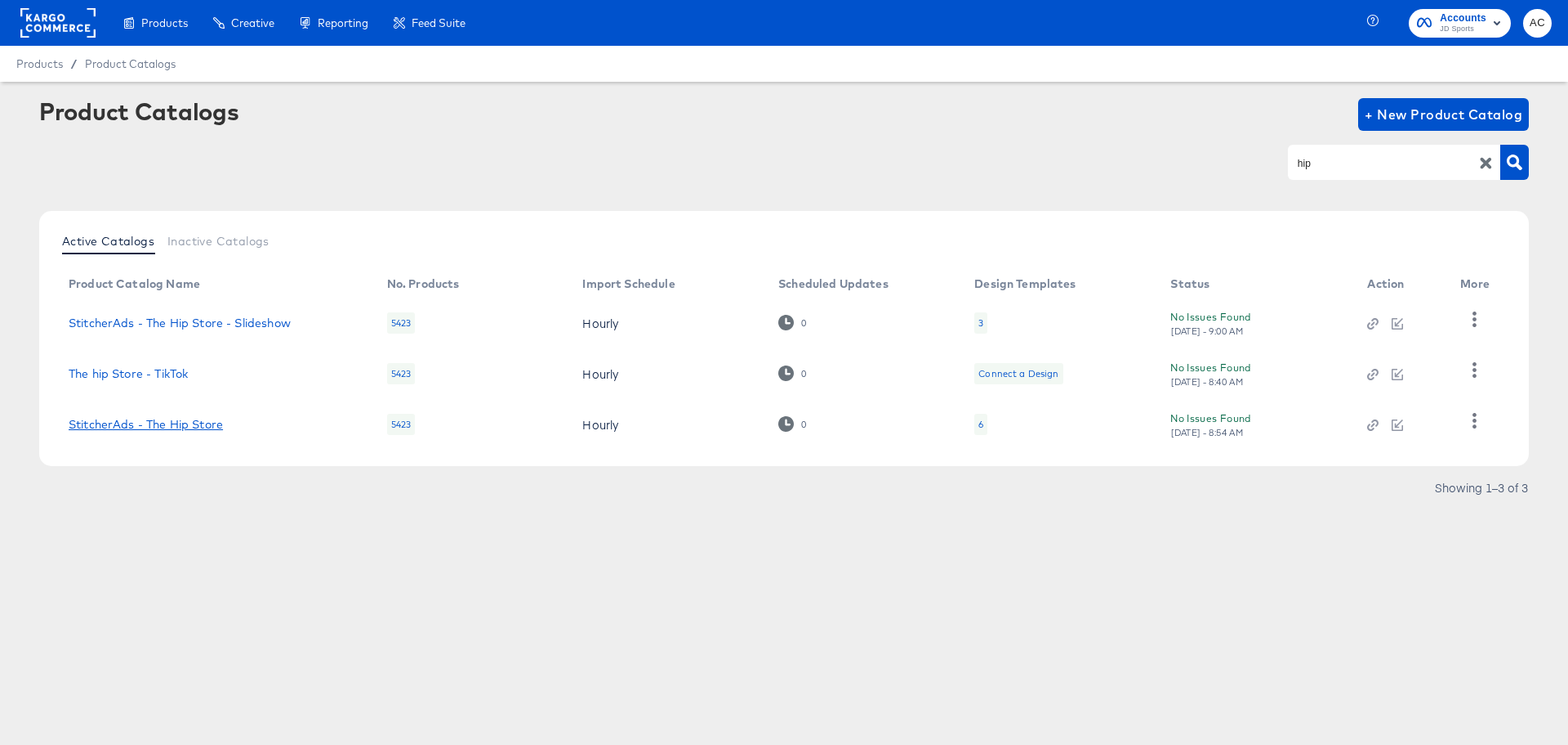
drag, startPoint x: 130, startPoint y: 424, endPoint x: 1124, endPoint y: 545, distance: 1001.3
click at [130, 424] on link "StitcherAds - The Hip Store" at bounding box center [146, 423] width 155 height 13
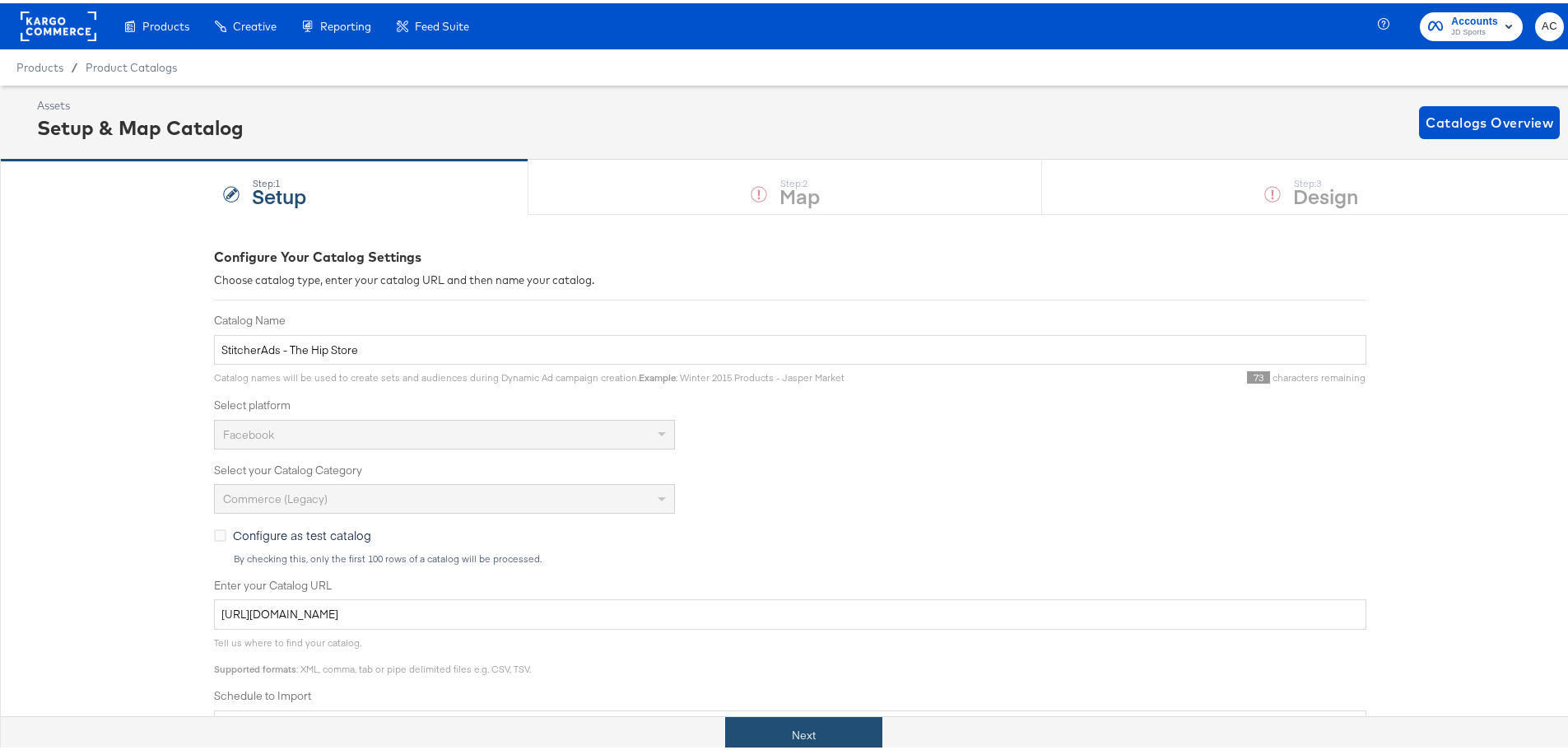
click at [829, 745] on button "Next" at bounding box center [804, 731] width 157 height 37
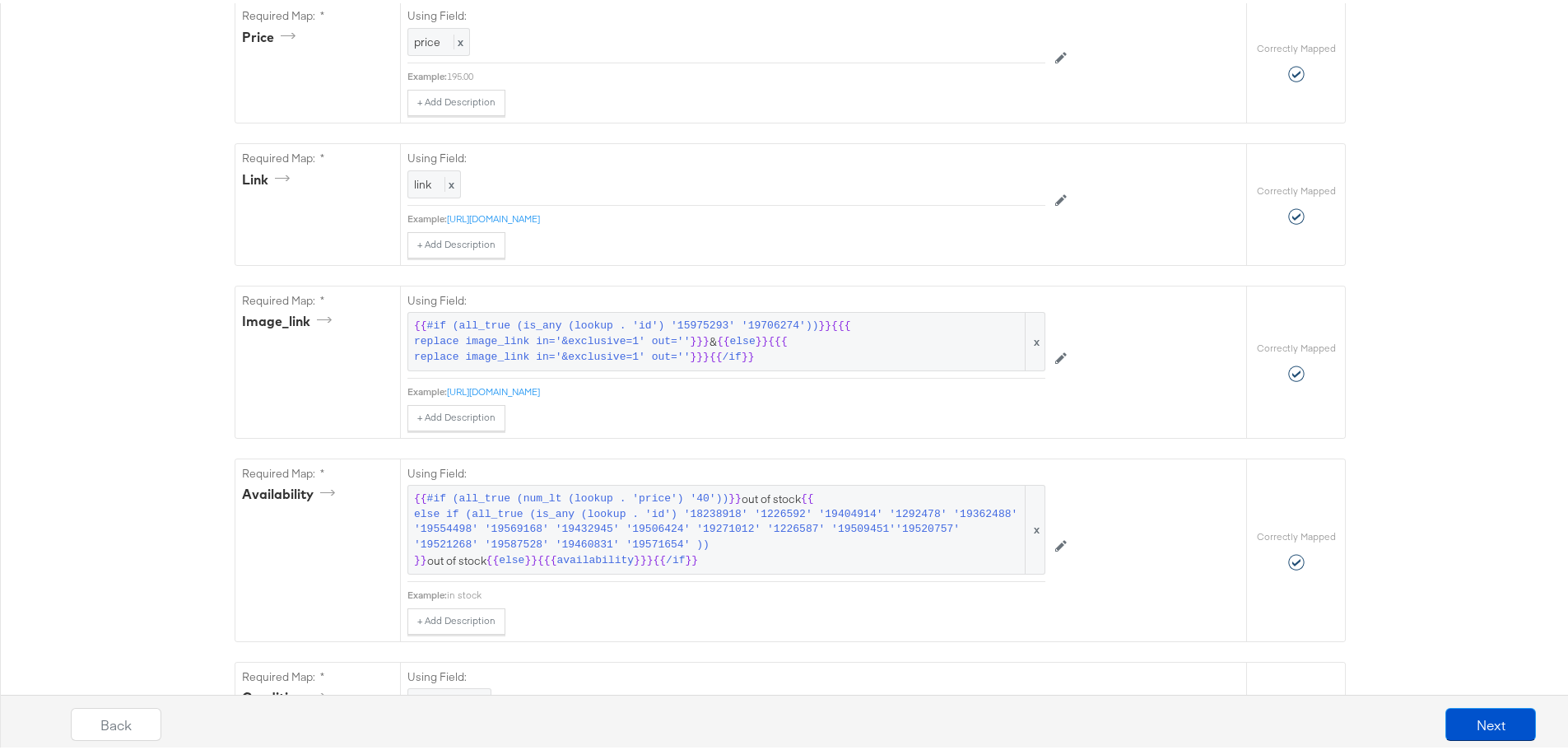
scroll to position [1307, 0]
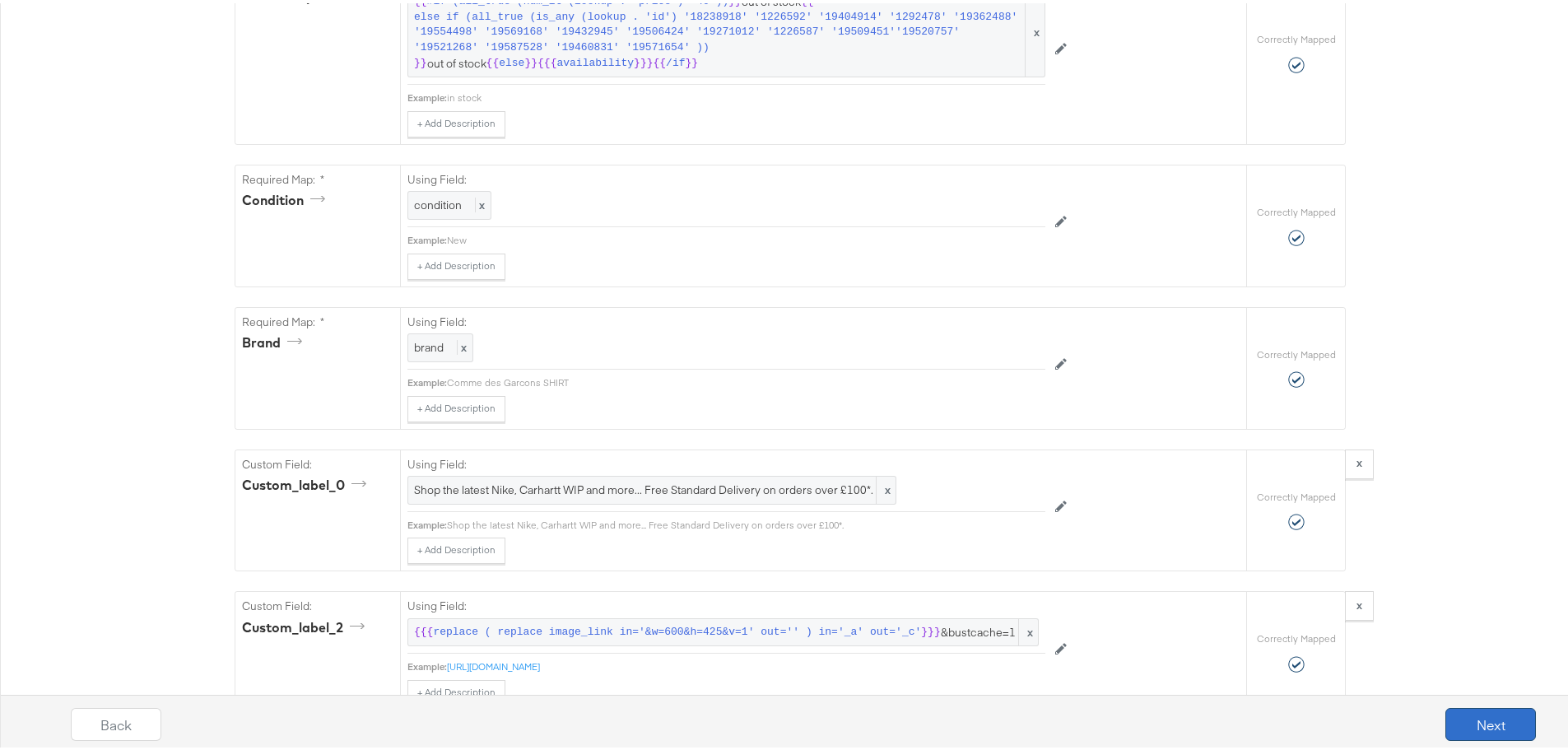
click at [1479, 709] on button "Next" at bounding box center [1490, 720] width 90 height 33
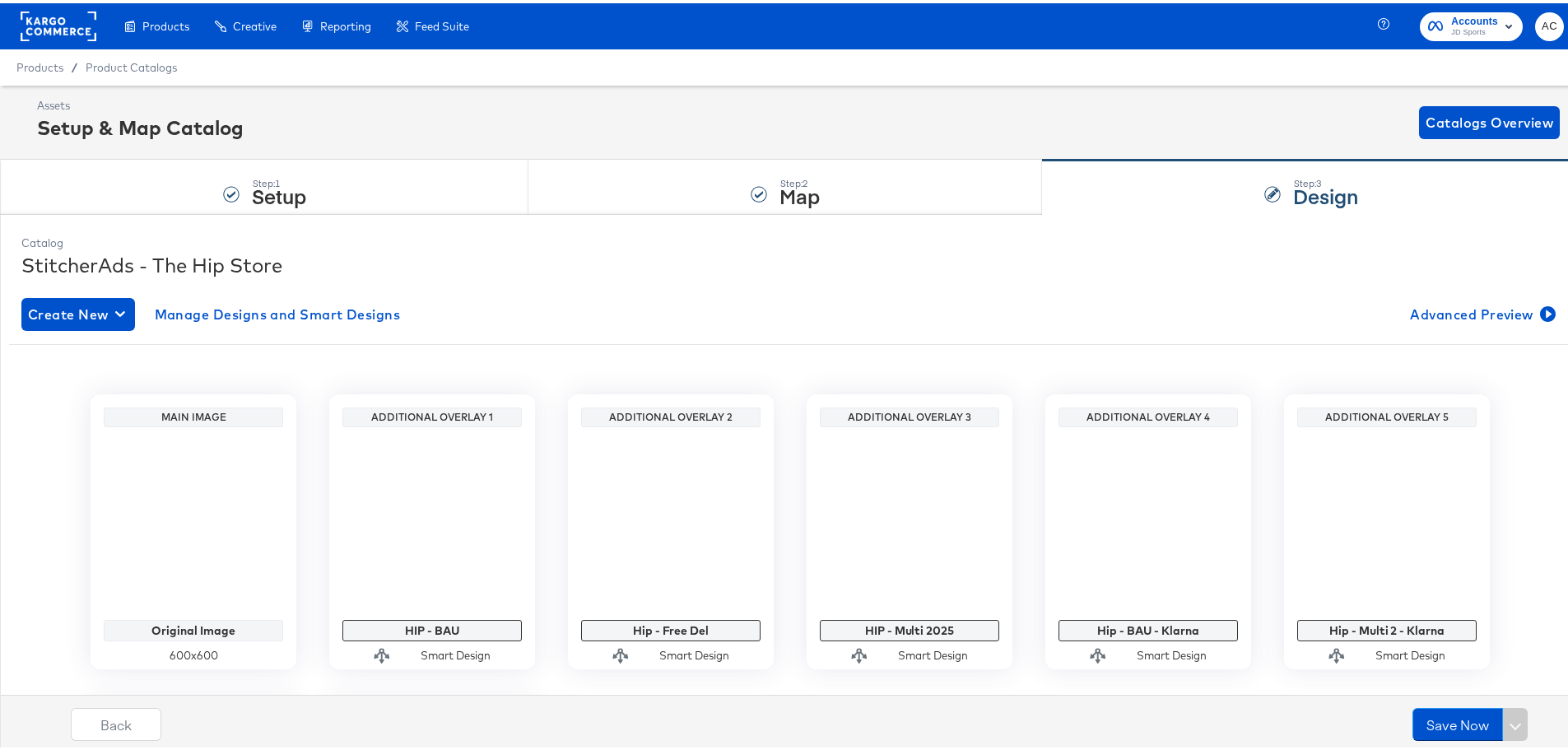
scroll to position [124, 0]
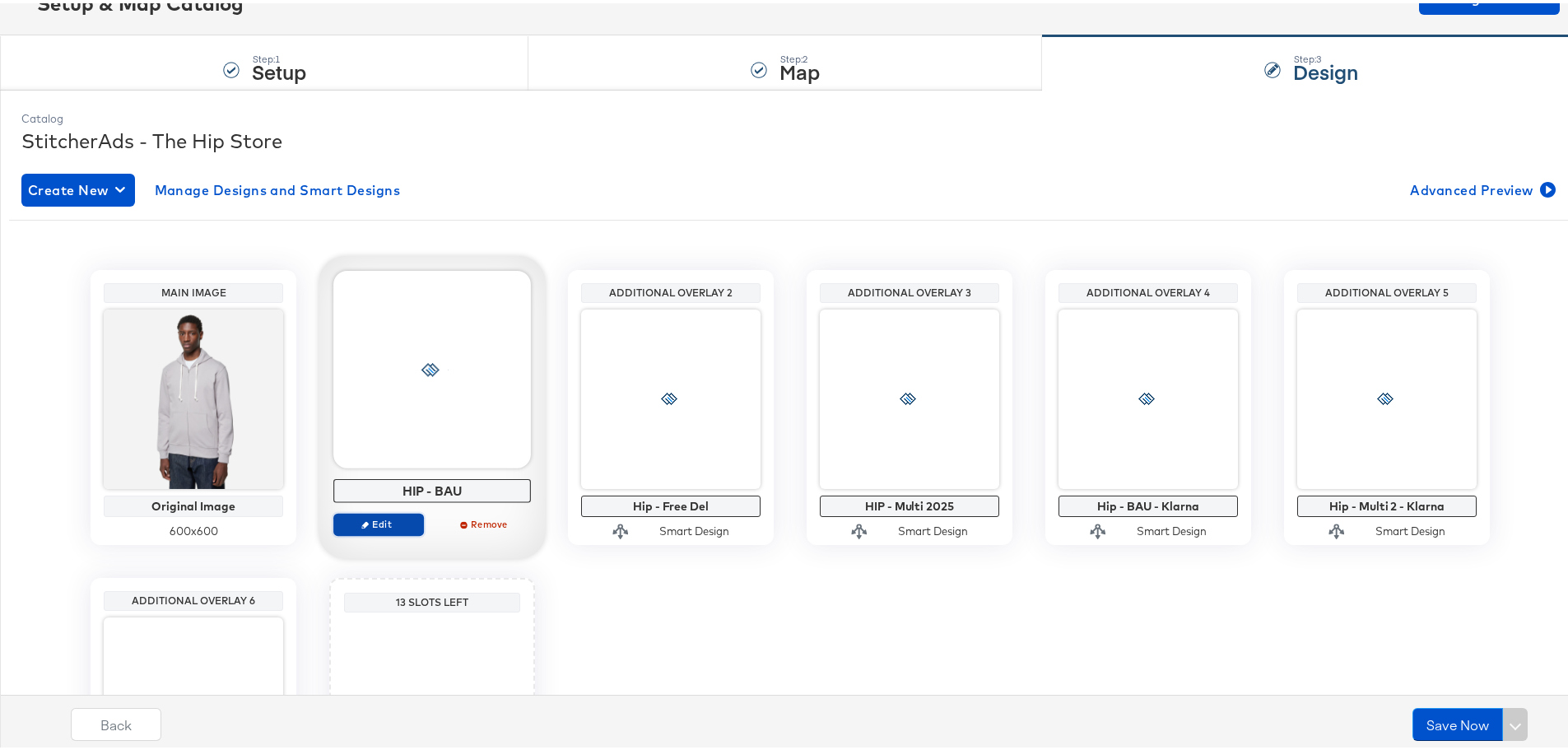
click at [381, 525] on span "Edit" at bounding box center [379, 521] width 76 height 12
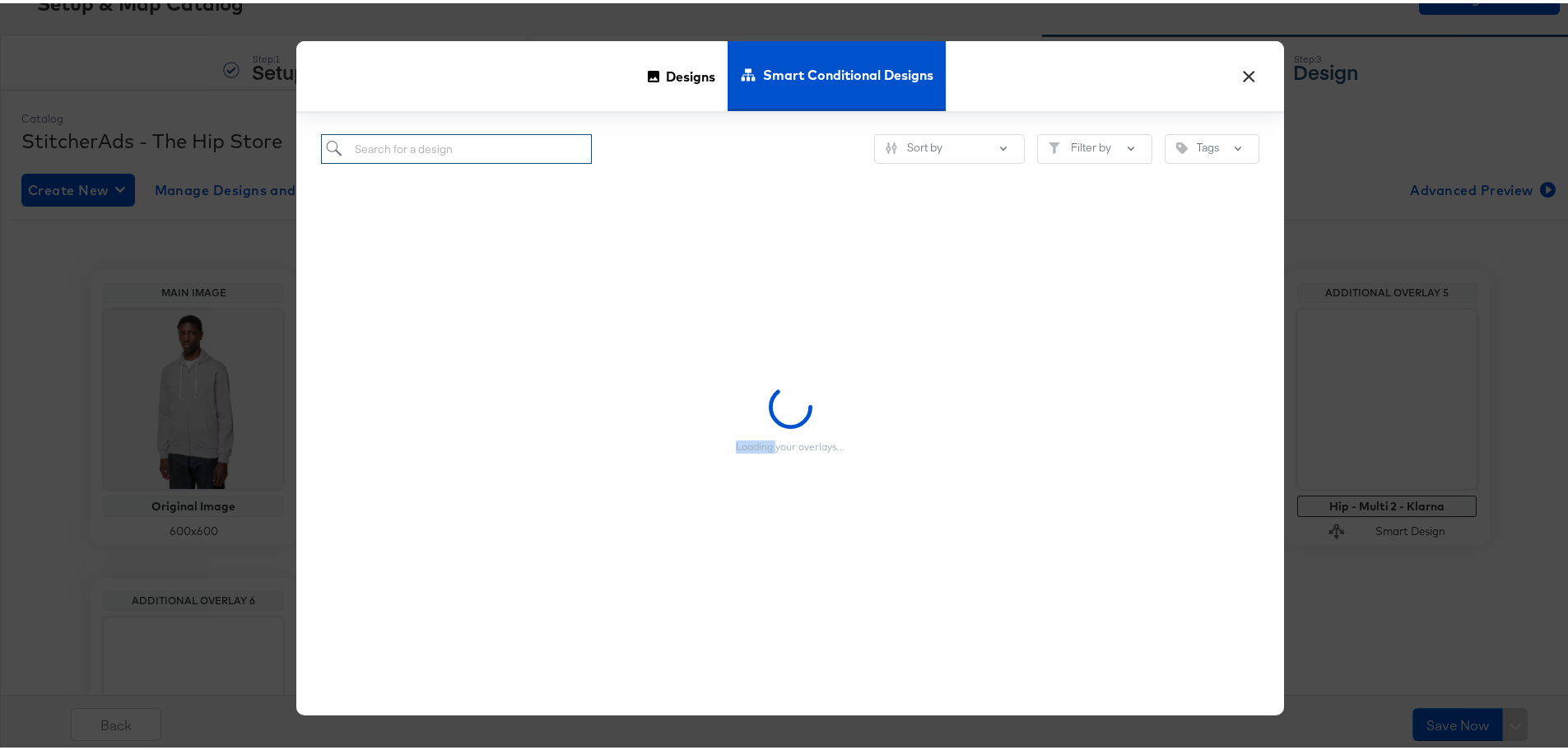
click at [438, 154] on input "search" at bounding box center [456, 146] width 270 height 31
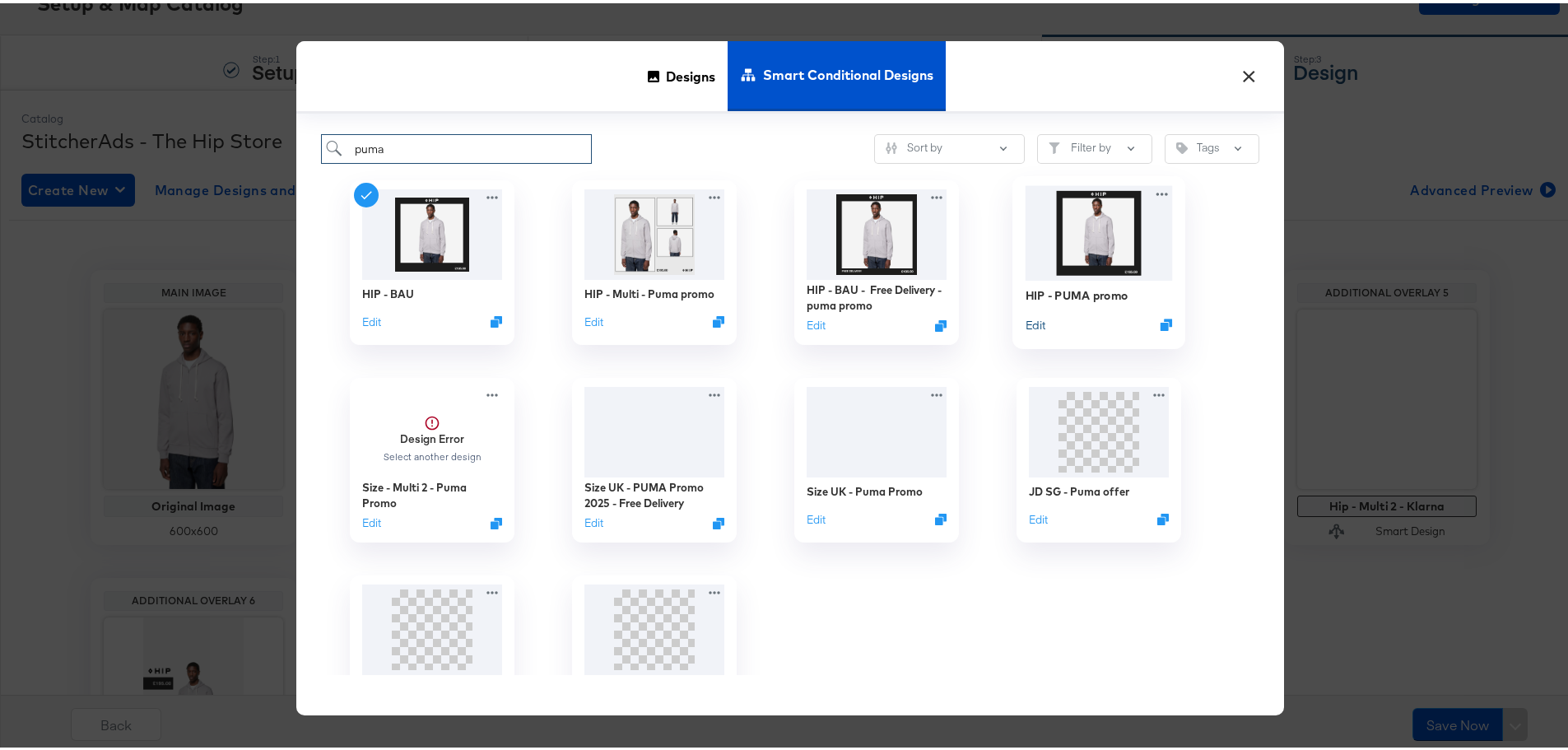
type input "puma"
click at [1033, 323] on button "Edit" at bounding box center [1035, 322] width 20 height 16
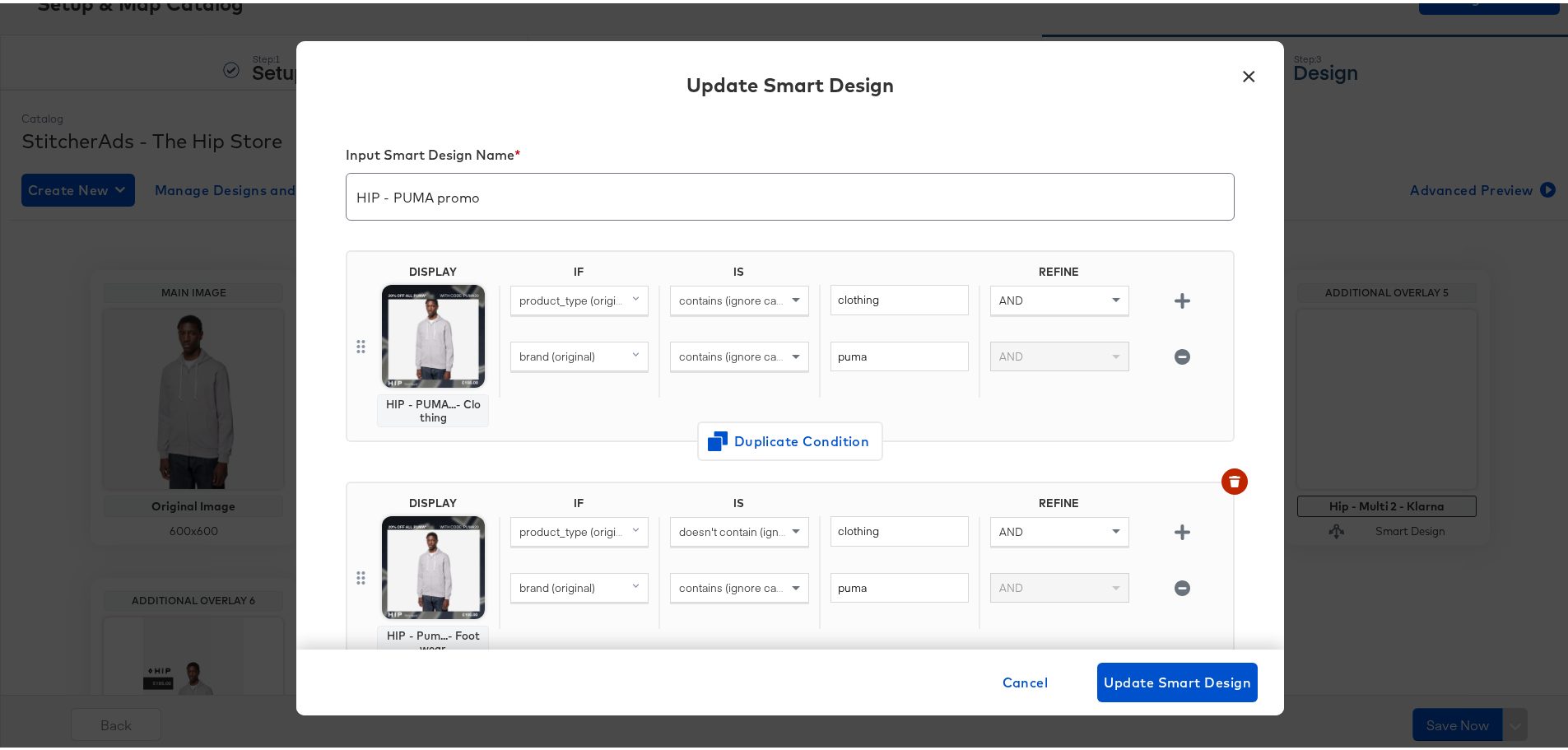
click at [595, 352] on div "brand (original)" at bounding box center [578, 353] width 136 height 28
type input "custom"
click at [583, 545] on div "custom_label_3" at bounding box center [577, 547] width 124 height 16
click at [862, 362] on input "puma" at bounding box center [899, 353] width 138 height 31
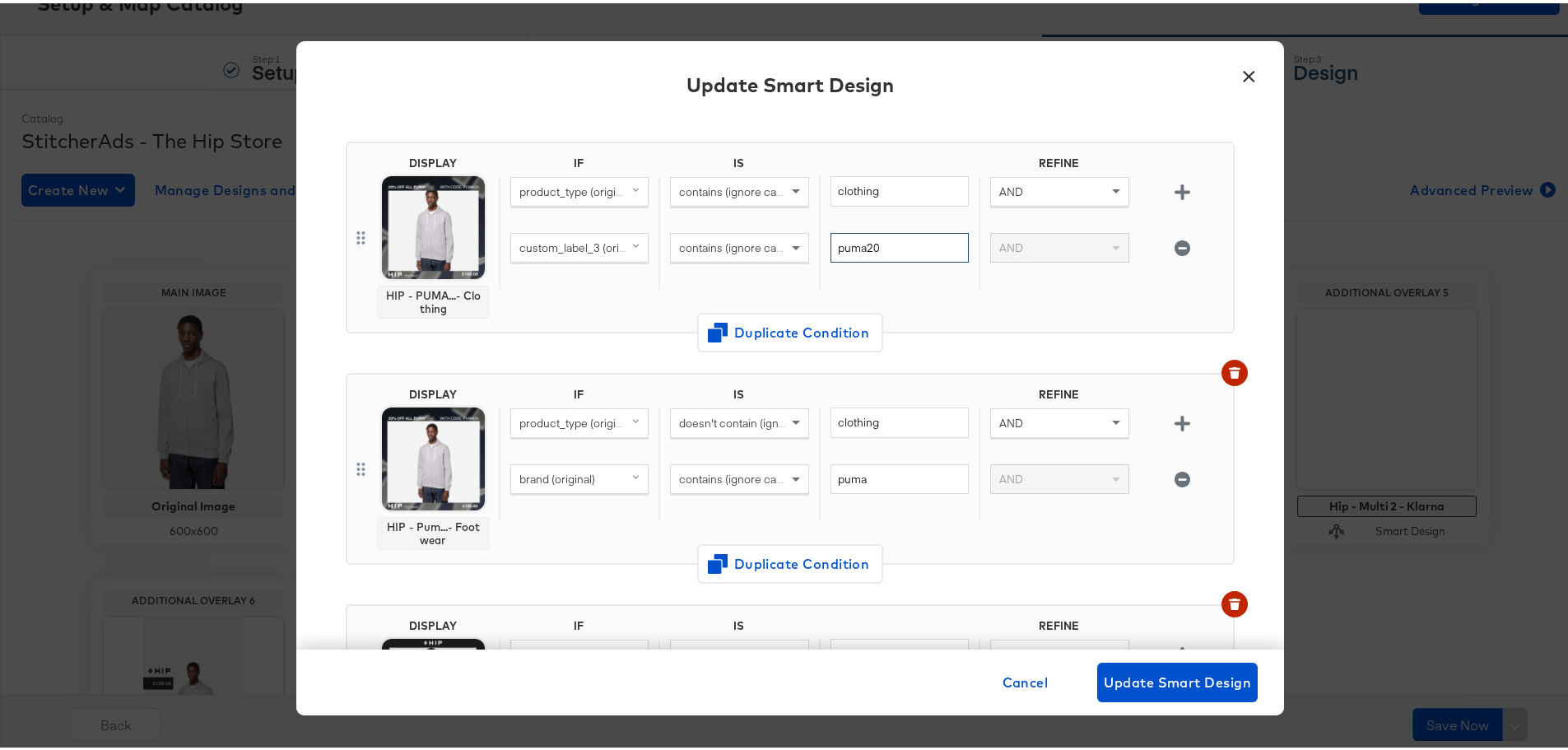
type input "puma20"
click at [572, 486] on div "brand (original)" at bounding box center [578, 476] width 136 height 28
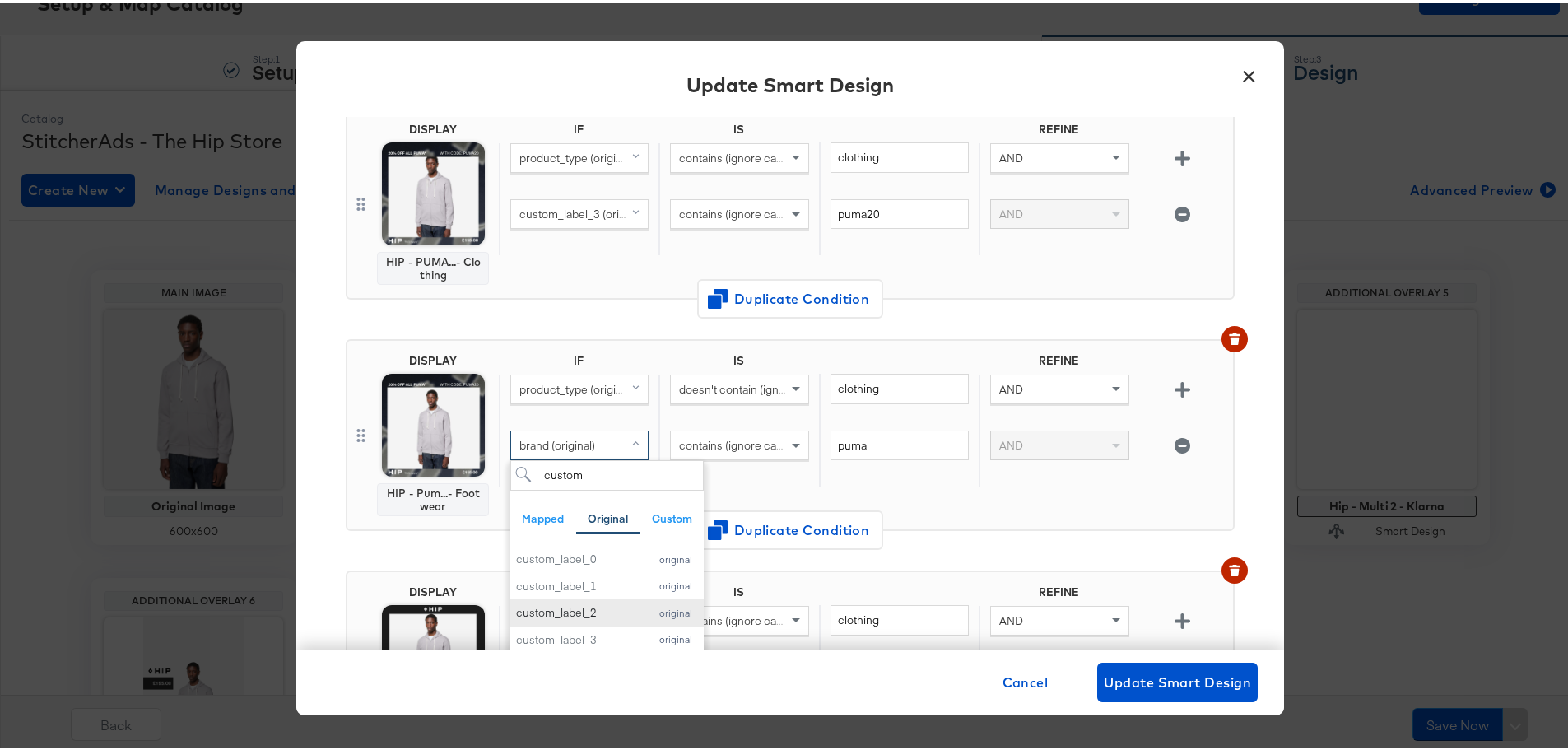
scroll to position [145, 0]
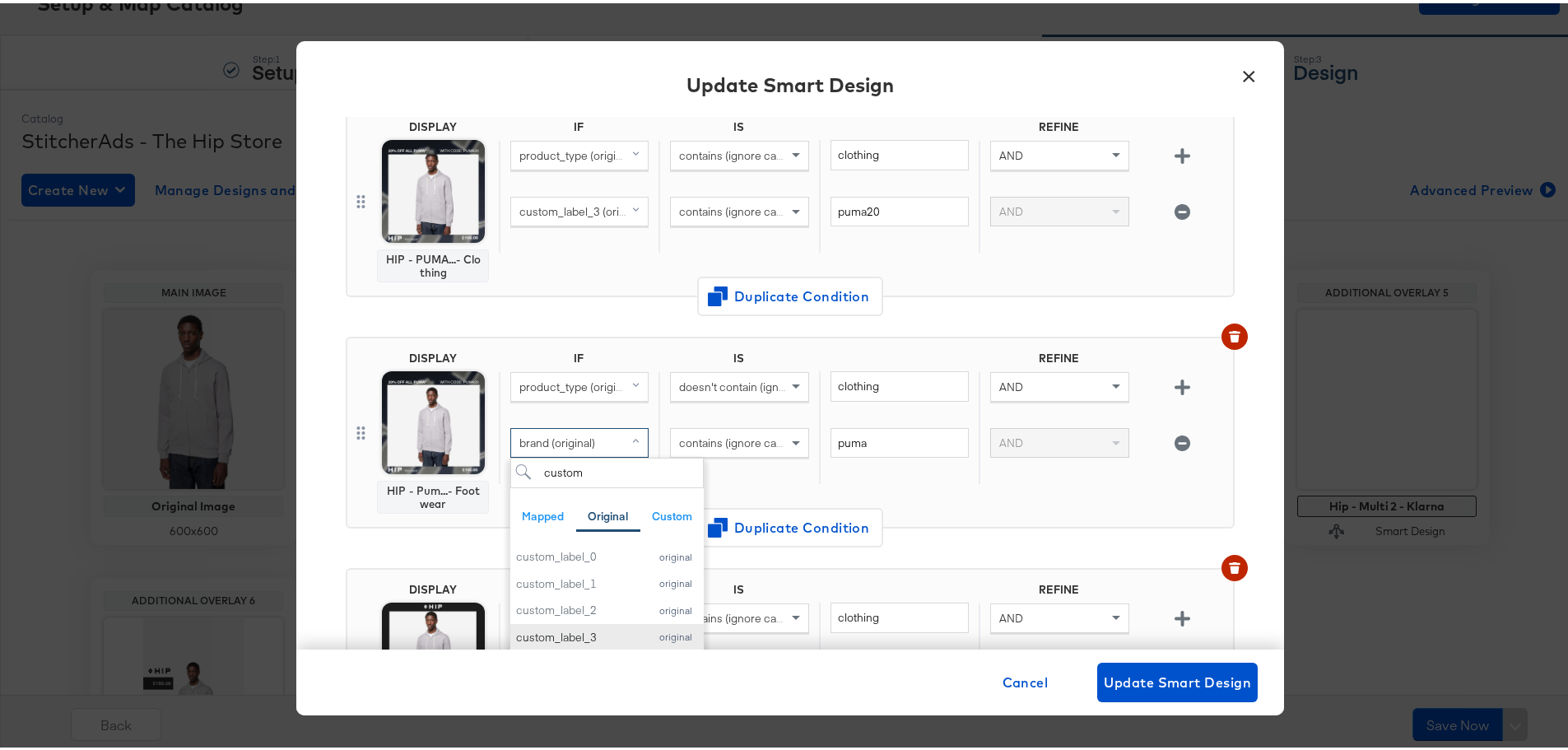
type input "custom"
click at [594, 634] on div "custom_label_3" at bounding box center [577, 634] width 124 height 16
click at [855, 447] on input "puma" at bounding box center [899, 439] width 138 height 31
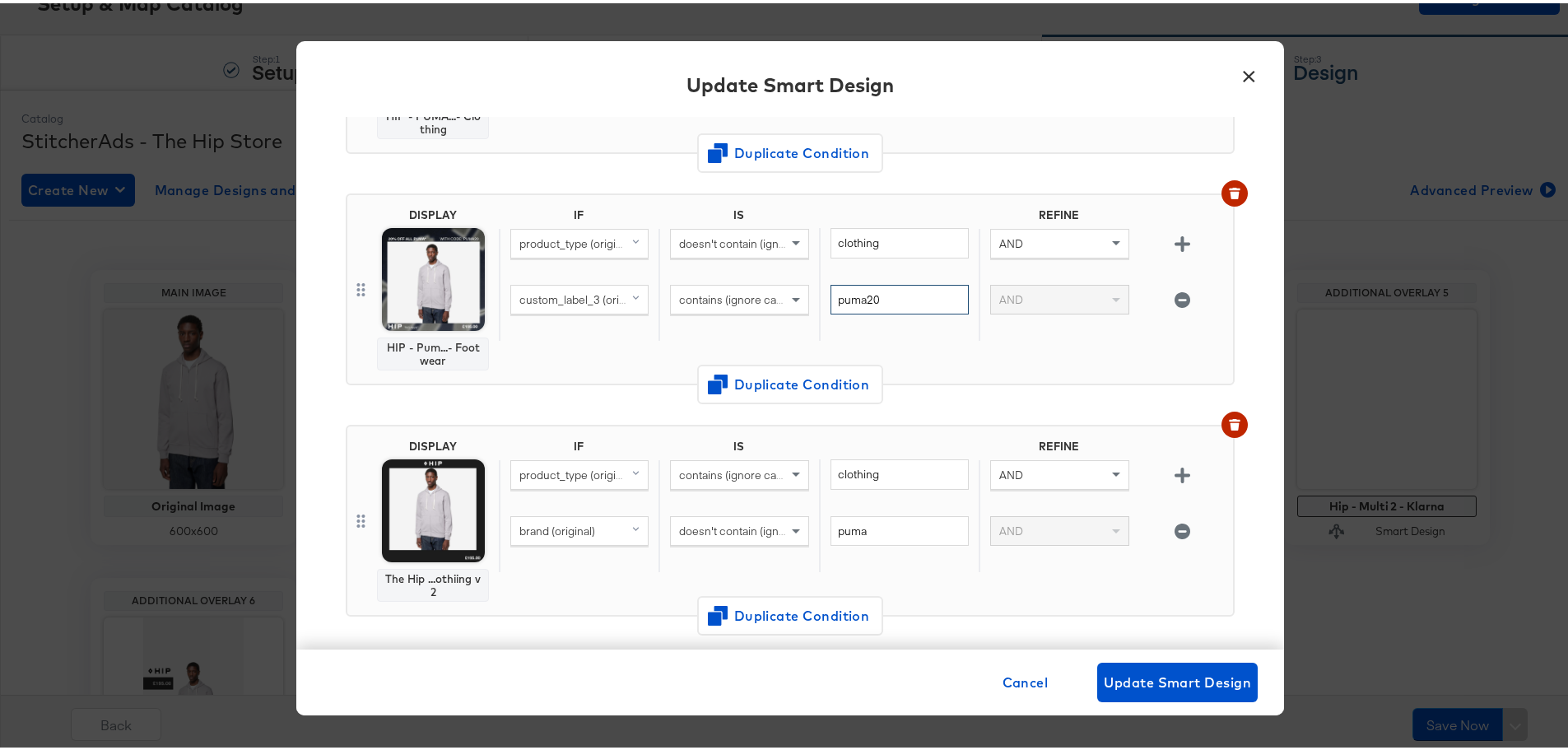
scroll to position [289, 0]
type input "puma20"
click at [596, 530] on div "brand (original)" at bounding box center [578, 526] width 136 height 28
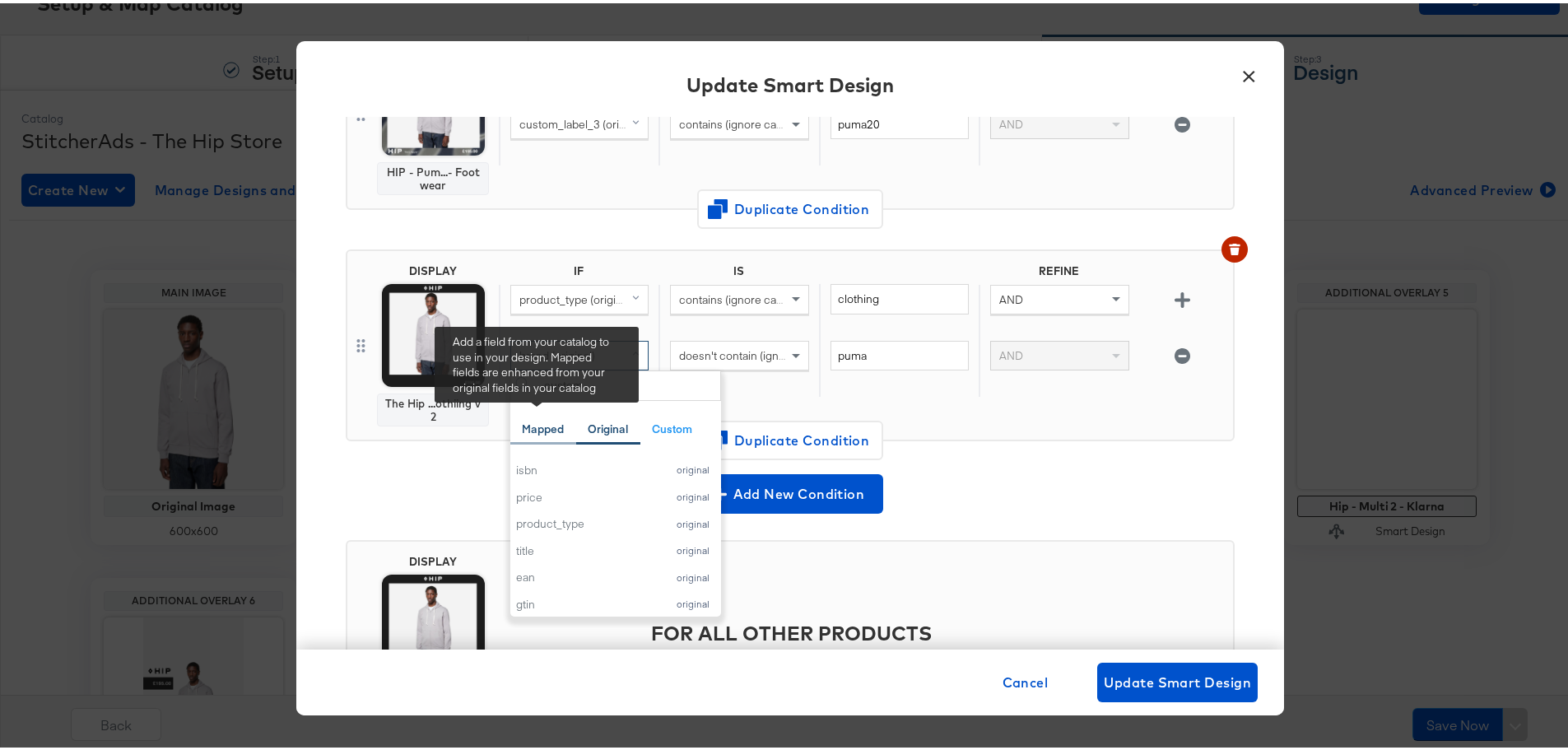
scroll to position [0, 0]
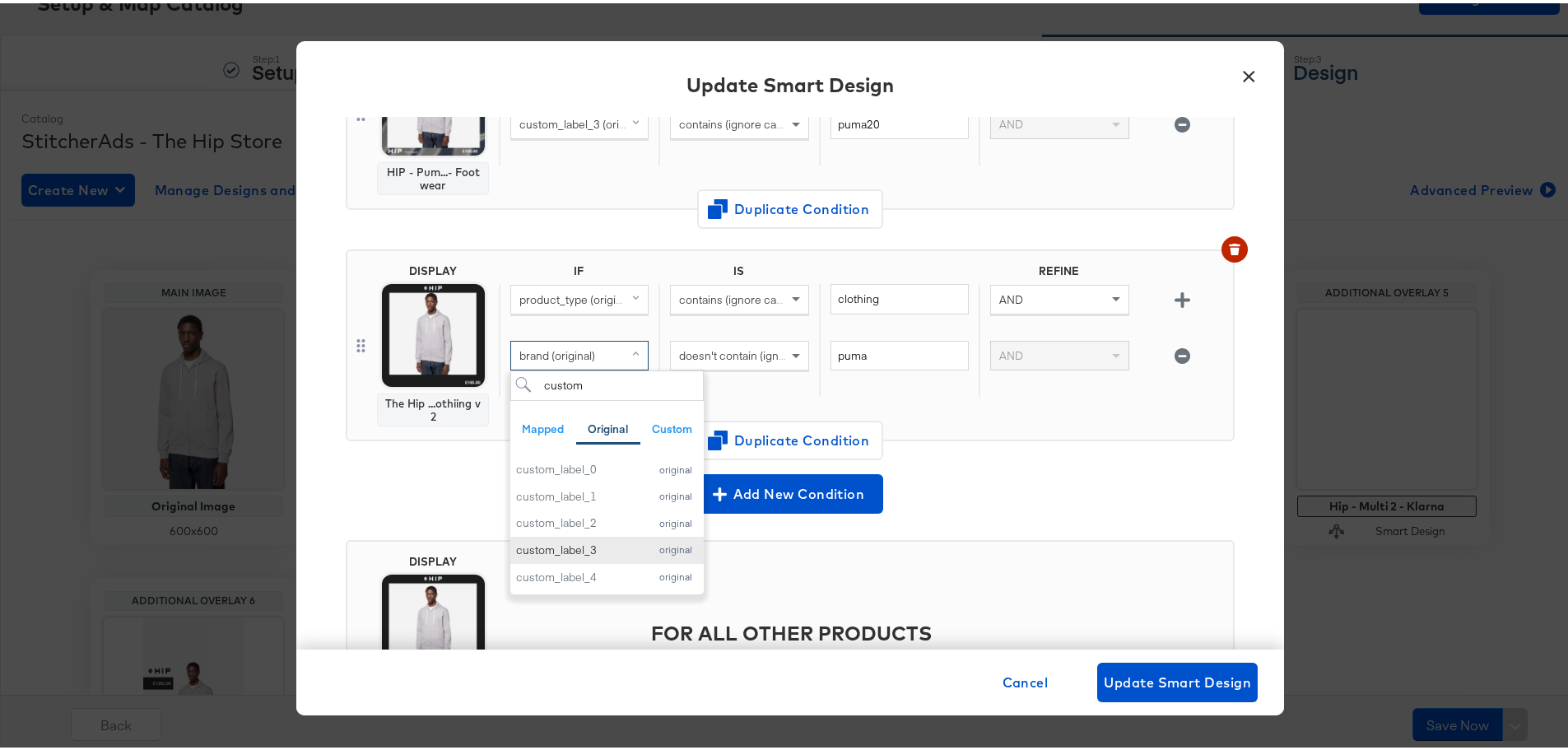
type input "custom"
click at [586, 537] on button "custom_label_3 original" at bounding box center [607, 546] width 194 height 27
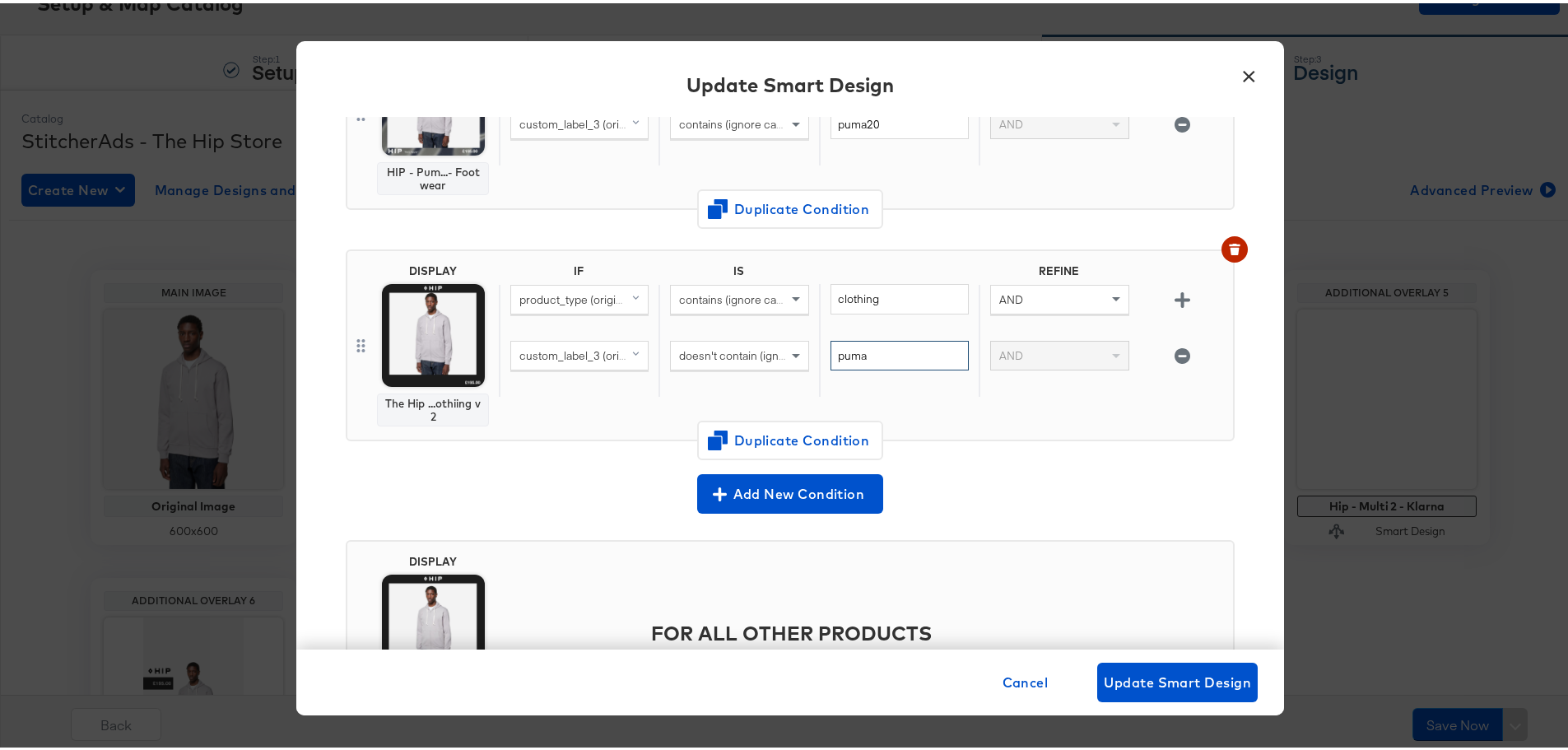
click at [881, 353] on input "puma" at bounding box center [899, 353] width 138 height 31
type input "puma20"
click at [1162, 683] on span "Update Smart Design" at bounding box center [1177, 678] width 147 height 23
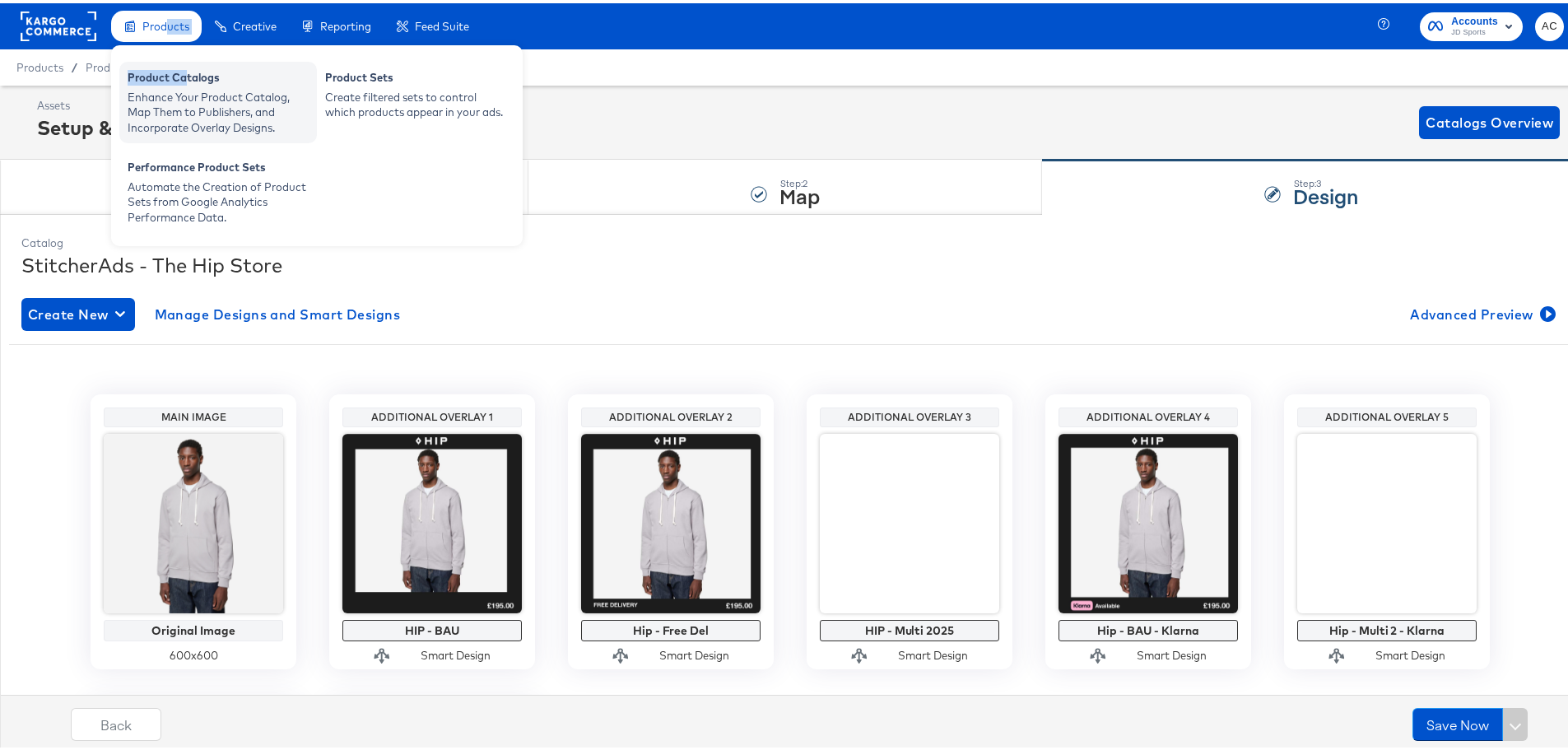
drag, startPoint x: 167, startPoint y: 36, endPoint x: 193, endPoint y: 85, distance: 55.5
click at [193, 40] on li "Products Products Product Catalogs Enhance Your Product Catalog, Map Them to Pu…" at bounding box center [156, 23] width 90 height 32
click at [193, 86] on div "Enhance Your Product Catalog, Map Them to Publishers, and Incorporate Overlay D…" at bounding box center [218, 109] width 181 height 46
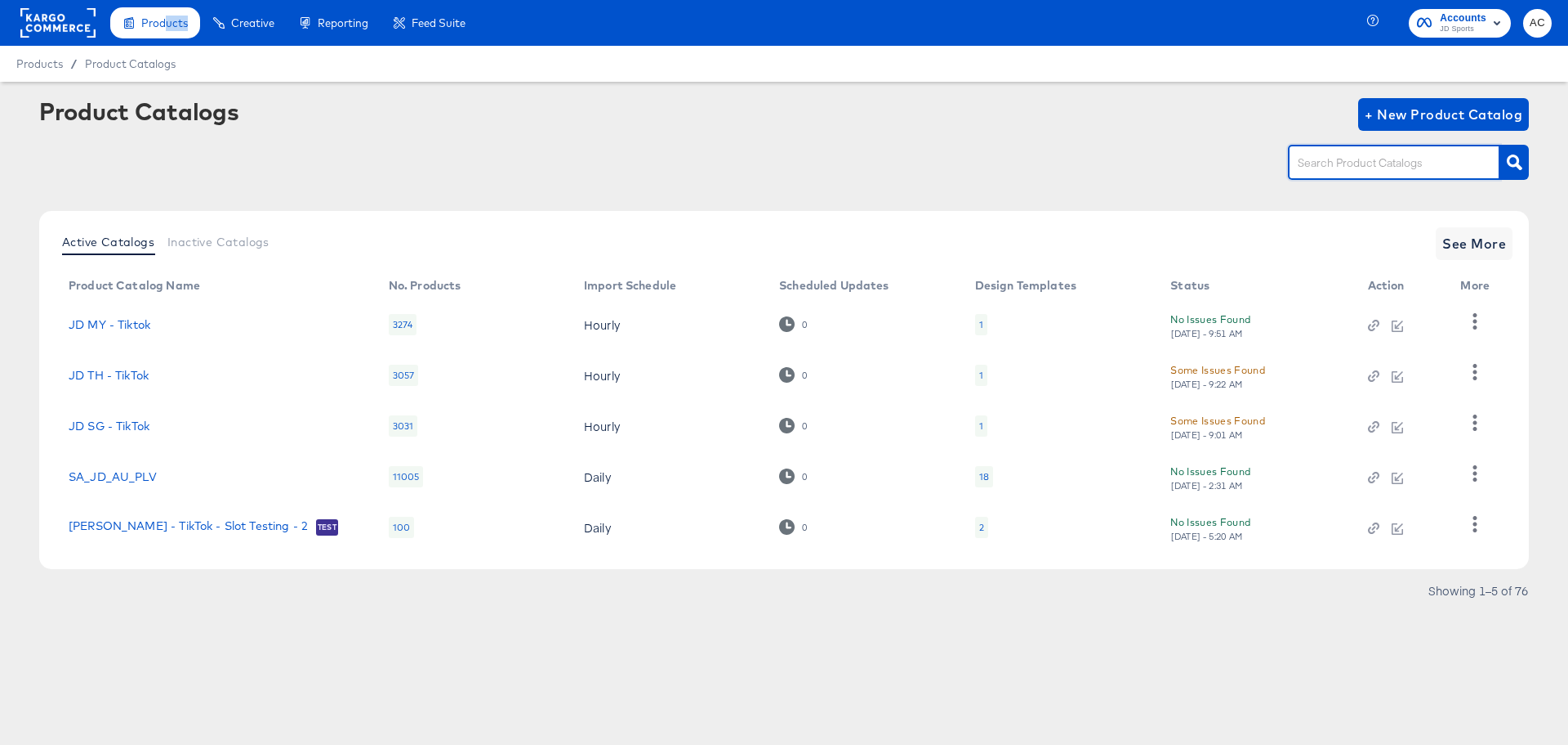
click at [1356, 158] on input "text" at bounding box center [1382, 163] width 174 height 19
type input "hip"
